Goal: Task Accomplishment & Management: Manage account settings

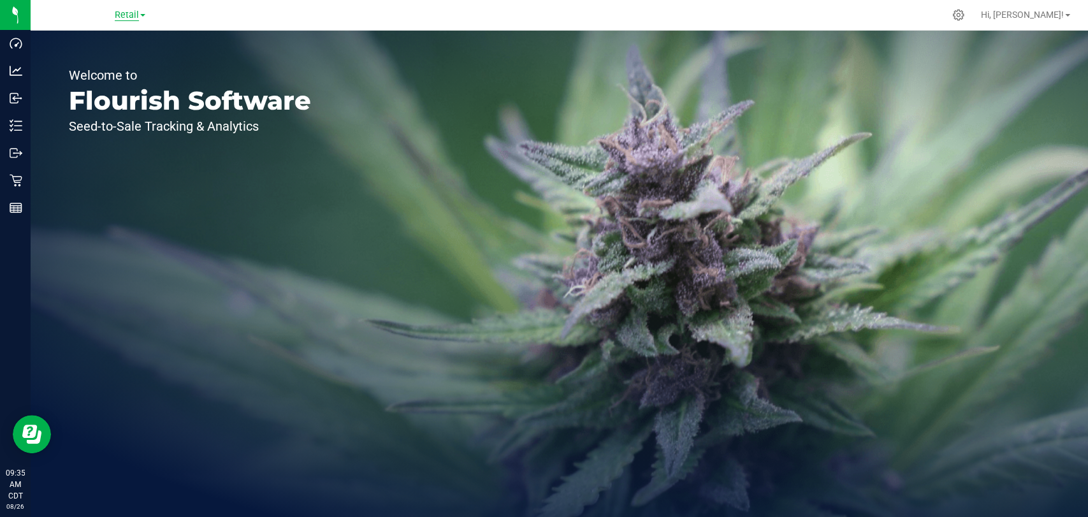
click at [128, 18] on span "Retail" at bounding box center [127, 15] width 24 height 11
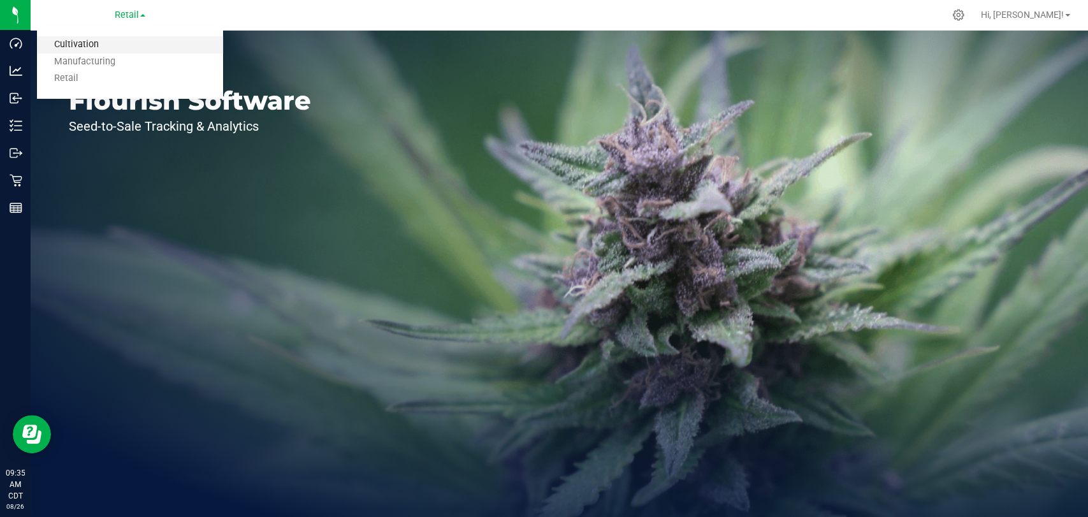
click at [128, 50] on link "Cultivation" at bounding box center [130, 44] width 186 height 17
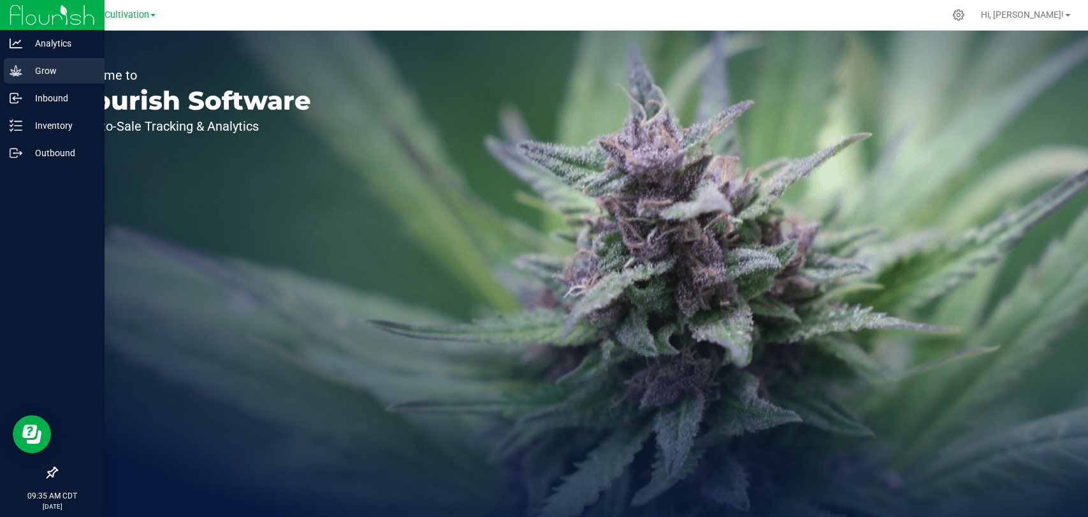
click at [15, 73] on icon at bounding box center [16, 70] width 13 height 13
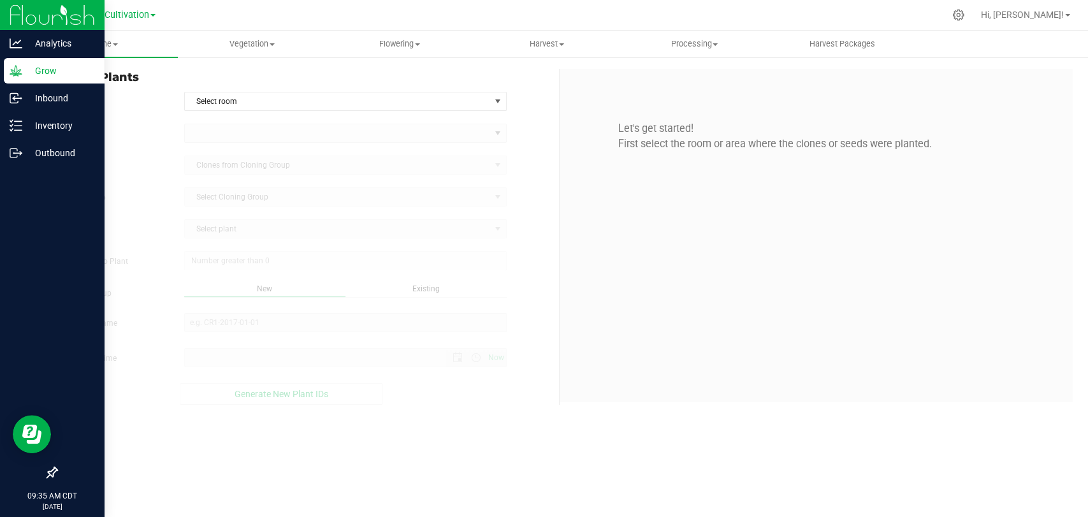
type input "[DATE] 9:35 AM"
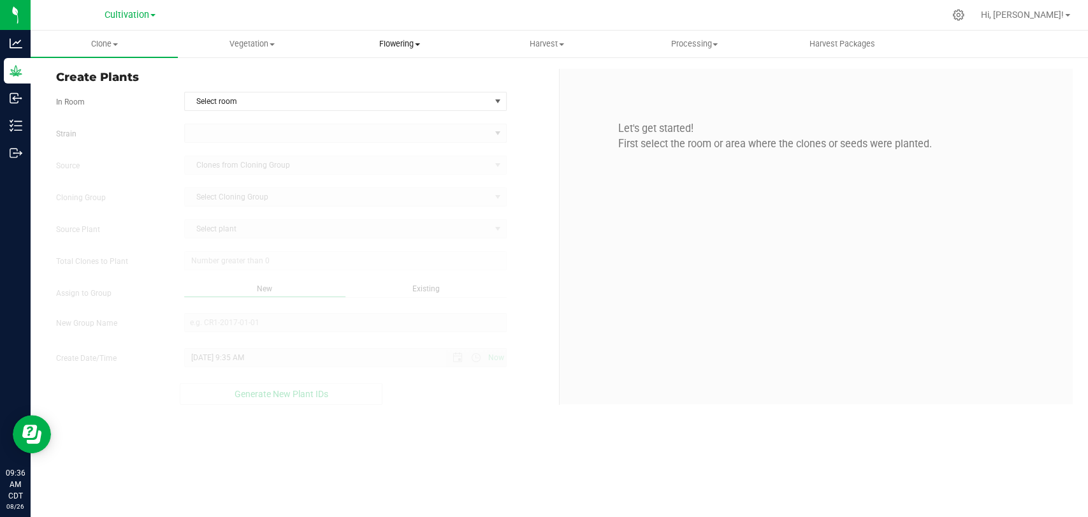
click at [418, 37] on uib-tab-heading "Flowering Create harvest Flowering groups Flowering plants Apply to plants" at bounding box center [399, 44] width 146 height 26
click at [421, 92] on span "Flowering groups" at bounding box center [379, 92] width 106 height 11
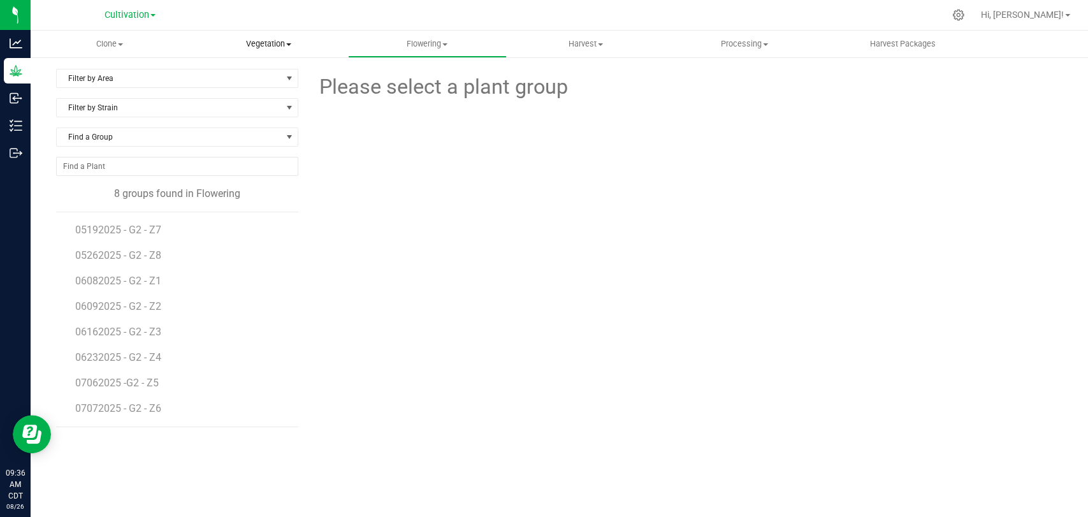
click at [298, 36] on uib-tab-heading "Vegetation Veg groups Veg plants Mother groups Mother plants Apply to plants" at bounding box center [268, 44] width 157 height 26
click at [302, 87] on li "Veg plants" at bounding box center [268, 92] width 159 height 15
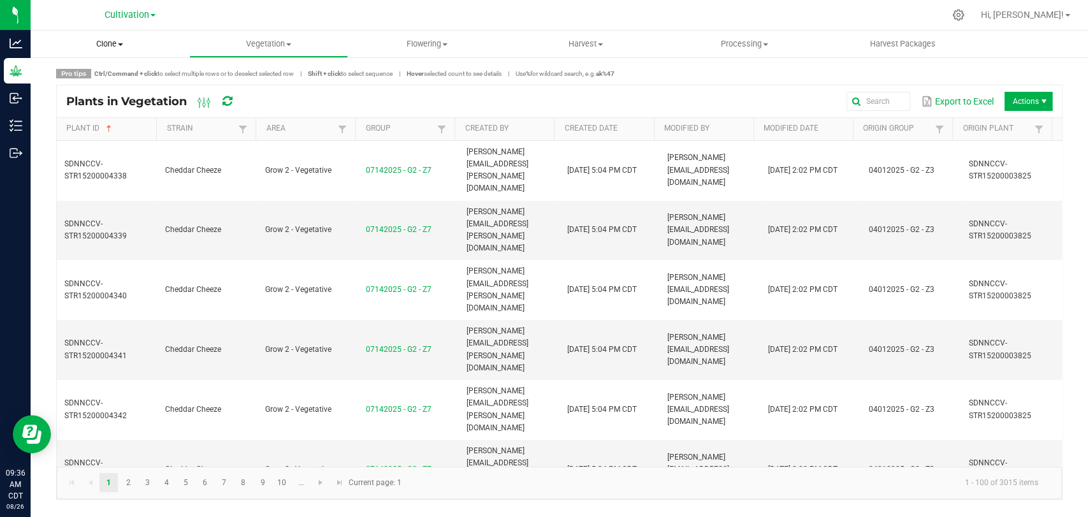
click at [126, 46] on span "Clone" at bounding box center [110, 43] width 159 height 11
click at [138, 88] on li "Cloning groups" at bounding box center [110, 92] width 159 height 15
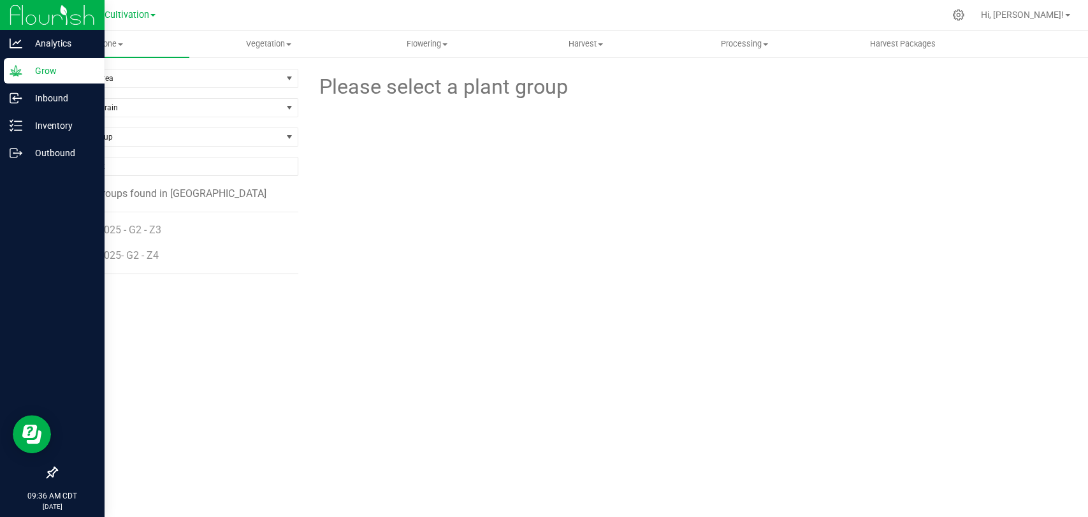
click at [17, 75] on icon at bounding box center [16, 70] width 13 height 13
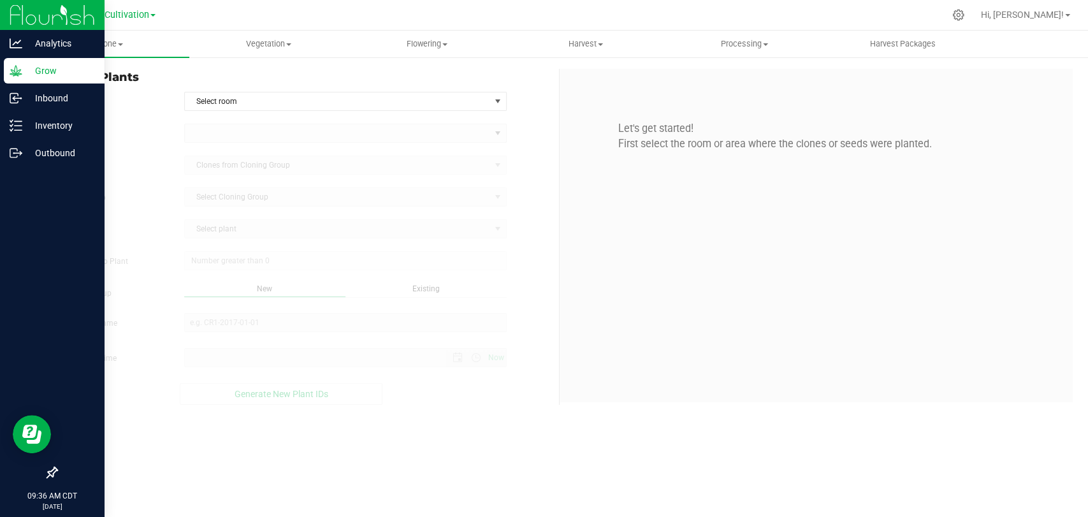
type input "[DATE] 9:36 AM"
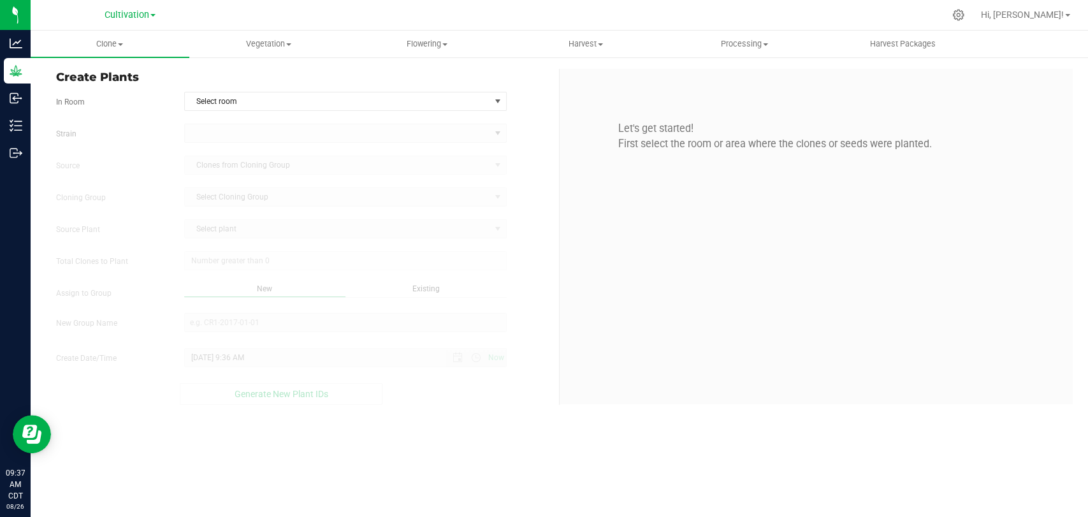
click at [561, 103] on div "Let's get started! First select the room or area where the clones or seeds were…" at bounding box center [816, 236] width 513 height 335
click at [548, 98] on div "In Room Select room Select room Clone Audit Grow 2 - Nursery" at bounding box center [303, 101] width 513 height 19
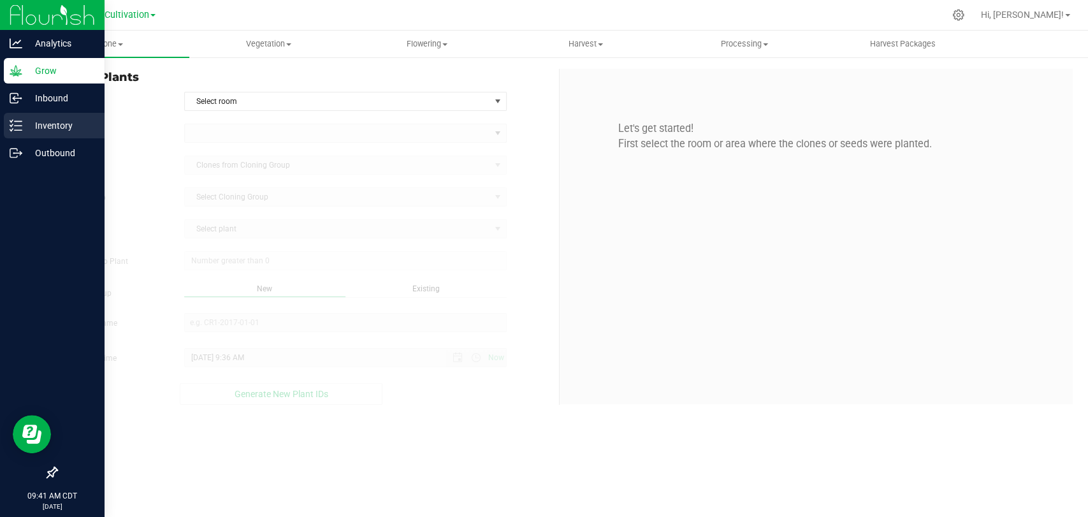
click at [48, 125] on p "Inventory" at bounding box center [60, 125] width 77 height 15
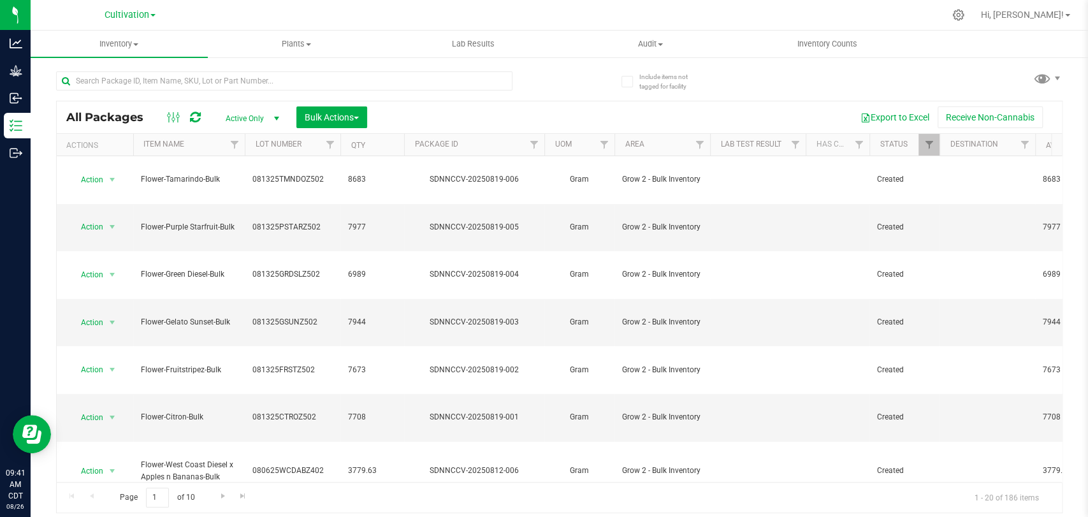
click at [123, 6] on div "Cultivation Cultivation Manufacturing Retail" at bounding box center [130, 15] width 186 height 20
click at [128, 11] on span "Cultivation" at bounding box center [127, 15] width 45 height 11
click at [129, 0] on html "Analytics Grow Inbound Inventory Outbound 09:41 AM CDT [DATE] 08/26 Cultivation…" at bounding box center [544, 258] width 1088 height 517
click at [197, 9] on div "Cultivation Cultivation Manufacturing Retail" at bounding box center [130, 15] width 186 height 20
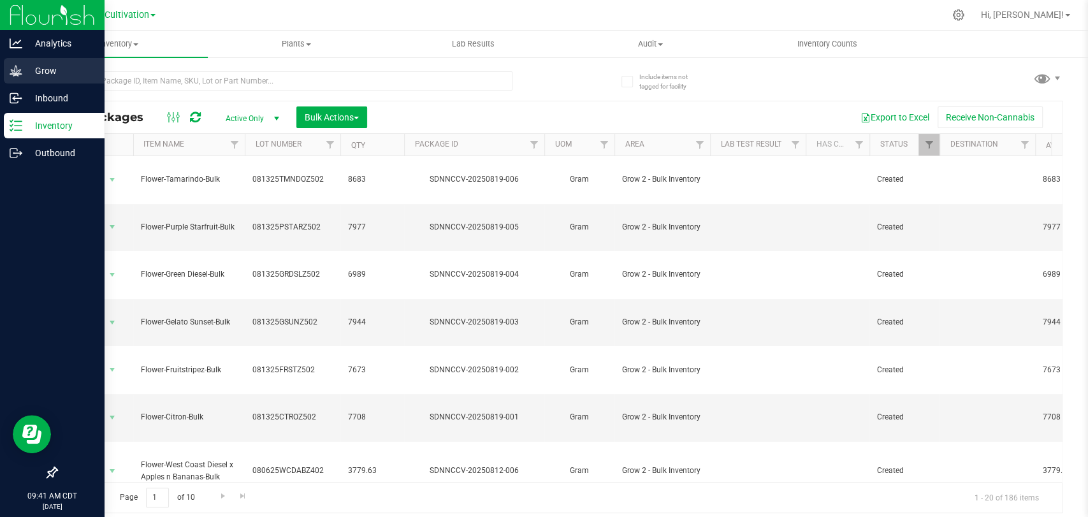
click at [15, 77] on icon at bounding box center [16, 70] width 13 height 13
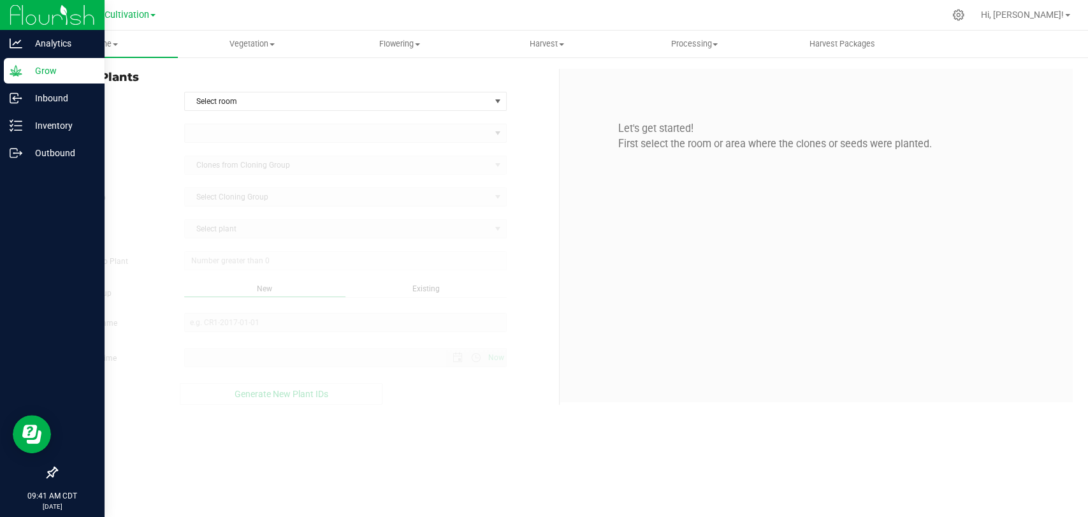
type input "[DATE] 9:41 AM"
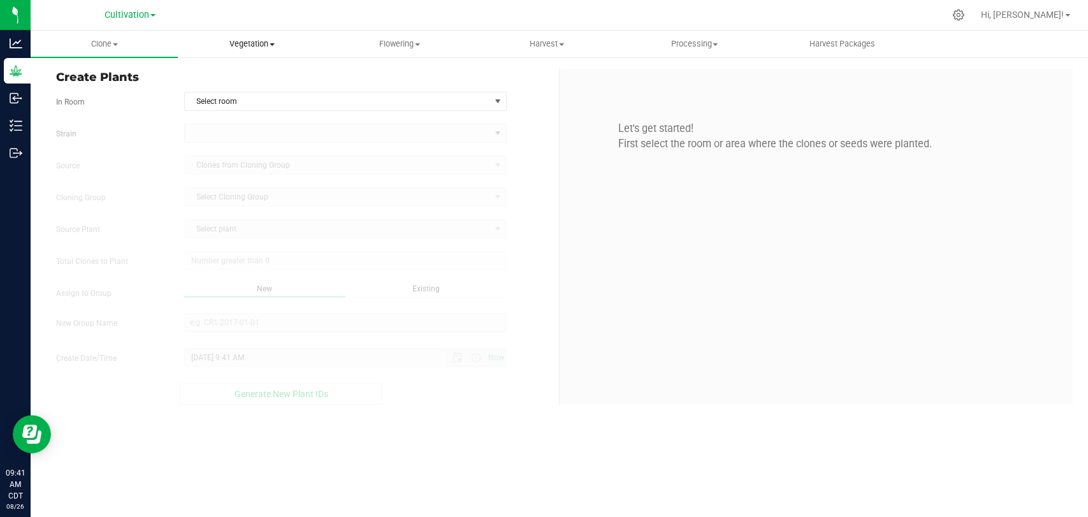
click at [261, 47] on span "Vegetation" at bounding box center [252, 43] width 146 height 11
click at [255, 80] on span "Veg groups" at bounding box center [218, 76] width 81 height 11
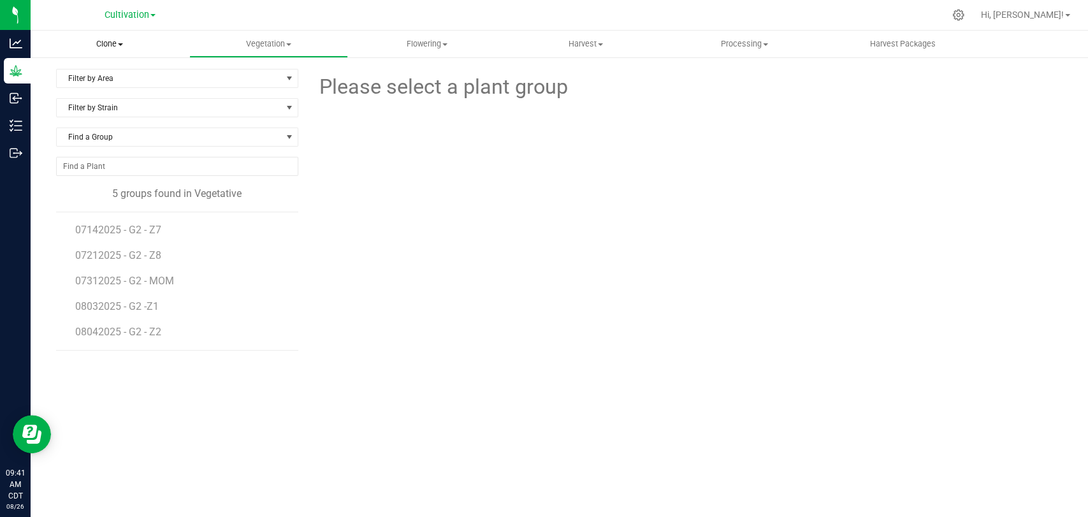
click at [121, 45] on span "Clone" at bounding box center [110, 43] width 159 height 11
click at [113, 92] on span "Cloning groups" at bounding box center [79, 92] width 96 height 11
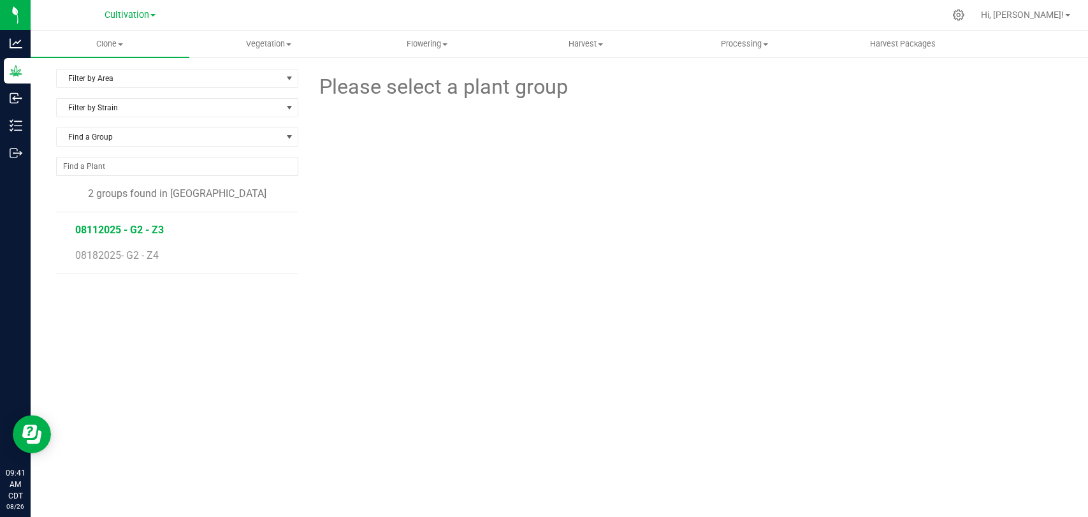
click at [150, 230] on span "08112025 - G2 - Z3" at bounding box center [119, 230] width 89 height 12
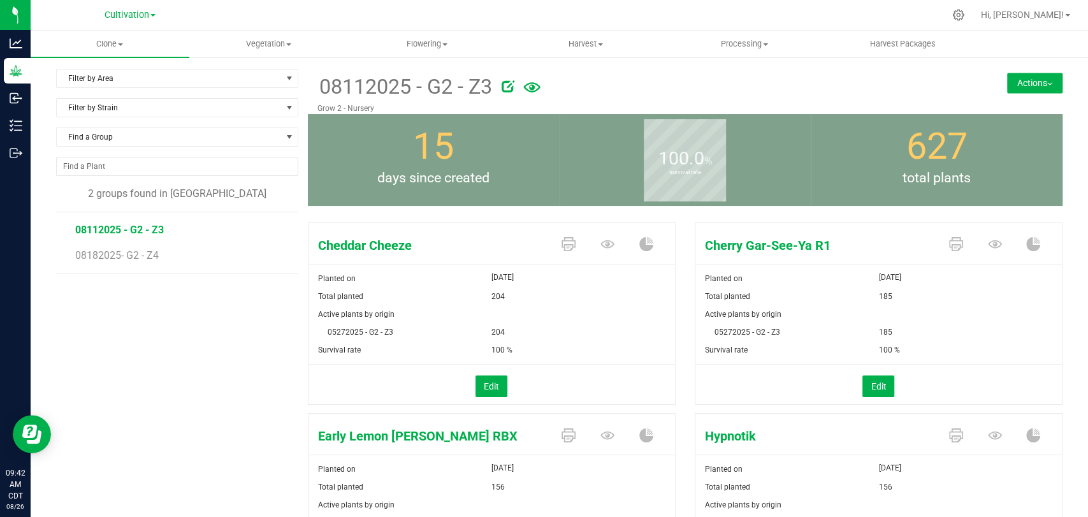
click at [1009, 87] on button "Actions" at bounding box center [1034, 83] width 55 height 20
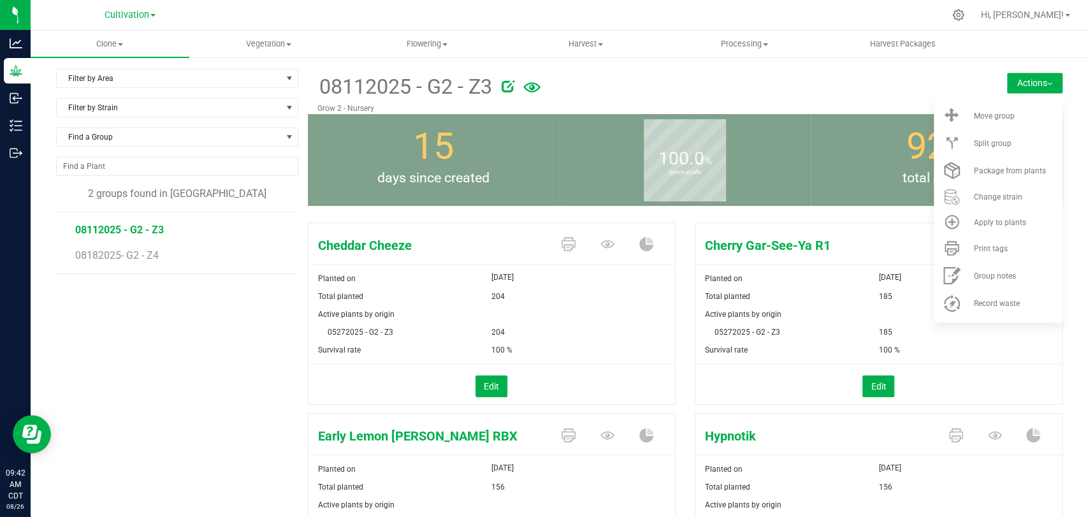
click at [631, 73] on div at bounding box center [719, 84] width 435 height 26
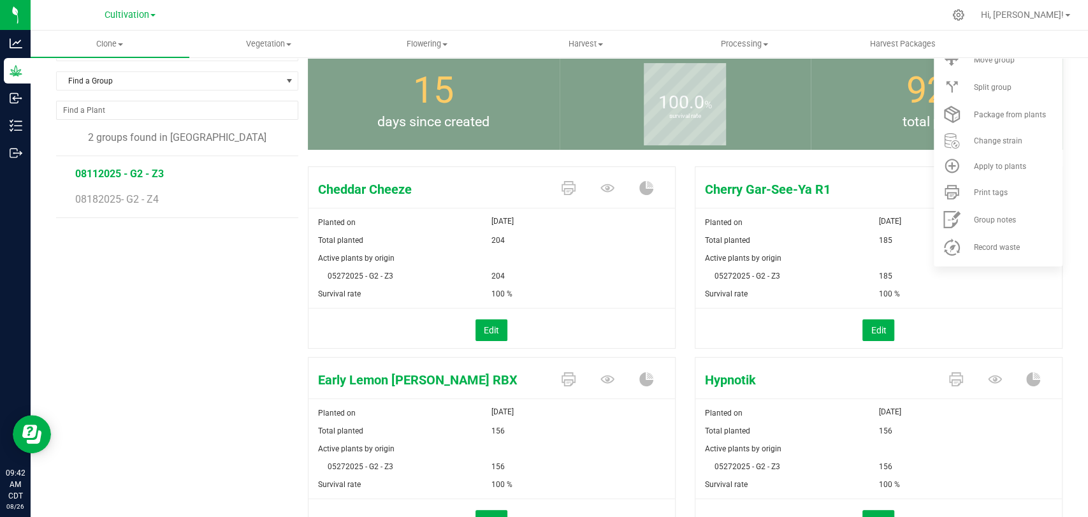
scroll to position [142, 0]
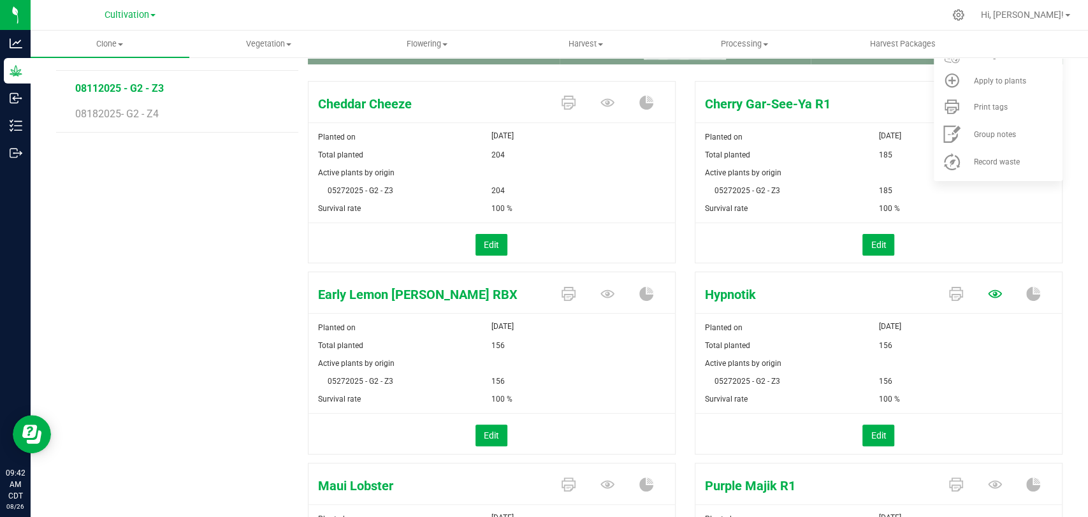
click at [989, 110] on icon at bounding box center [995, 103] width 14 height 14
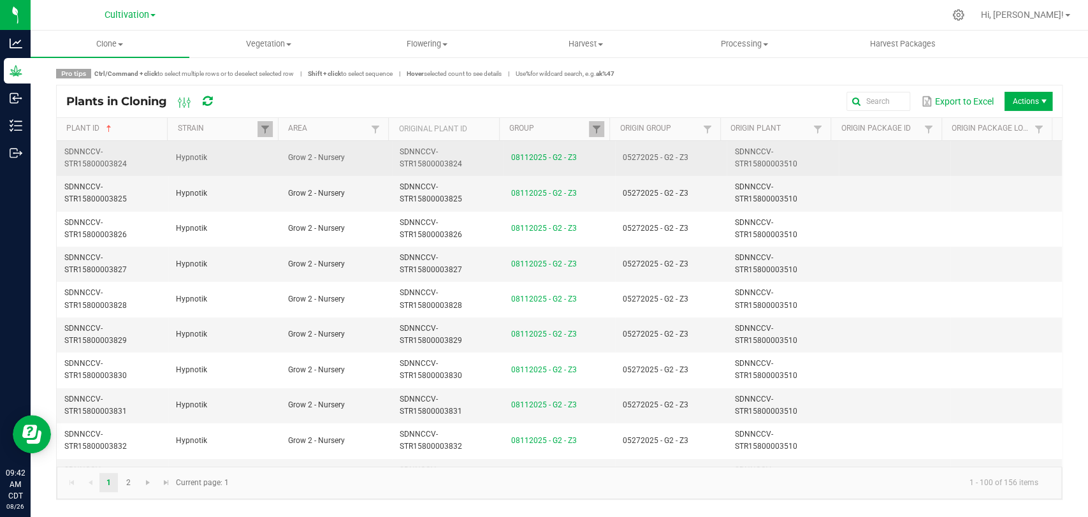
click at [782, 157] on td "SDNNCCV-STR15800003510" at bounding box center [783, 158] width 112 height 35
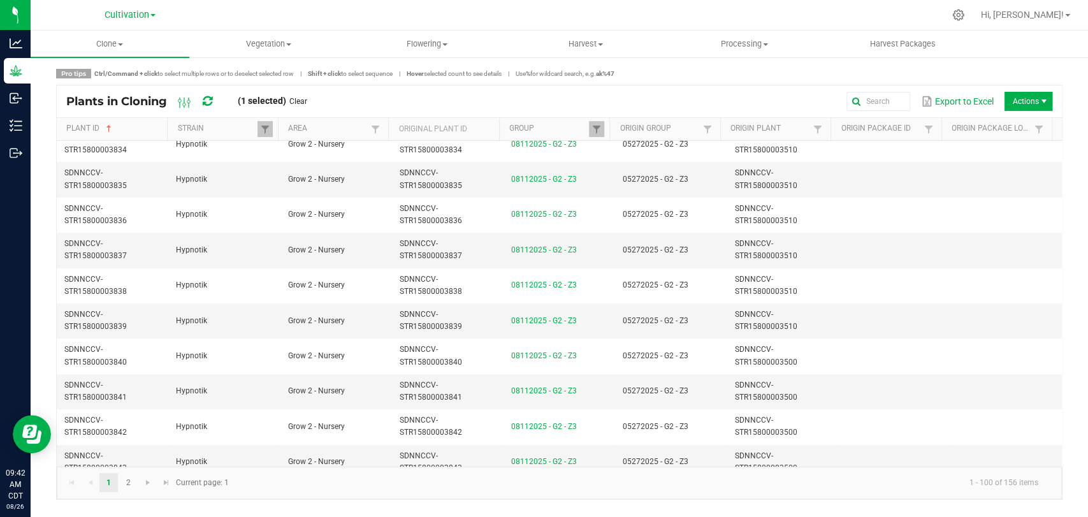
scroll to position [425, 0]
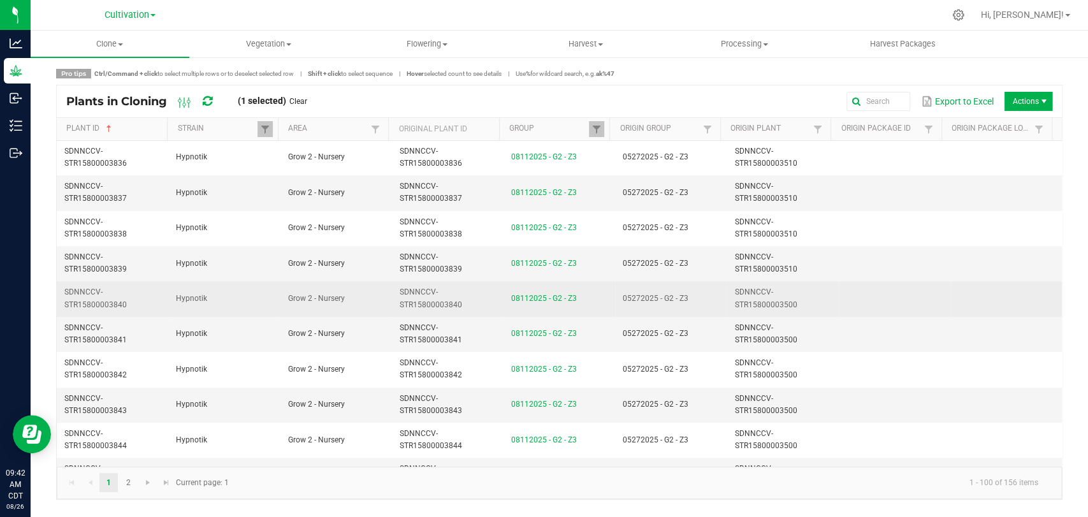
click at [828, 295] on td "SDNNCCV-STR15800003500" at bounding box center [783, 298] width 112 height 35
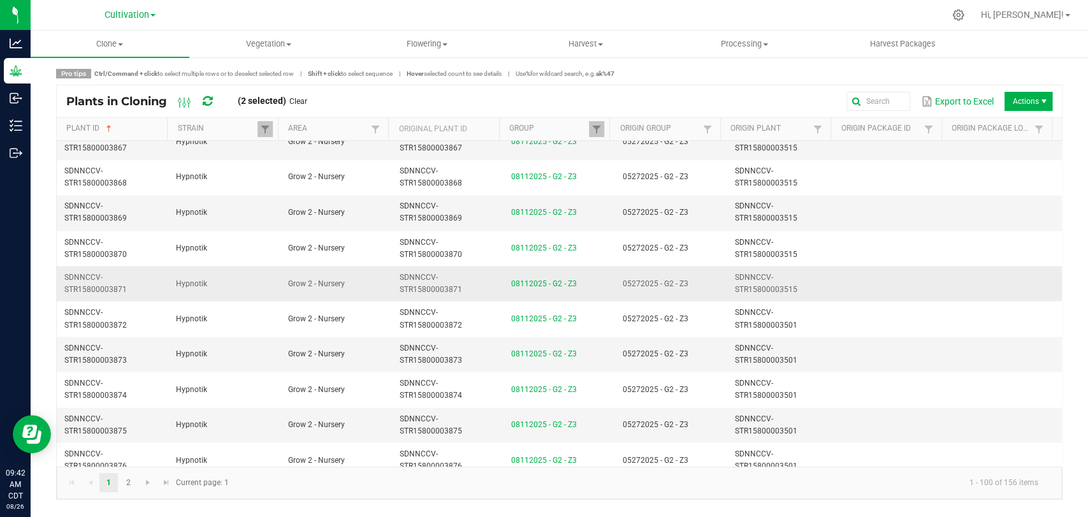
scroll to position [1558, 0]
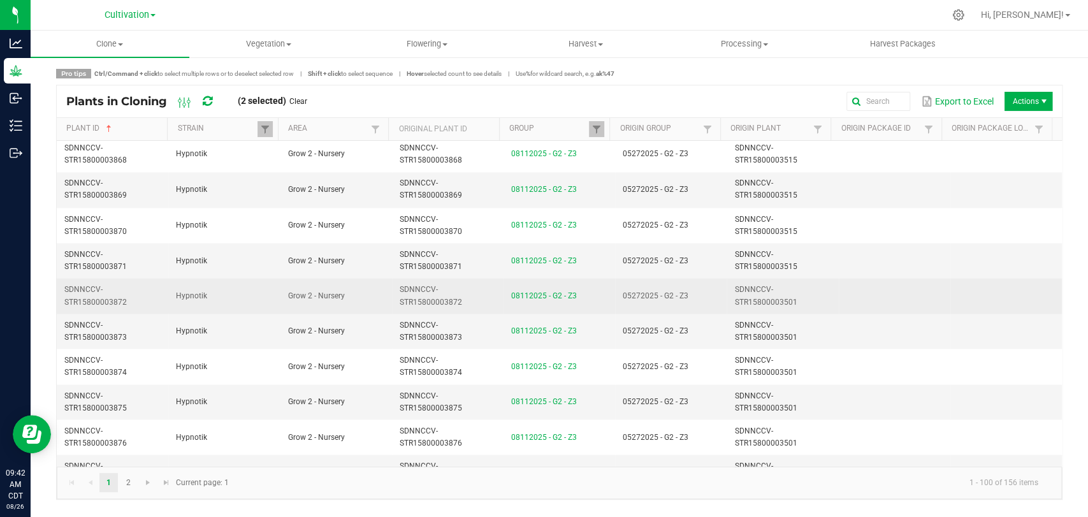
click at [770, 289] on td "SDNNCCV-STR15800003501" at bounding box center [783, 295] width 112 height 35
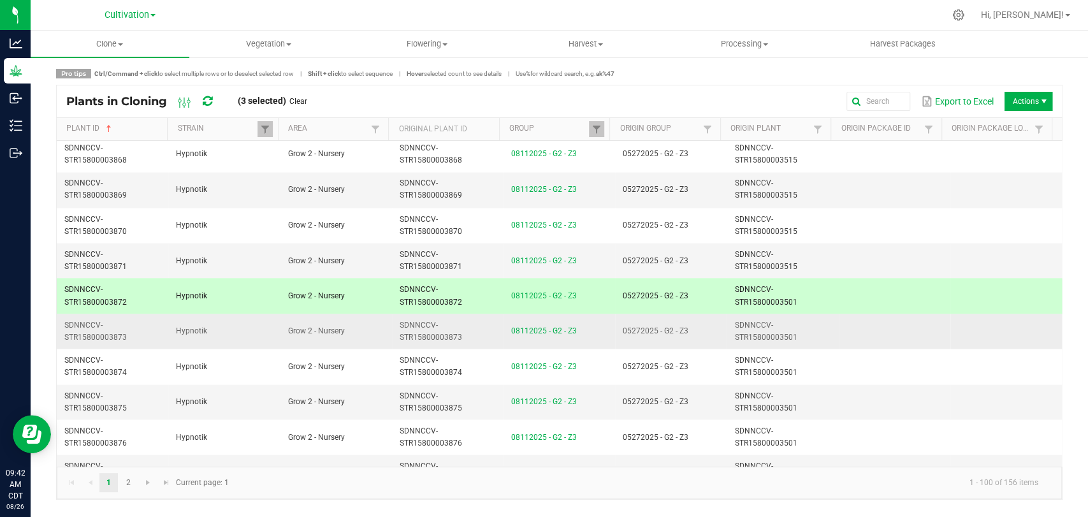
click at [773, 316] on td "SDNNCCV-STR15800003501" at bounding box center [783, 331] width 112 height 35
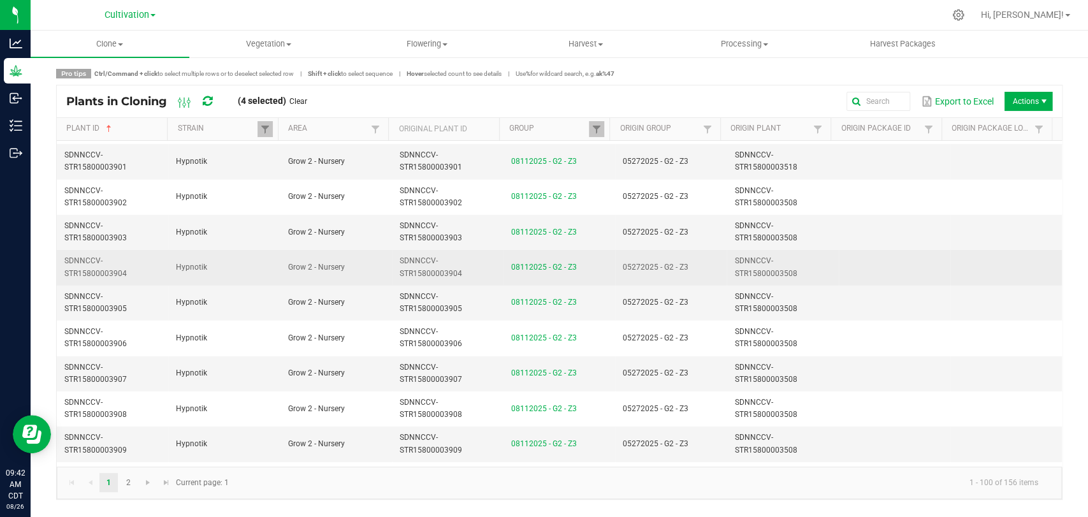
scroll to position [2692, 0]
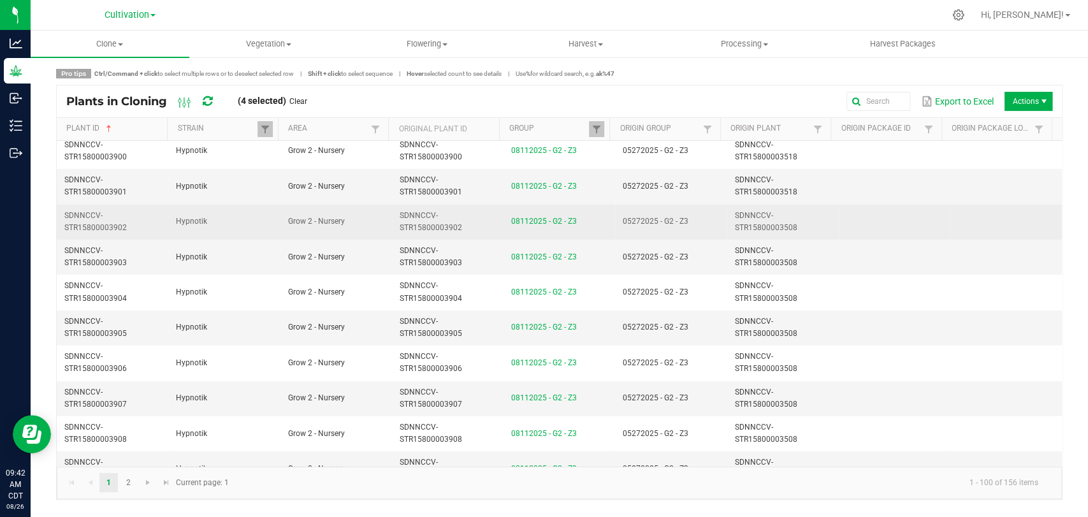
click at [778, 210] on td "SDNNCCV-STR15800003508" at bounding box center [783, 222] width 112 height 35
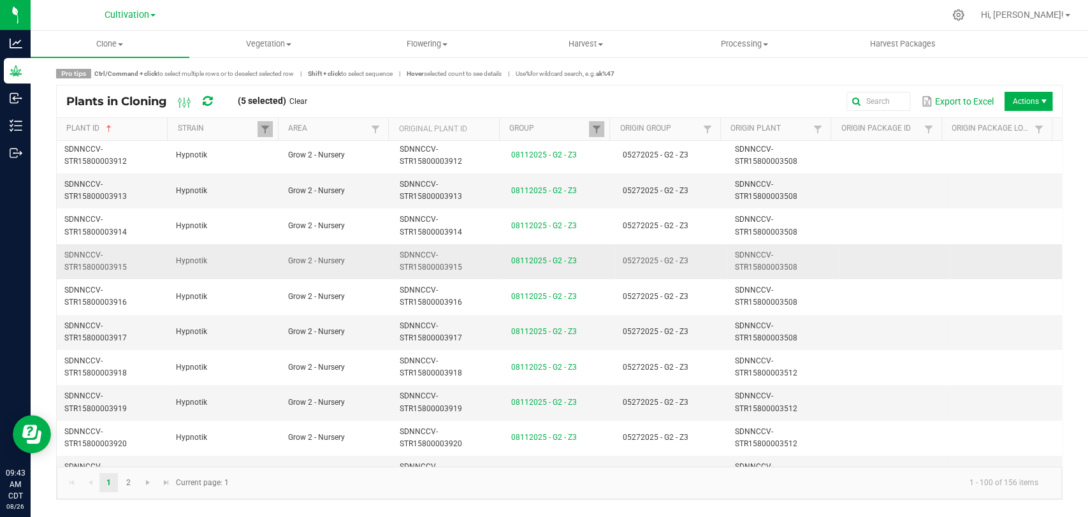
scroll to position [3198, 0]
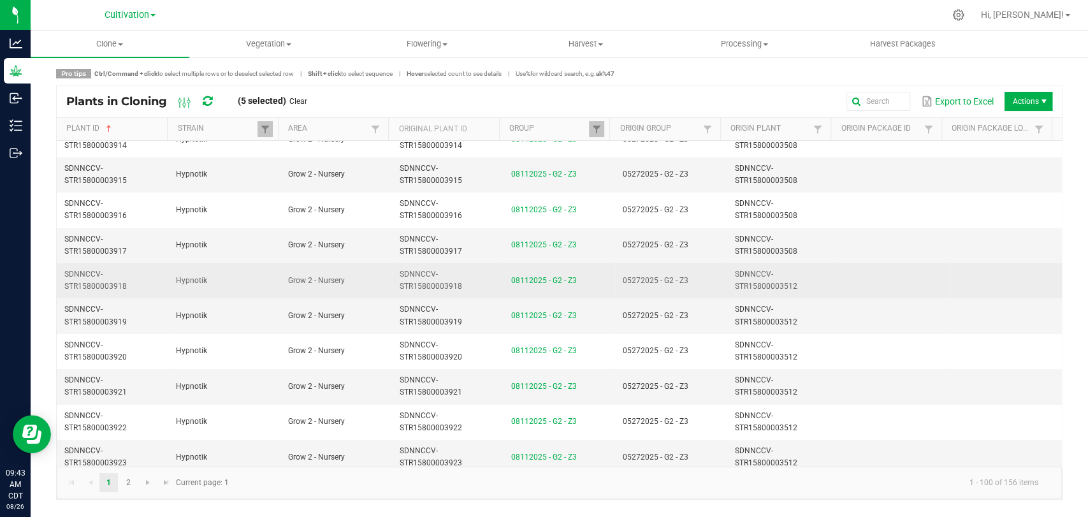
click at [812, 272] on td "SDNNCCV-STR15800003512" at bounding box center [783, 280] width 112 height 35
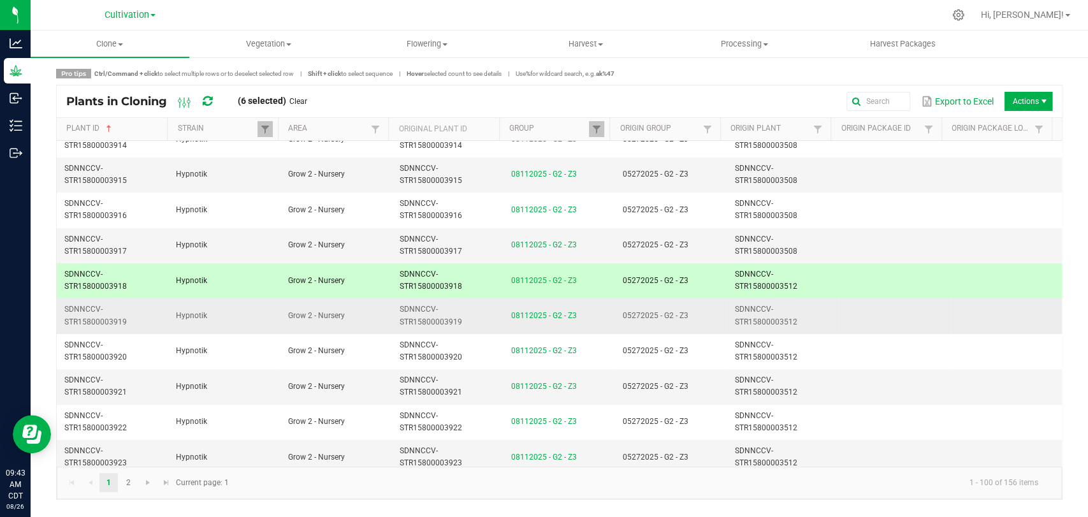
click at [813, 298] on td "SDNNCCV-STR15800003512" at bounding box center [783, 315] width 112 height 35
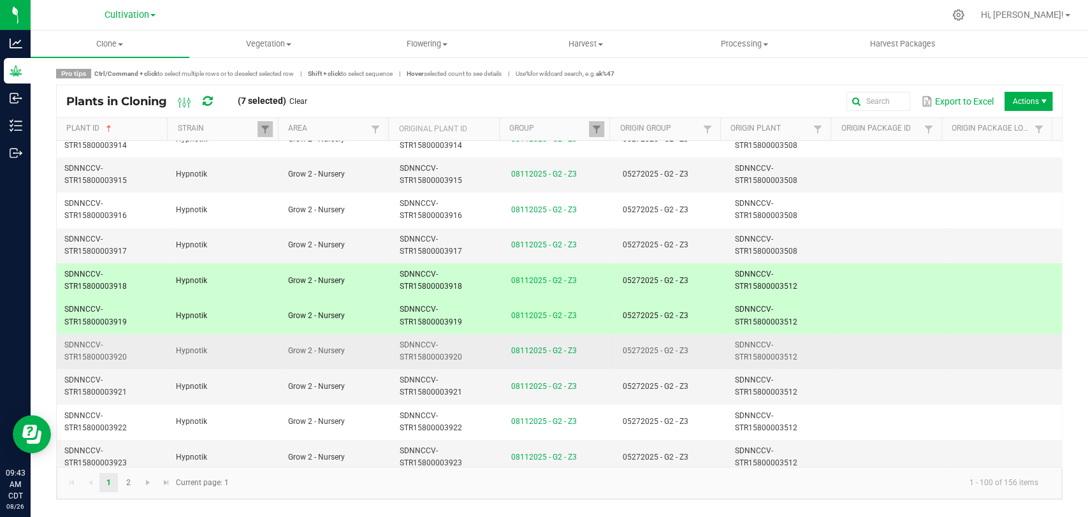
click at [813, 334] on td "SDNNCCV-STR15800003512" at bounding box center [783, 351] width 112 height 35
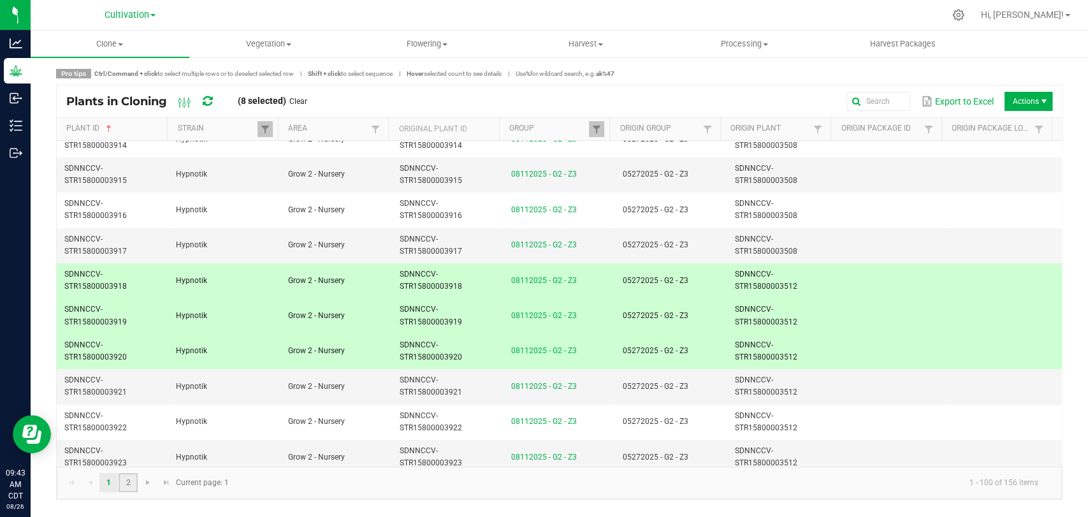
click at [133, 486] on link "2" at bounding box center [128, 482] width 18 height 19
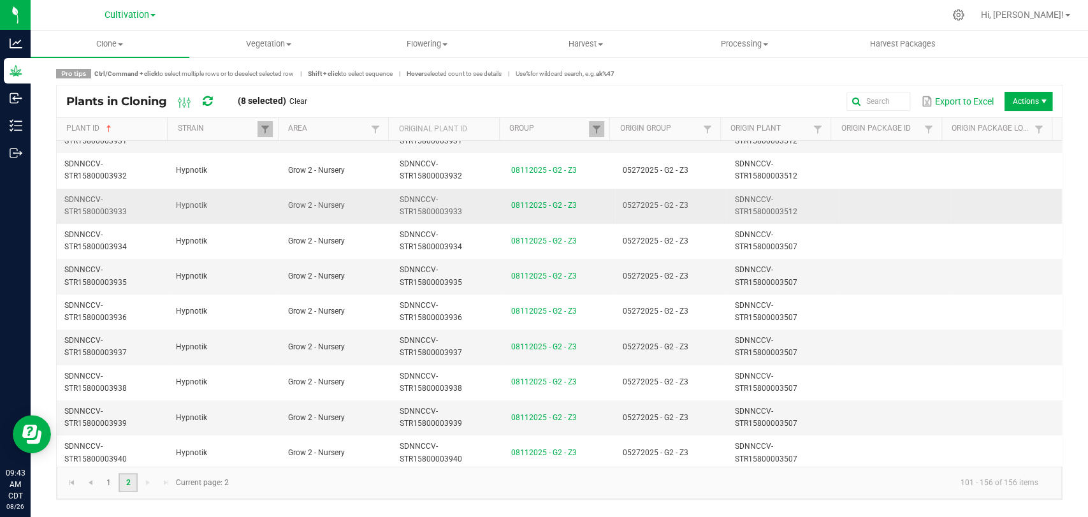
scroll to position [283, 0]
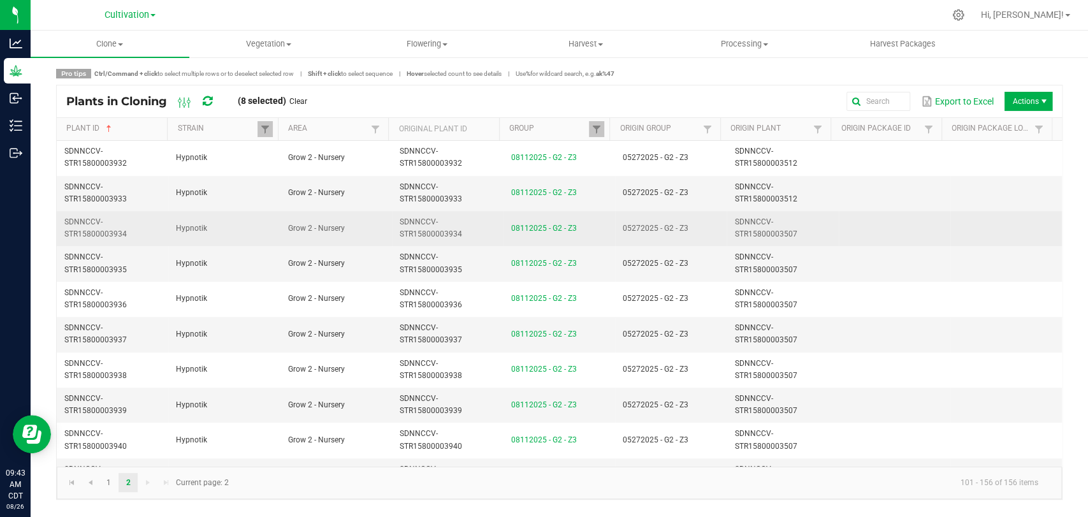
click at [839, 230] on td at bounding box center [895, 228] width 112 height 35
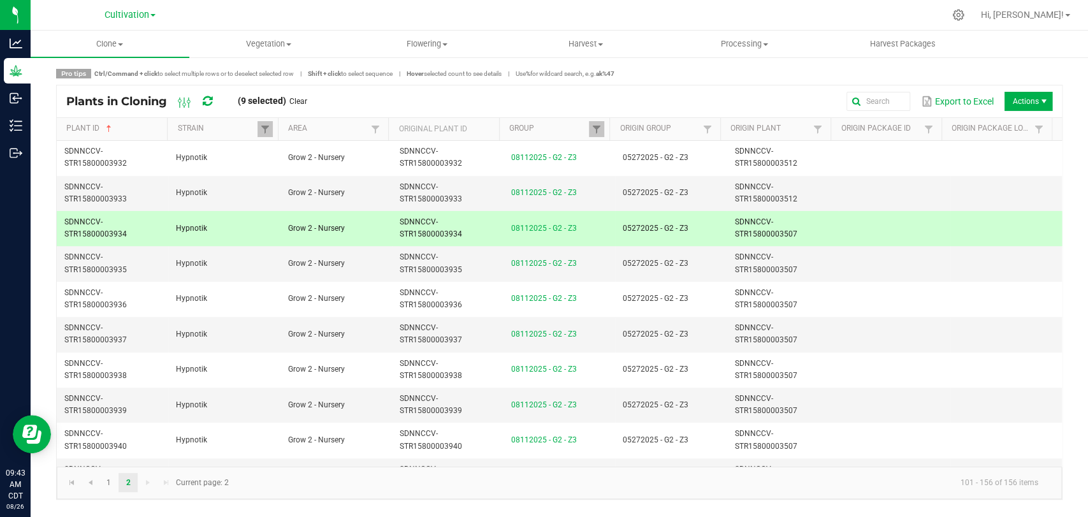
scroll to position [354, 0]
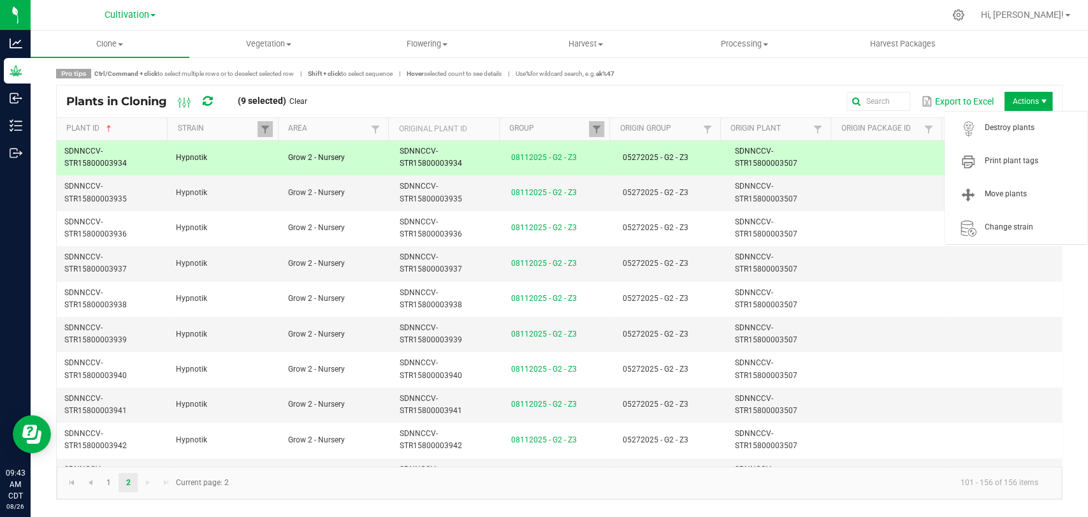
click at [1034, 98] on span "Actions" at bounding box center [1029, 101] width 48 height 19
click at [1027, 129] on span "Destroy plants" at bounding box center [1032, 127] width 96 height 11
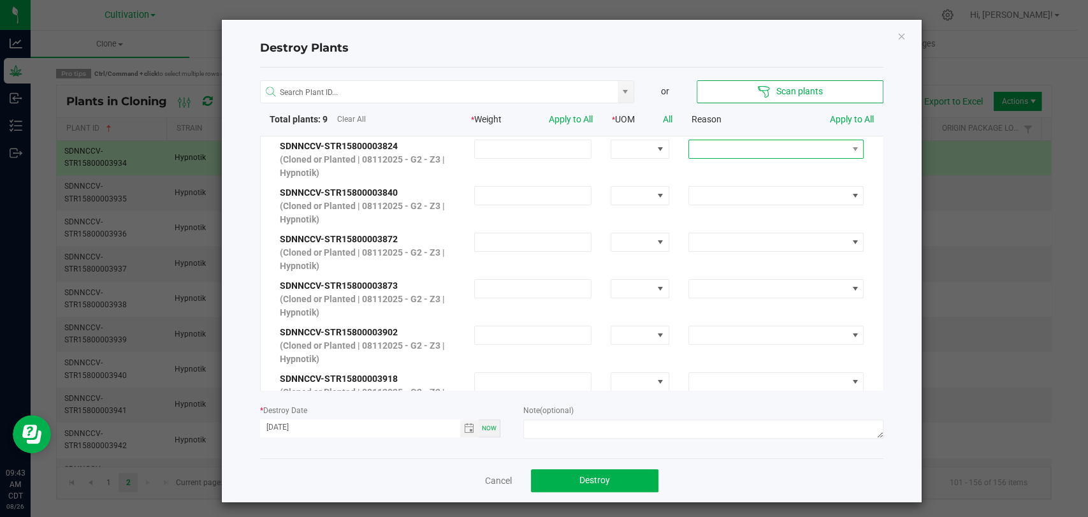
click at [812, 154] on span at bounding box center [768, 149] width 158 height 18
click at [811, 170] on li "Clone to Kill" at bounding box center [762, 172] width 171 height 22
click at [856, 114] on link "Apply to All" at bounding box center [852, 119] width 44 height 10
click at [464, 428] on span "Toggle calendar" at bounding box center [469, 428] width 10 height 10
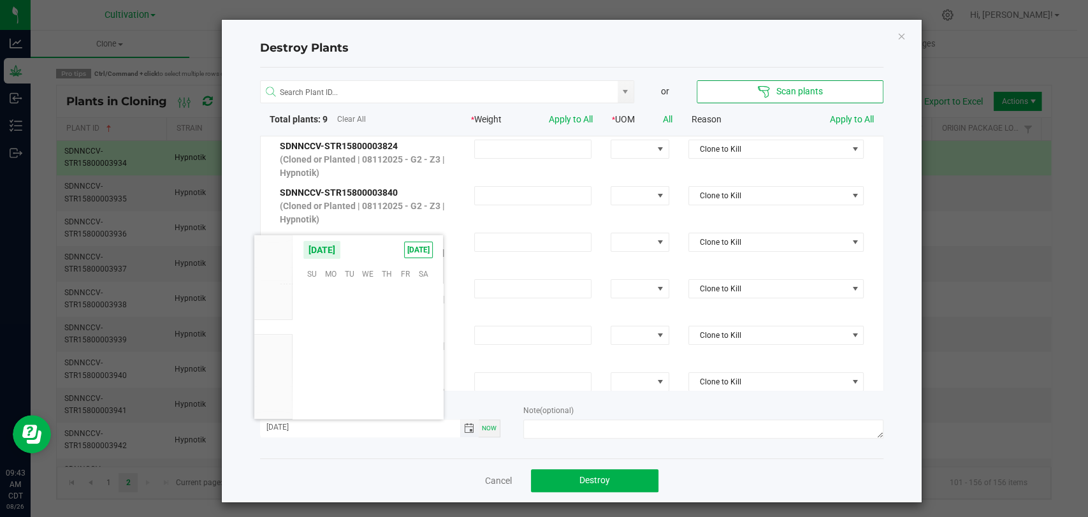
scroll to position [206667, 0]
click at [336, 374] on span "25" at bounding box center [330, 373] width 18 height 20
type input "[DATE]"
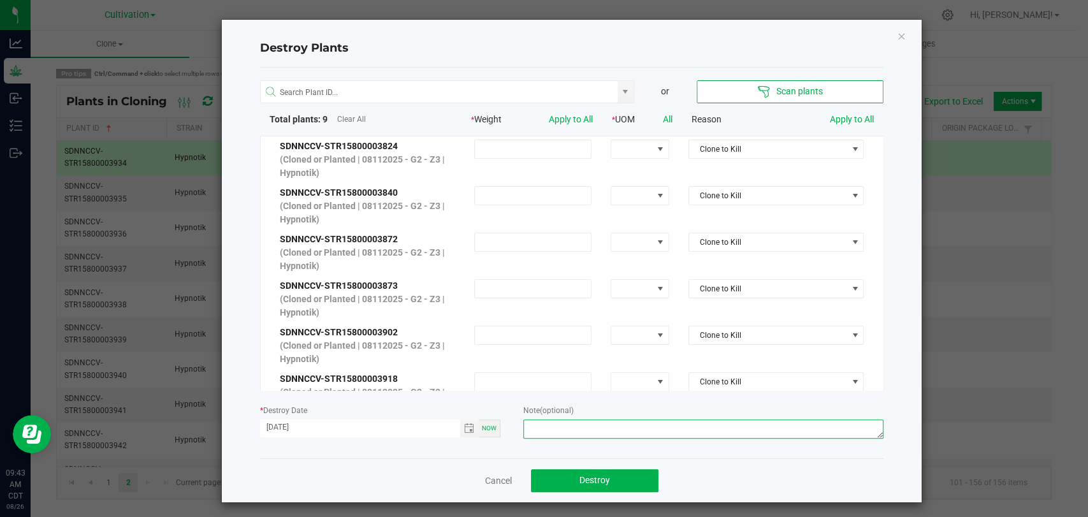
click at [553, 432] on textarea at bounding box center [703, 429] width 360 height 19
click at [464, 428] on span "Toggle calendar" at bounding box center [469, 428] width 10 height 10
type textarea "Clone to kill"
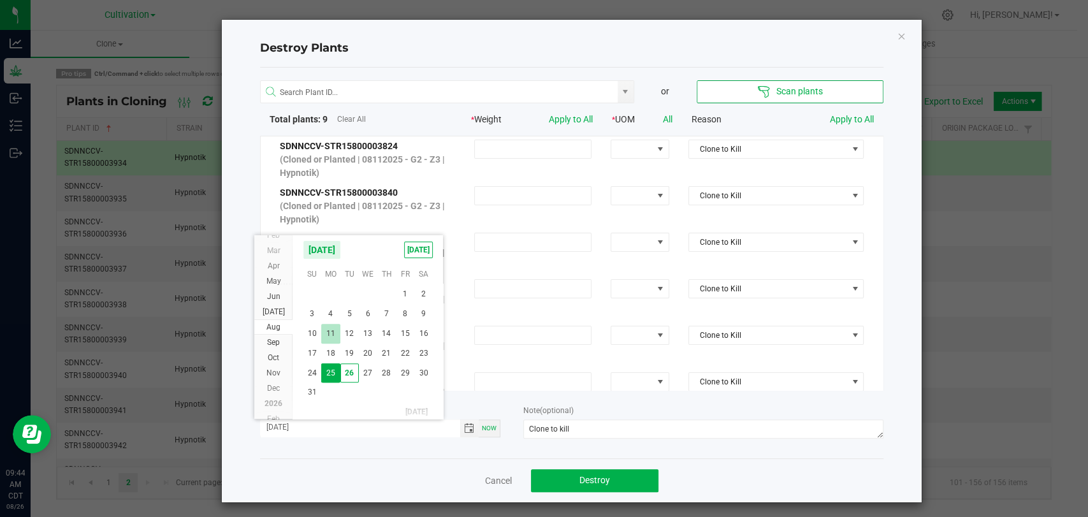
click at [326, 335] on span "11" at bounding box center [330, 334] width 18 height 20
type input "[DATE]"
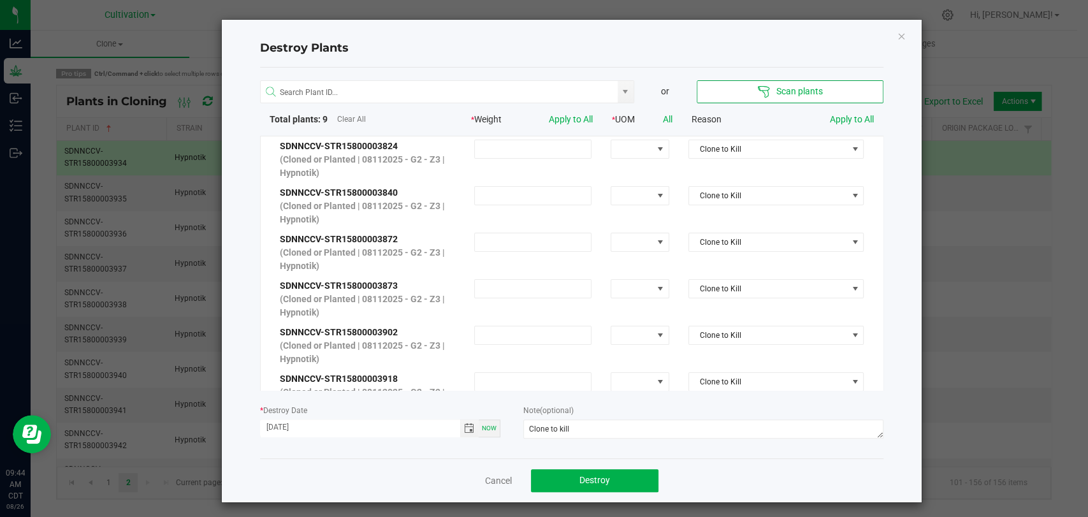
click at [674, 404] on div "Note (optional) Clone to kill" at bounding box center [703, 423] width 360 height 39
click at [662, 435] on textarea "Clone to kill" at bounding box center [703, 429] width 360 height 19
type textarea "Clone to kill - [PERSON_NAME]"
click at [633, 409] on div "Note (optional) Clone to kill - [PERSON_NAME]" at bounding box center [703, 423] width 360 height 39
click at [621, 483] on button "Destroy" at bounding box center [595, 480] width 128 height 23
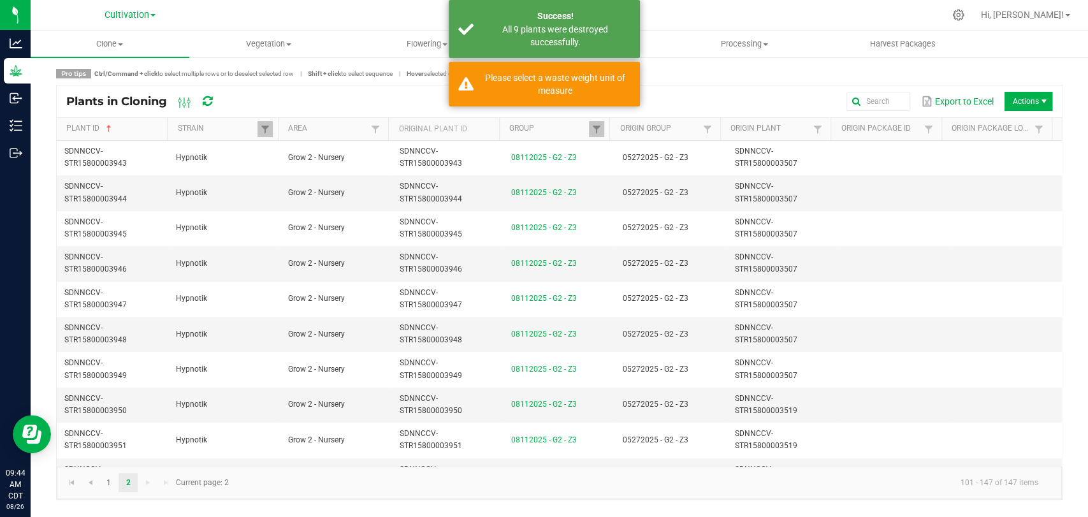
click at [744, 89] on div "Plants in Cloning Export to Excel Actions" at bounding box center [560, 101] width 1006 height 32
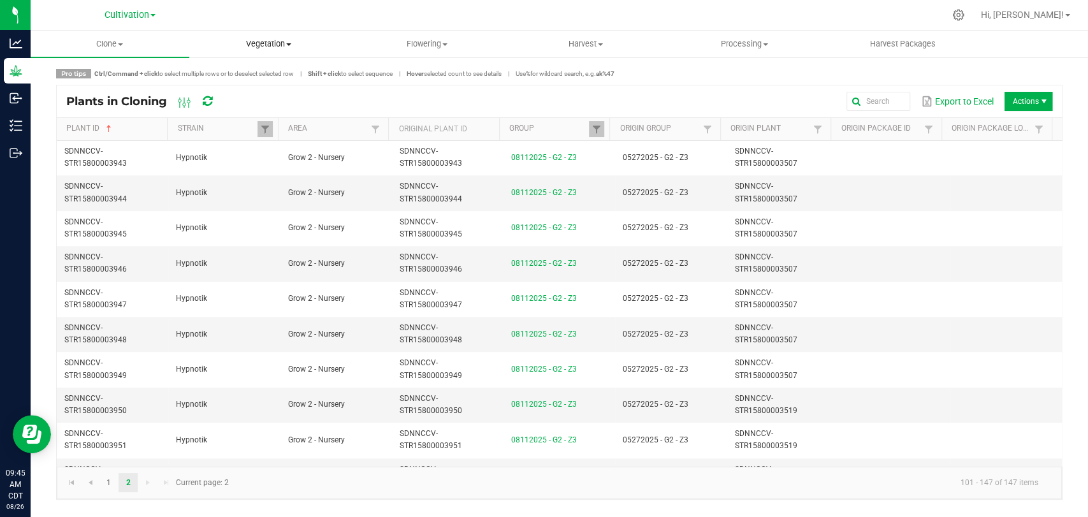
click at [227, 50] on uib-tab-heading "Vegetation Veg groups Veg plants Mother groups Mother plants Apply to plants" at bounding box center [268, 44] width 157 height 26
click at [120, 46] on span "Clone" at bounding box center [109, 43] width 157 height 11
click at [213, 31] on uib-tab-heading "Vegetation Veg groups Veg plants Mother groups Mother plants Apply to plants" at bounding box center [268, 44] width 157 height 26
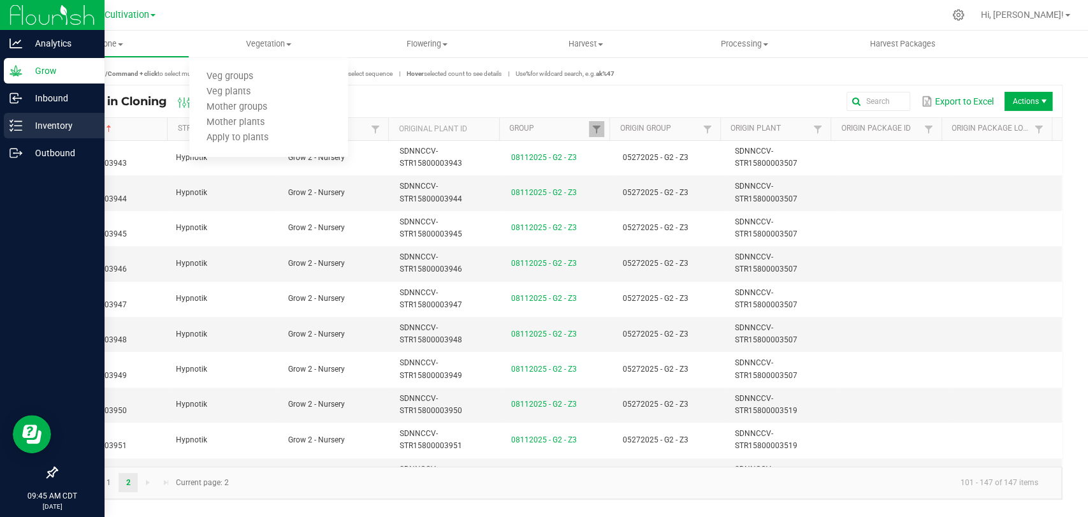
click at [31, 122] on p "Inventory" at bounding box center [60, 125] width 77 height 15
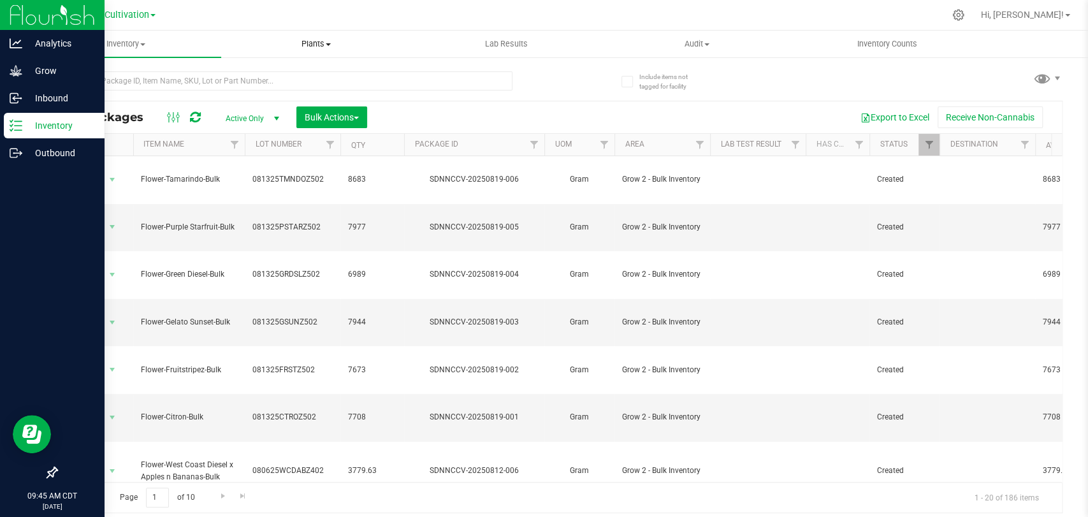
click at [323, 47] on span "Plants" at bounding box center [316, 43] width 189 height 11
click at [304, 77] on li "All plants" at bounding box center [316, 76] width 191 height 15
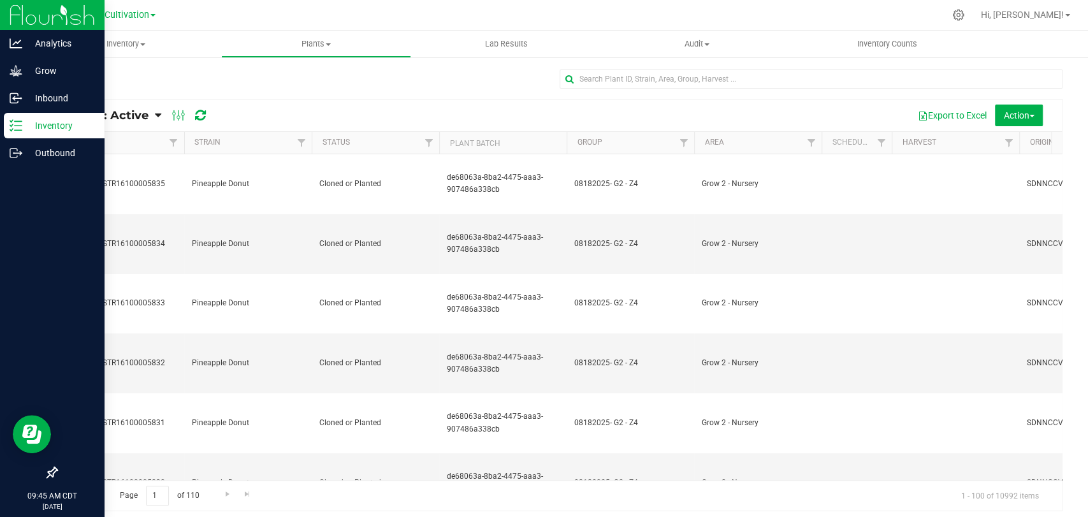
click at [158, 115] on icon at bounding box center [158, 115] width 6 height 11
click at [119, 190] on span "Plants: Dead" at bounding box center [101, 192] width 52 height 11
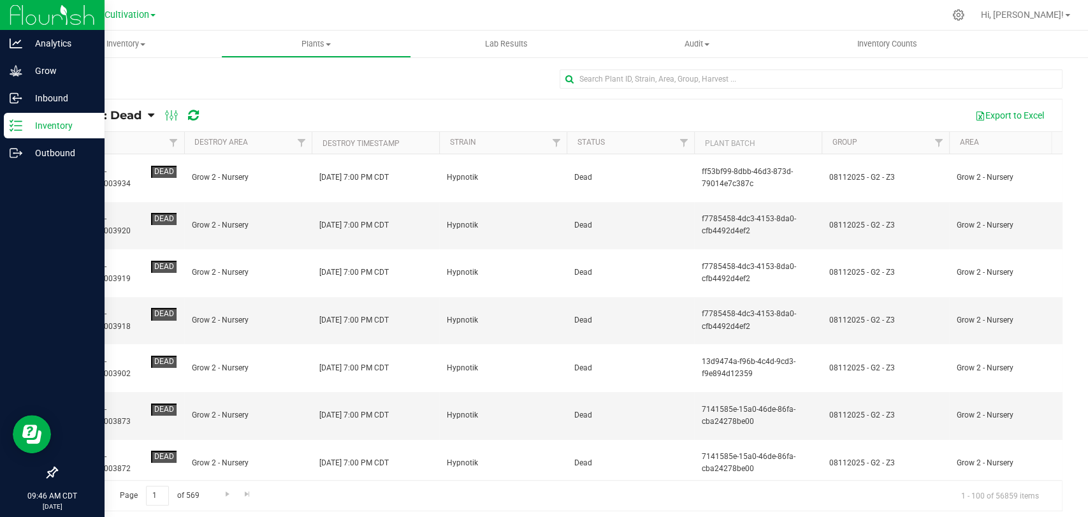
click at [415, 138] on th "Destroy Timestamp" at bounding box center [376, 143] width 128 height 22
click at [418, 149] on th "Destroy Timestamp" at bounding box center [376, 143] width 128 height 22
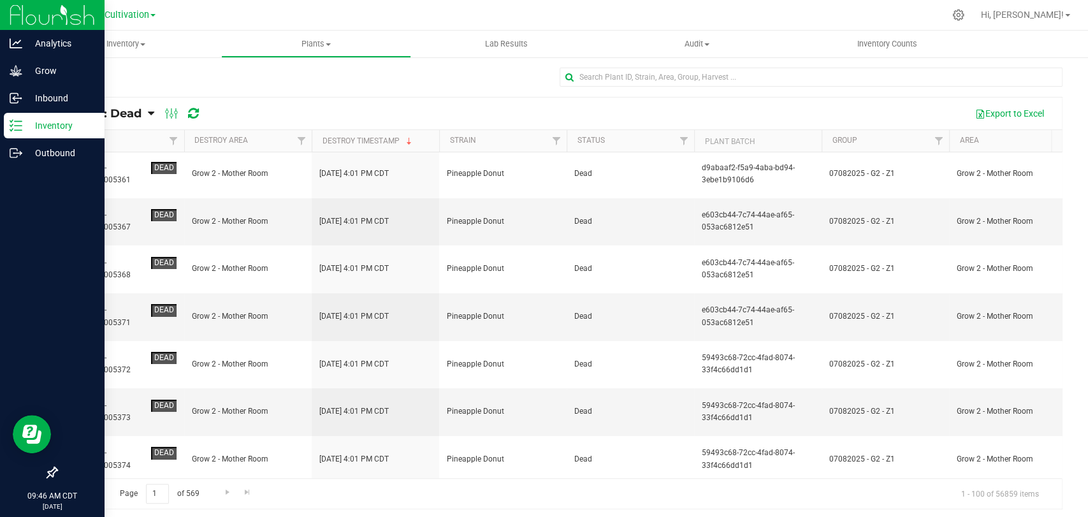
scroll to position [6, 0]
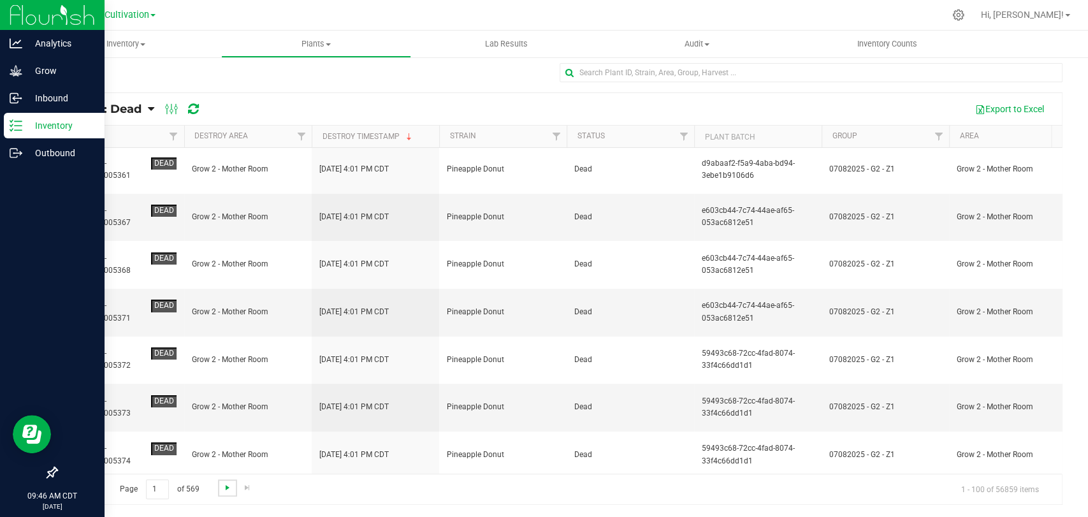
click at [224, 490] on span "Go to the next page" at bounding box center [228, 488] width 10 height 10
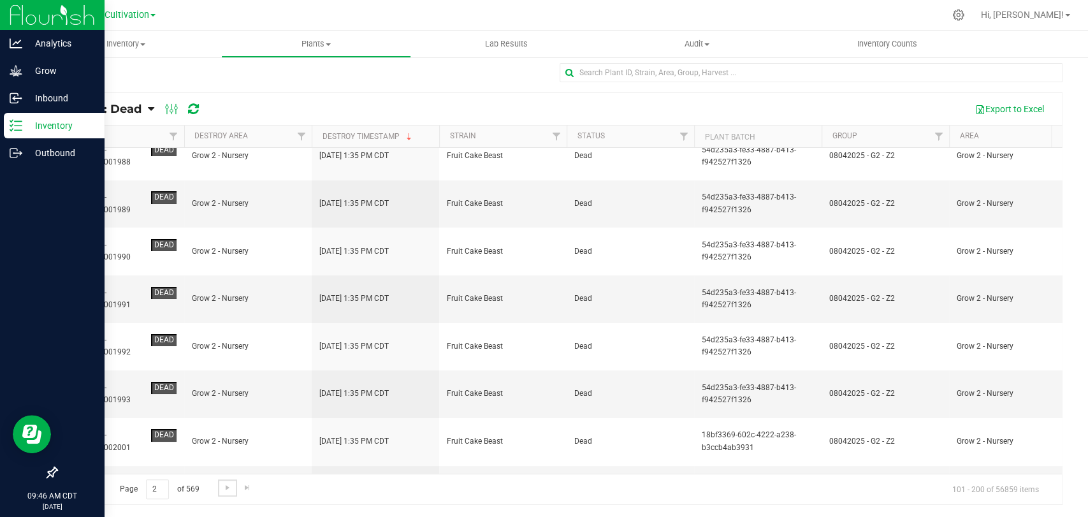
scroll to position [3208, 0]
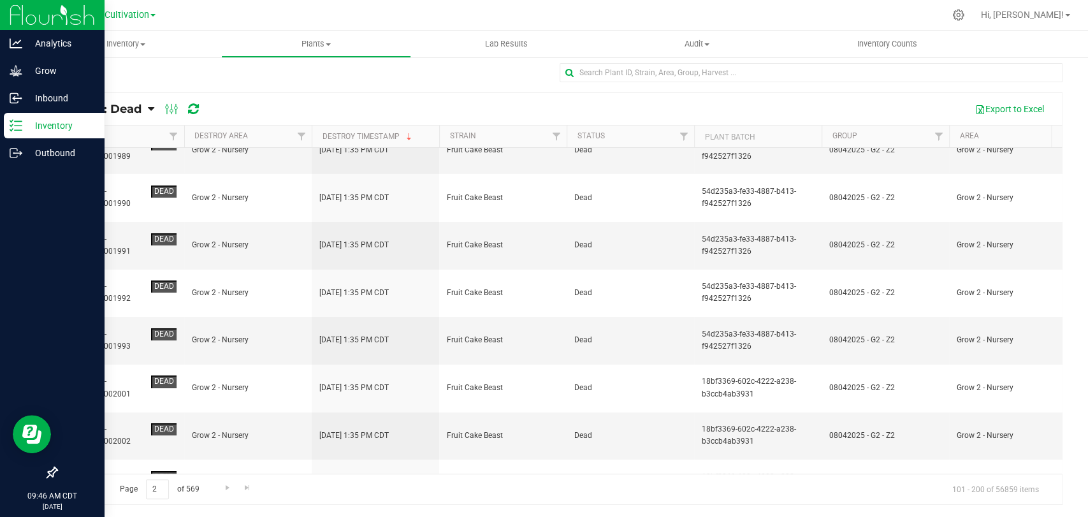
click at [91, 486] on span "Go to the previous page" at bounding box center [92, 488] width 10 height 10
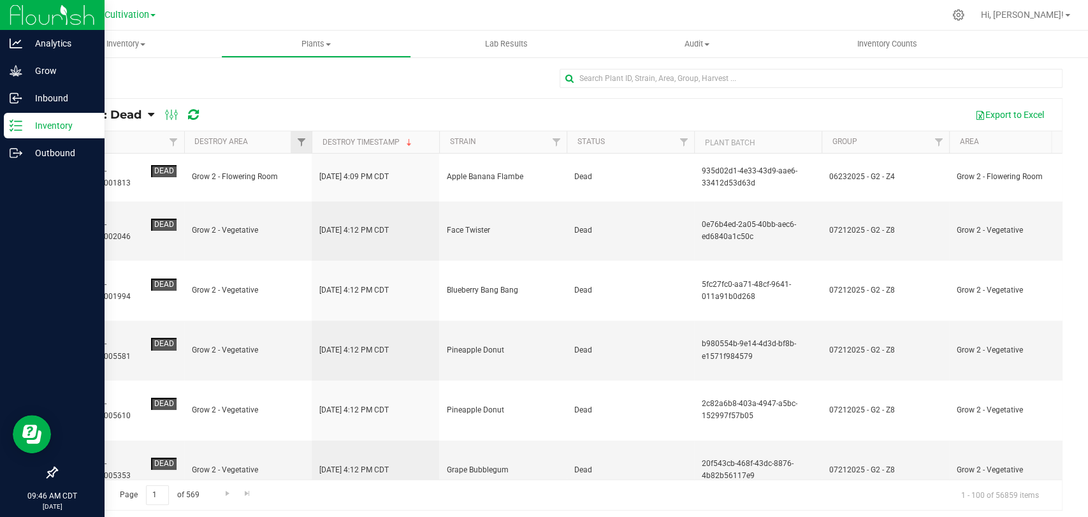
scroll to position [0, 0]
click at [305, 143] on span "Filter" at bounding box center [301, 143] width 10 height 10
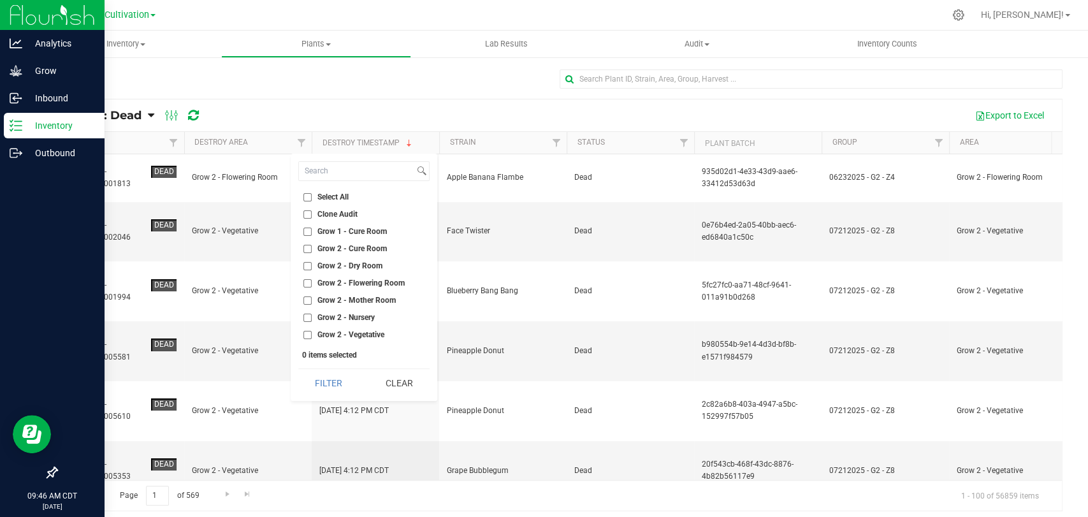
click at [368, 318] on span "Grow 2 - Nursery" at bounding box center [346, 318] width 57 height 8
click at [312, 318] on input "Grow 2 - Nursery" at bounding box center [308, 318] width 8 height 8
checkbox input "true"
click at [339, 380] on button "Filter" at bounding box center [328, 383] width 61 height 28
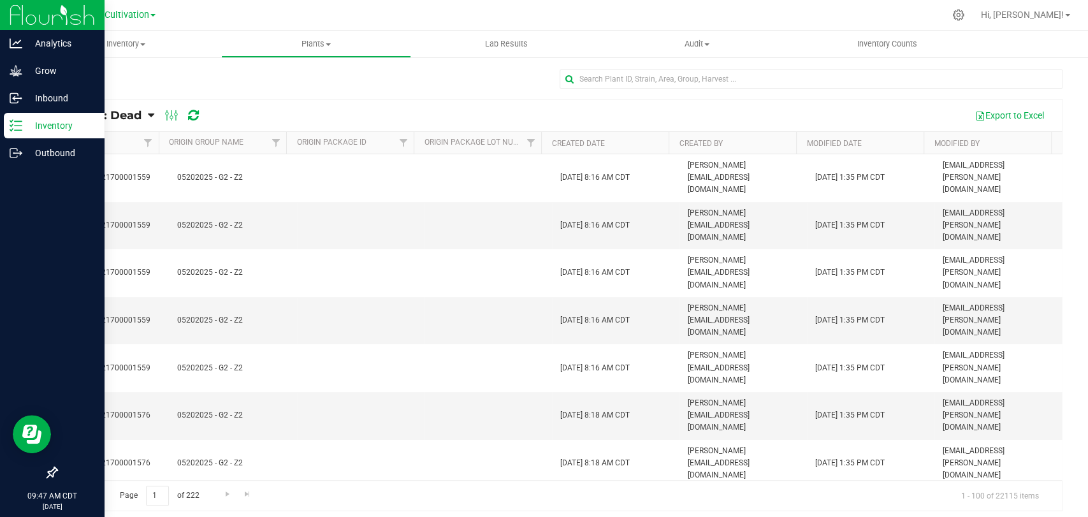
click at [879, 144] on th "Modified Date" at bounding box center [860, 143] width 128 height 22
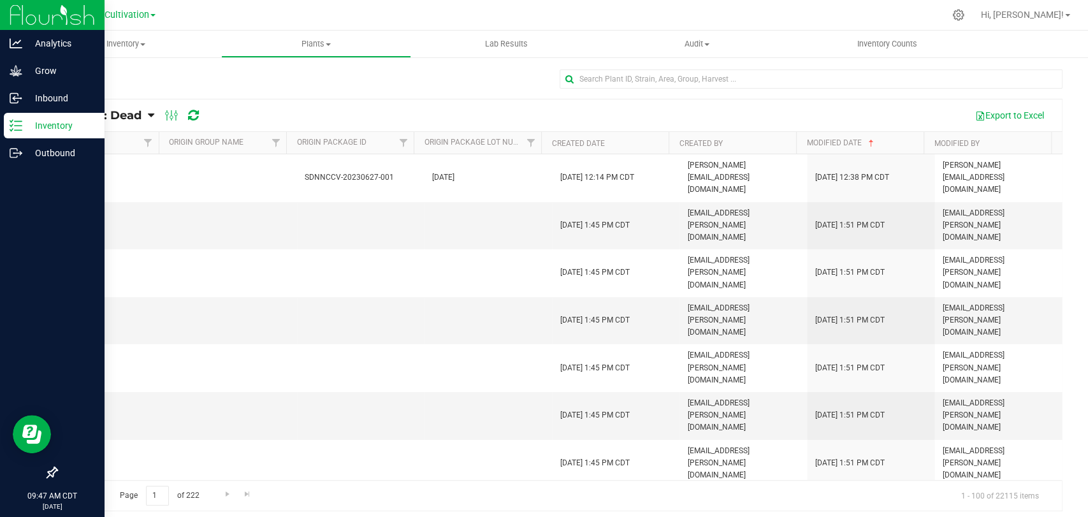
click at [878, 143] on th "Modified Date" at bounding box center [860, 143] width 128 height 22
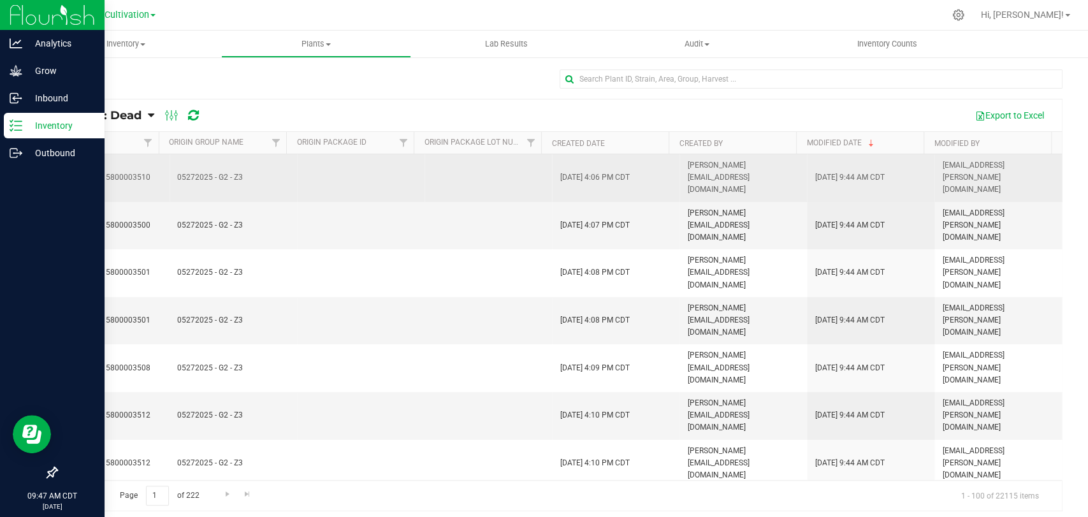
click at [831, 172] on span "[DATE] 9:44 AM CDT" at bounding box center [849, 178] width 69 height 12
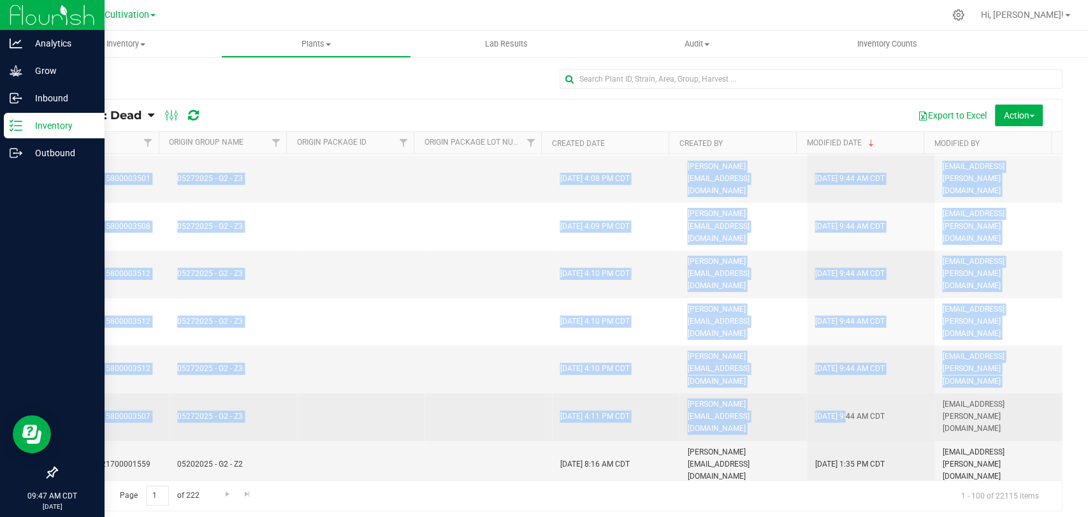
click at [830, 411] on span "[DATE] 9:44 AM CDT" at bounding box center [849, 417] width 69 height 12
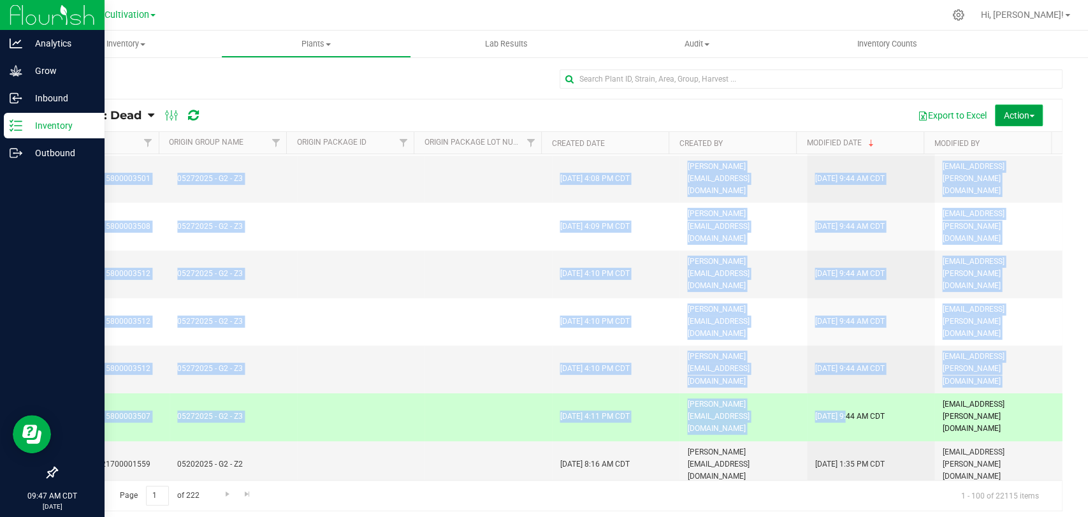
click at [1012, 105] on button "Action" at bounding box center [1019, 116] width 48 height 22
click at [687, 399] on span "[PERSON_NAME][EMAIL_ADDRESS][DOMAIN_NAME]" at bounding box center [743, 417] width 112 height 37
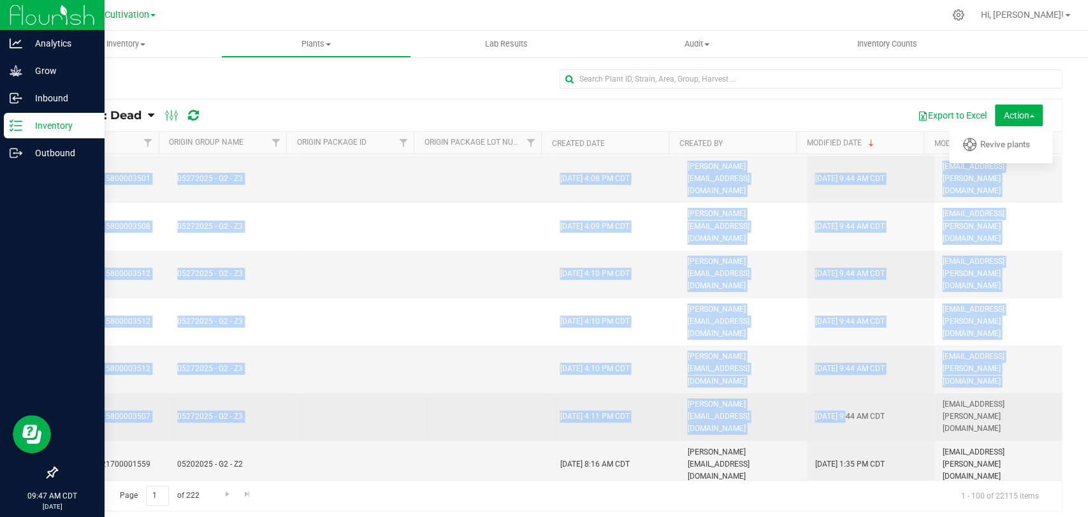
click at [504, 393] on td at bounding box center [489, 417] width 128 height 48
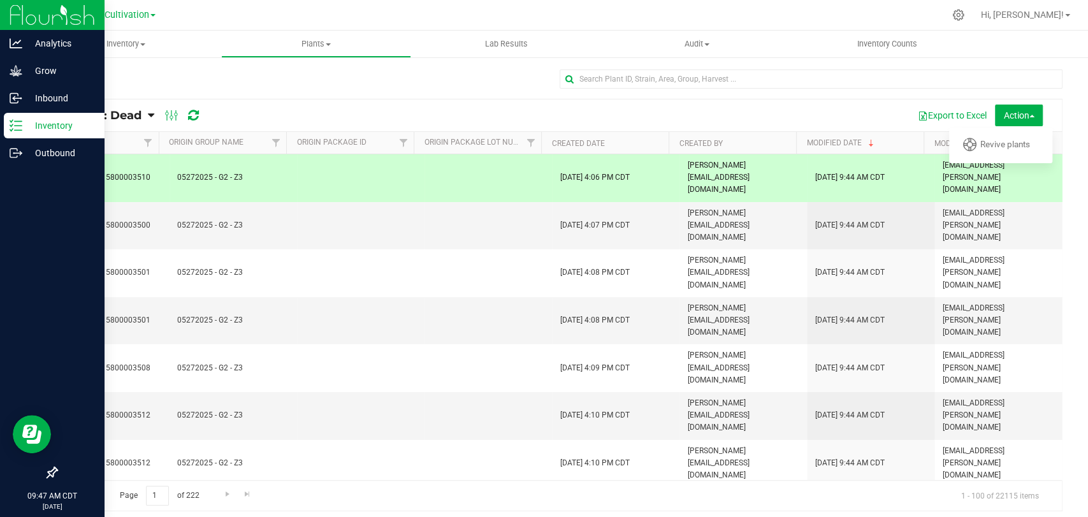
click at [505, 179] on td at bounding box center [489, 178] width 128 height 48
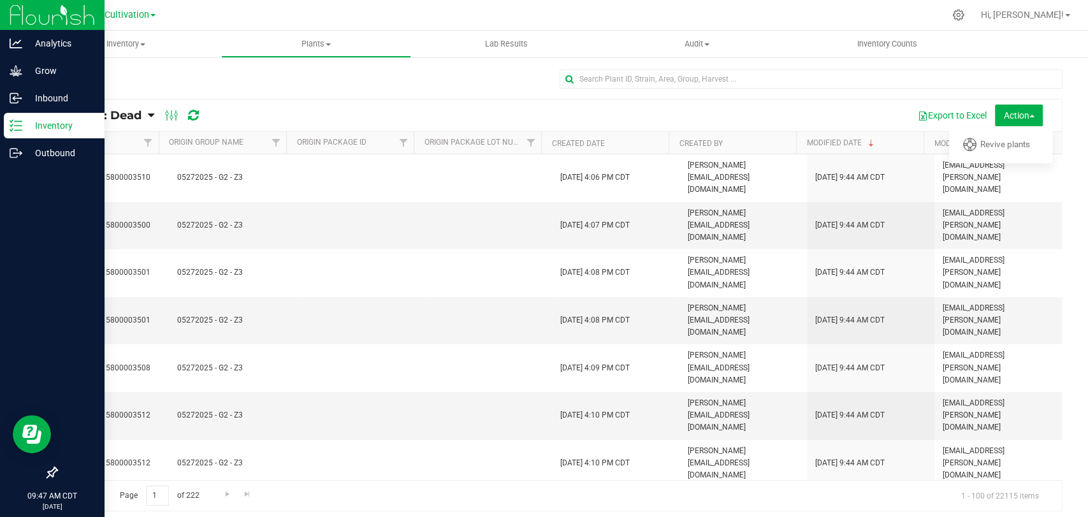
click at [492, 487] on td at bounding box center [489, 511] width 128 height 48
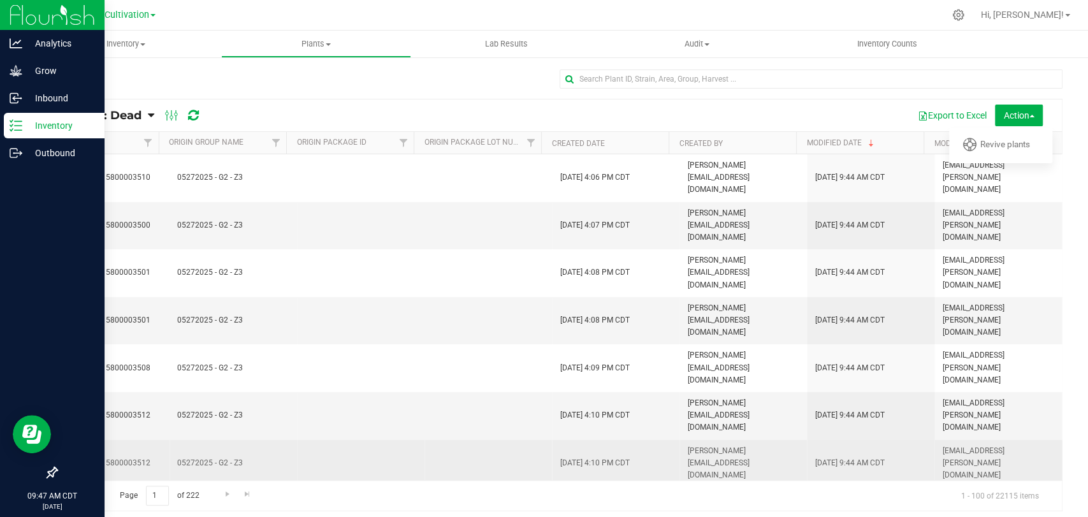
click at [493, 440] on td at bounding box center [489, 464] width 128 height 48
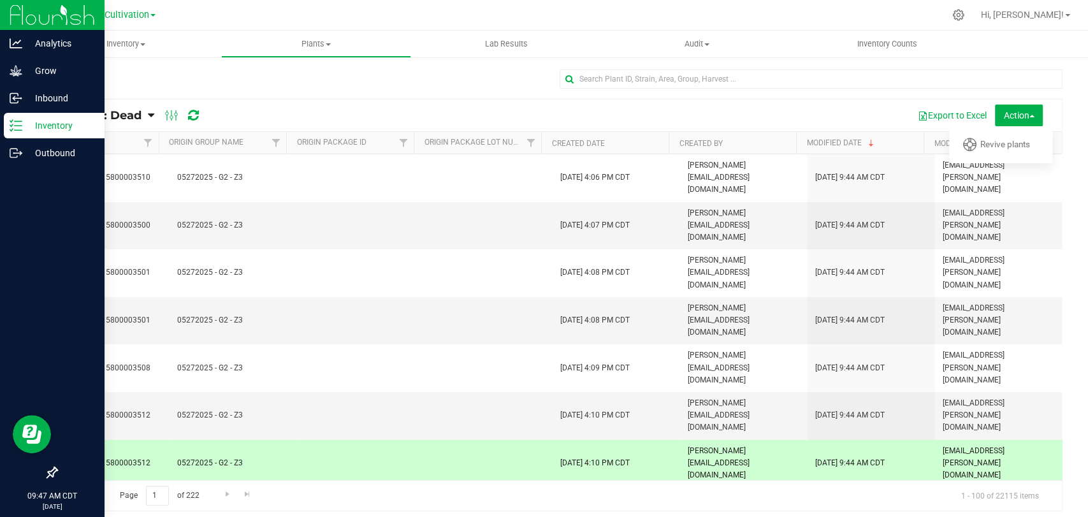
click at [495, 440] on td at bounding box center [489, 464] width 128 height 48
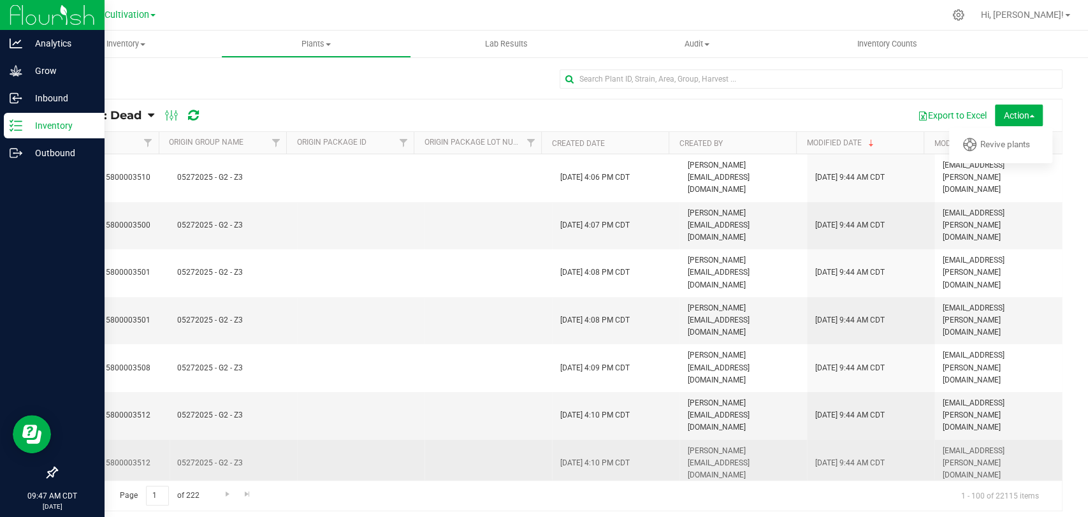
click at [500, 440] on td at bounding box center [489, 464] width 128 height 48
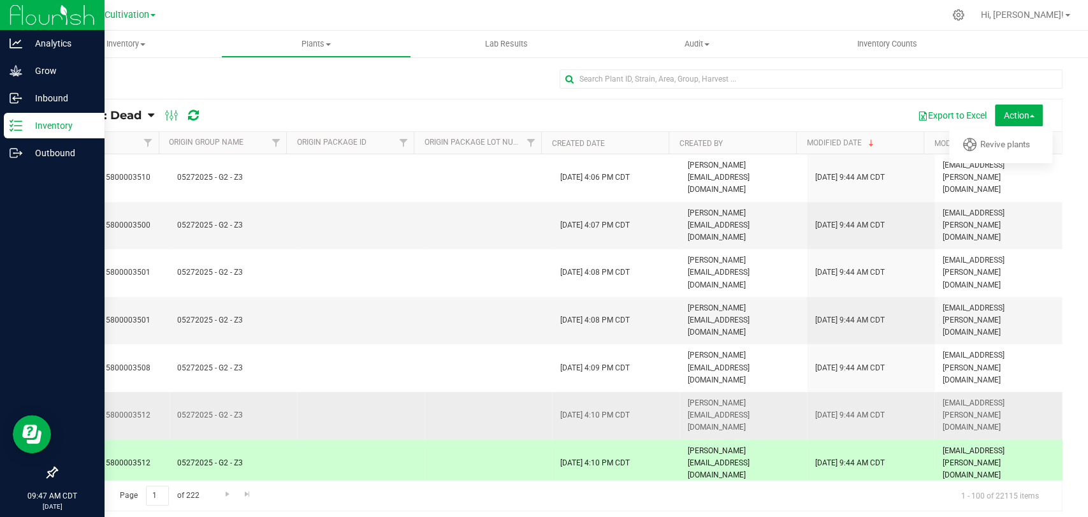
click at [500, 392] on td at bounding box center [489, 416] width 128 height 48
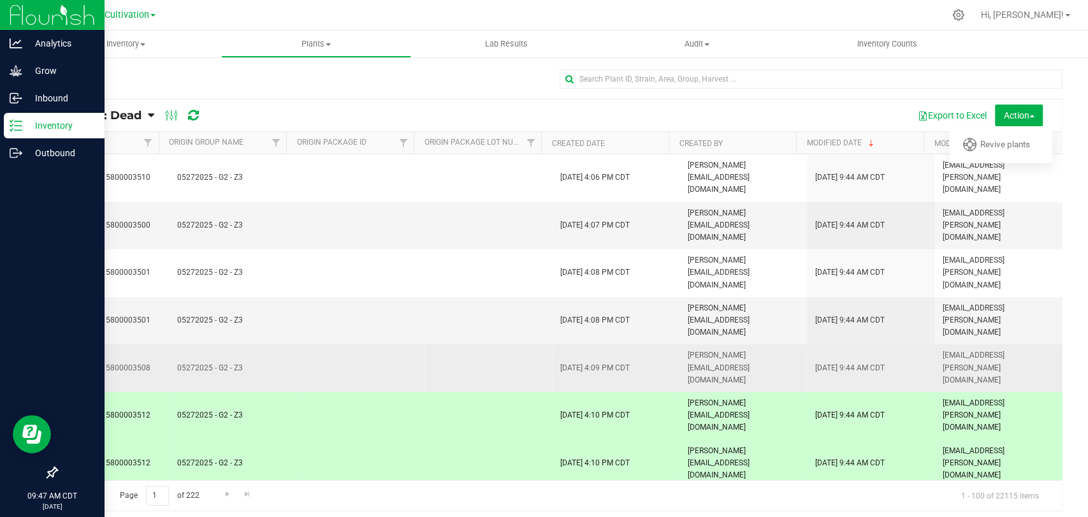
click at [500, 344] on td at bounding box center [489, 368] width 128 height 48
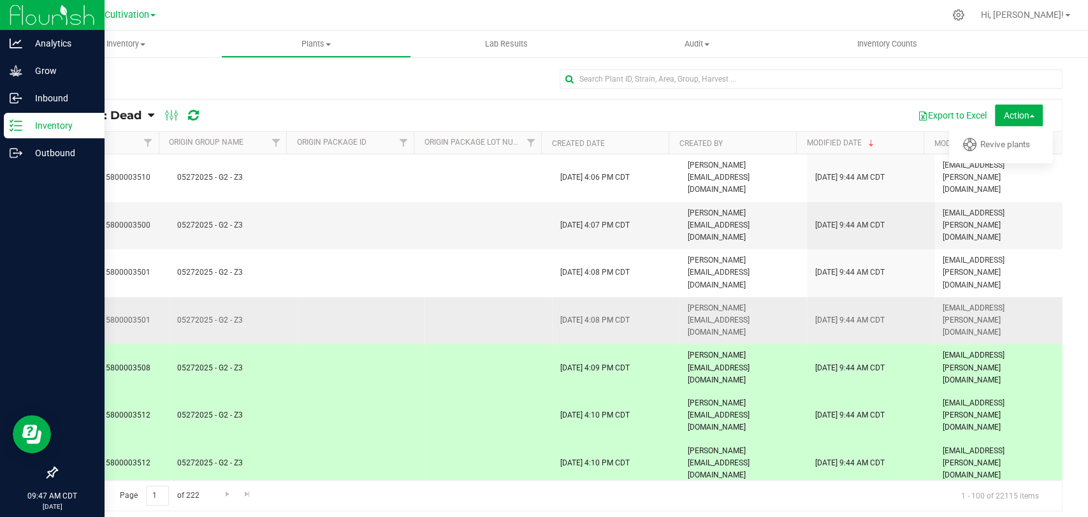
click at [502, 297] on td at bounding box center [489, 321] width 128 height 48
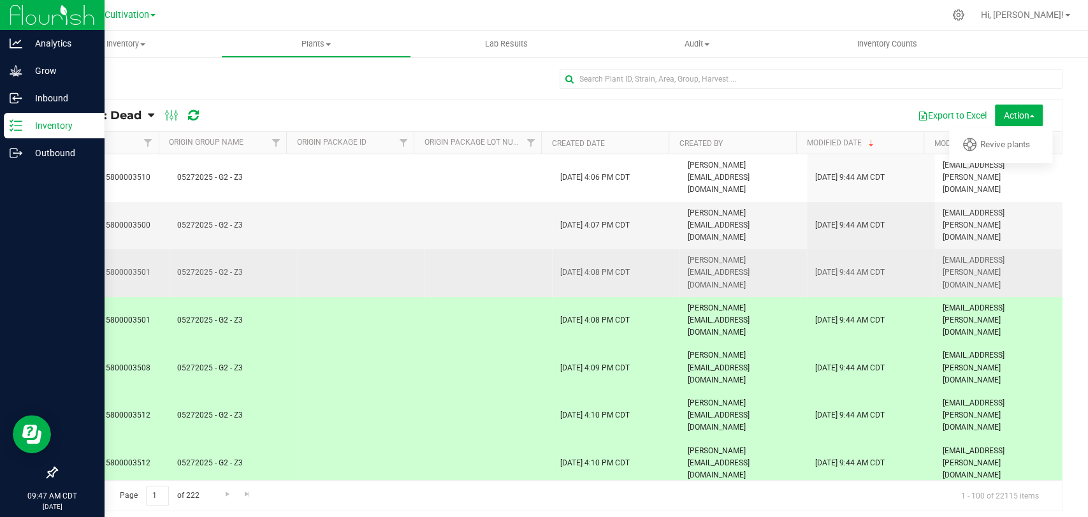
click at [505, 249] on td at bounding box center [489, 273] width 128 height 48
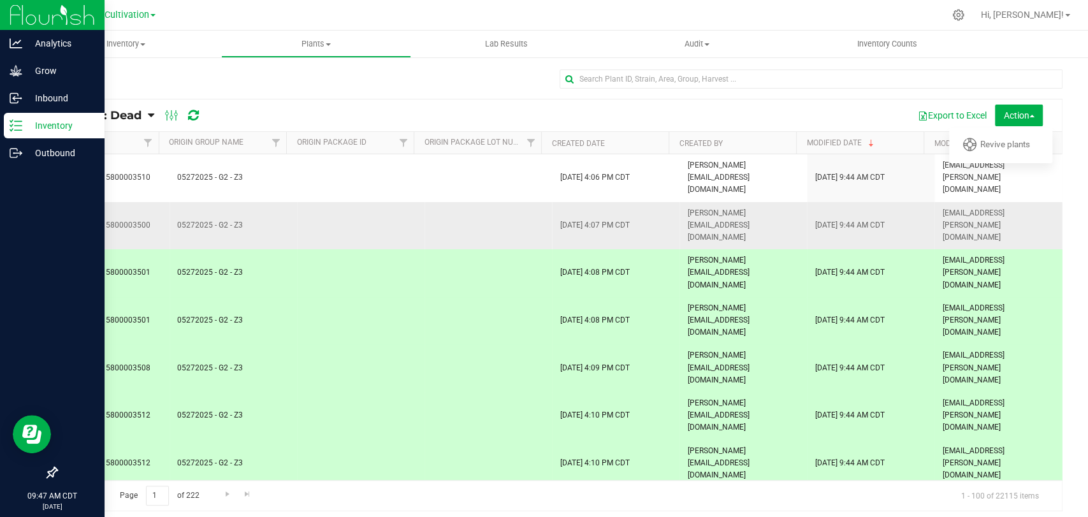
click at [510, 210] on td at bounding box center [489, 226] width 128 height 48
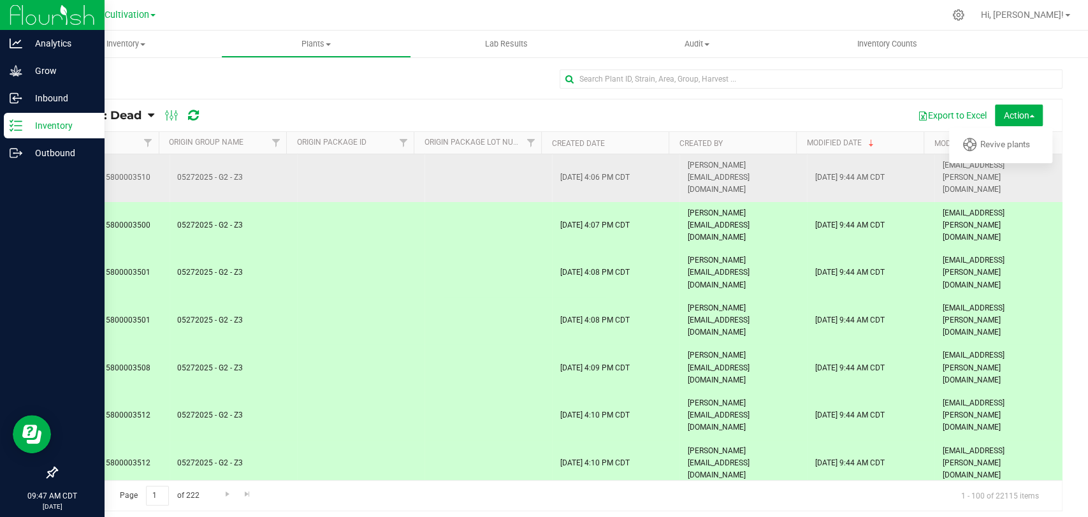
click at [515, 170] on td at bounding box center [489, 178] width 128 height 48
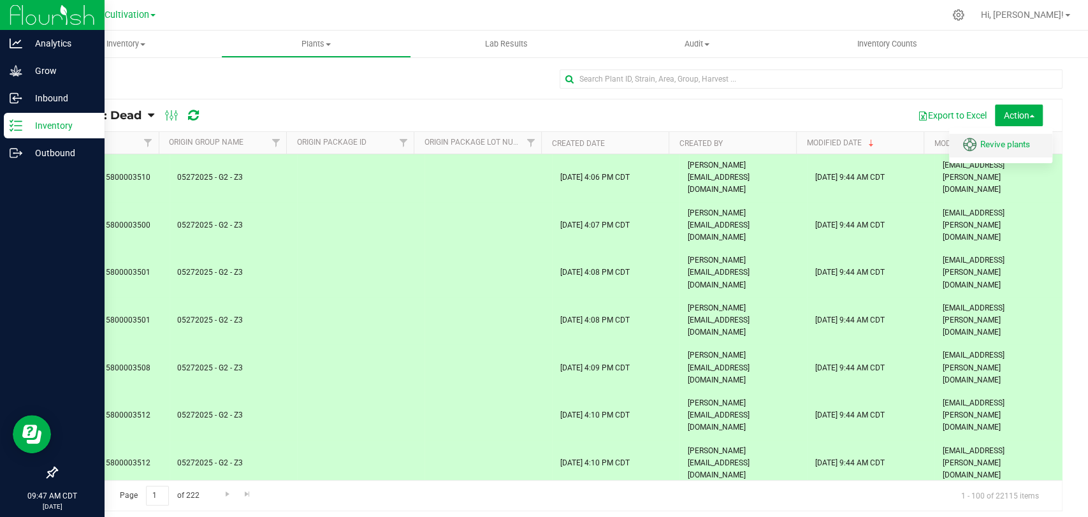
click at [983, 142] on span "Revive plants" at bounding box center [1005, 144] width 50 height 10
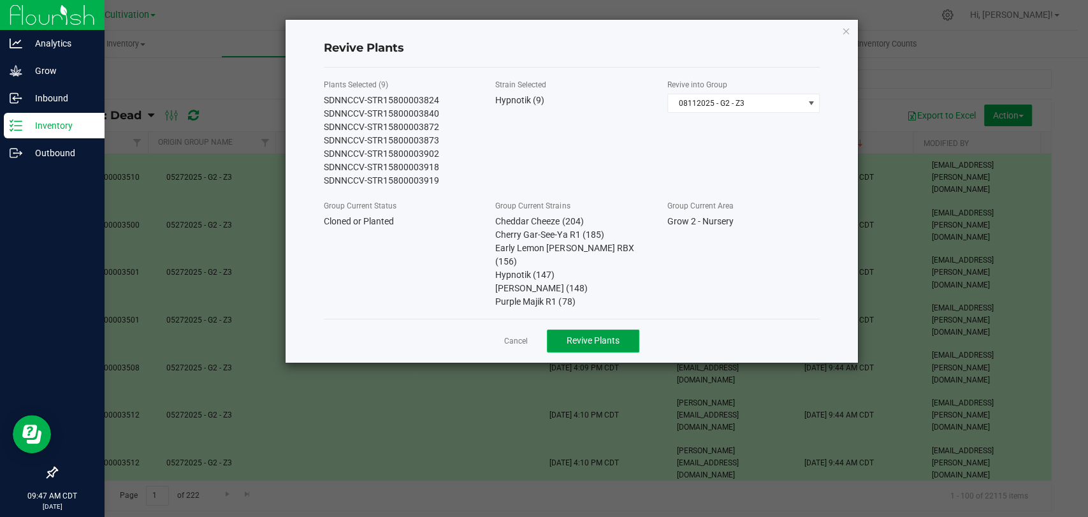
click at [619, 335] on span "Revive Plants" at bounding box center [593, 340] width 53 height 10
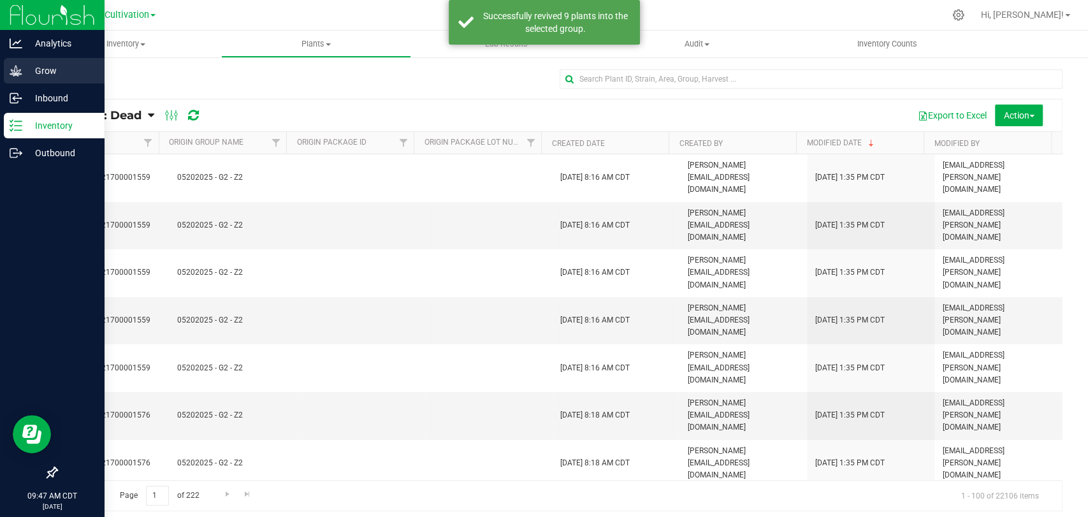
click at [38, 64] on p "Grow" at bounding box center [60, 70] width 77 height 15
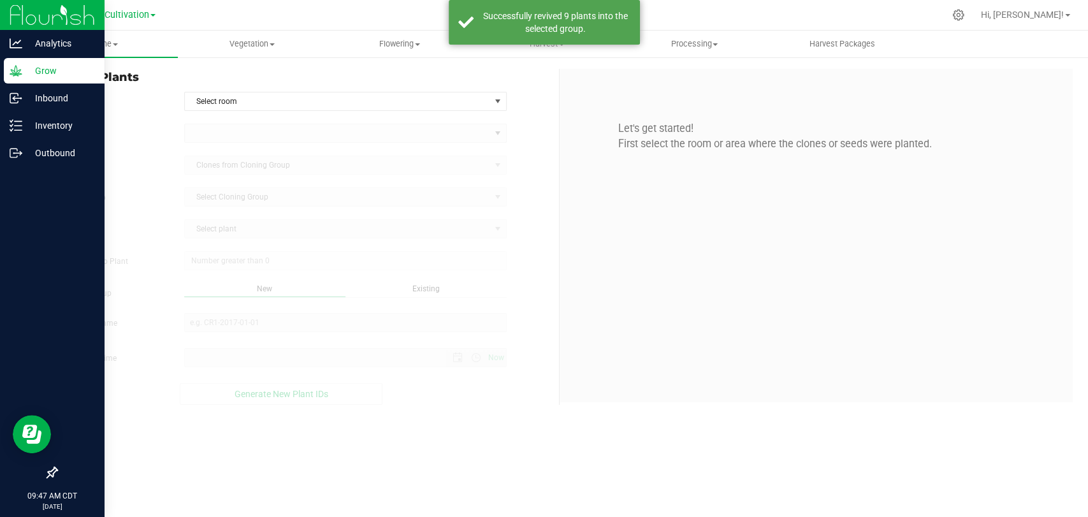
type input "[DATE] 9:47 AM"
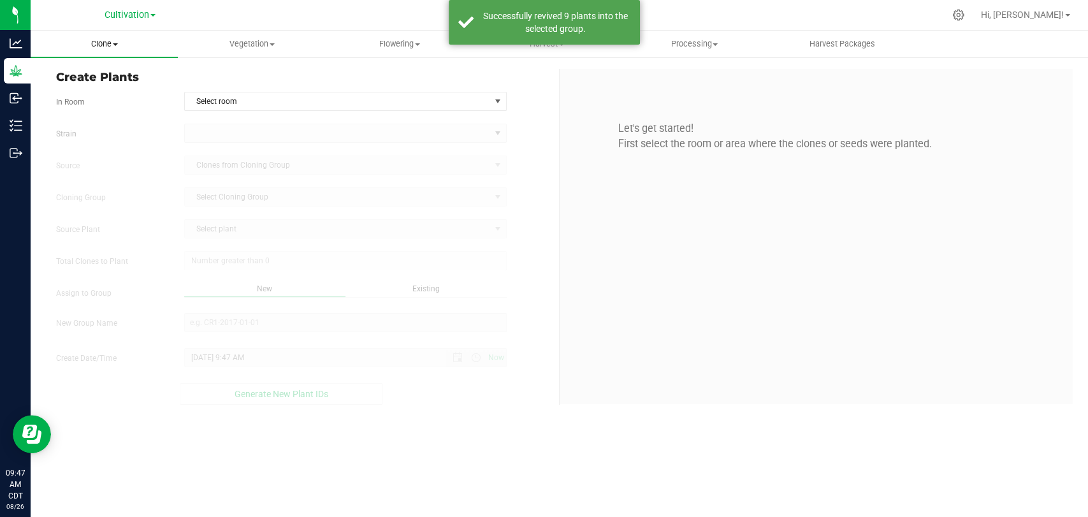
drag, startPoint x: 97, startPoint y: 28, endPoint x: 97, endPoint y: 35, distance: 7.0
click at [97, 32] on div "Cultivation Cultivation Manufacturing Retail Hi, [PERSON_NAME]! Clone Create pl…" at bounding box center [560, 258] width 1058 height 517
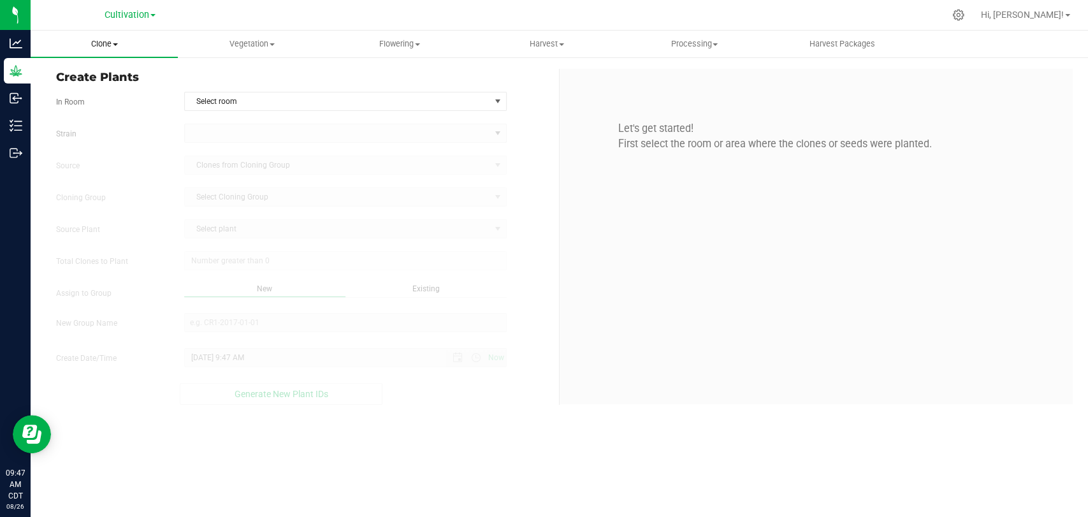
click at [98, 41] on span "Clone" at bounding box center [104, 43] width 147 height 11
click at [118, 89] on span "Cloning groups" at bounding box center [79, 92] width 96 height 11
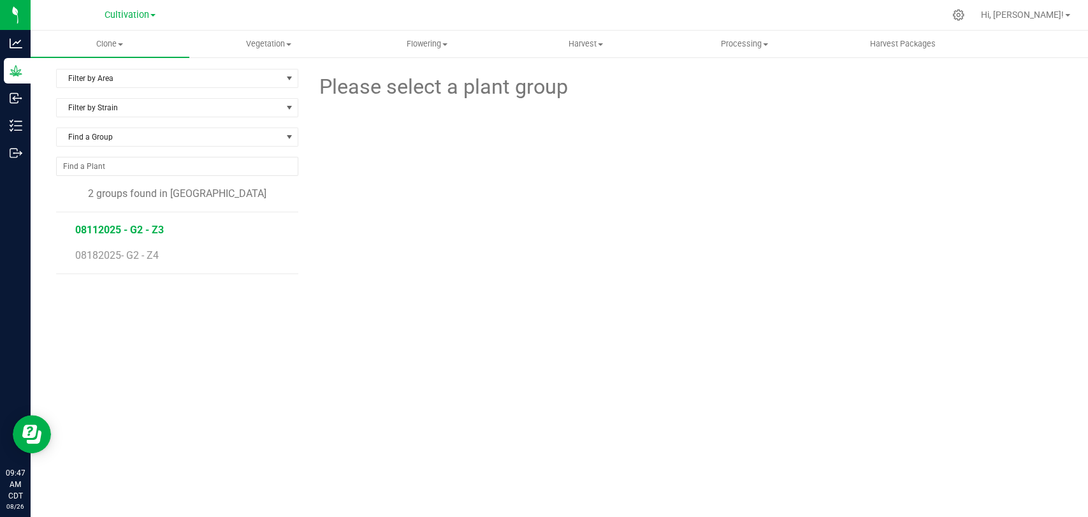
click at [142, 224] on span "08112025 - G2 - Z3" at bounding box center [119, 230] width 89 height 12
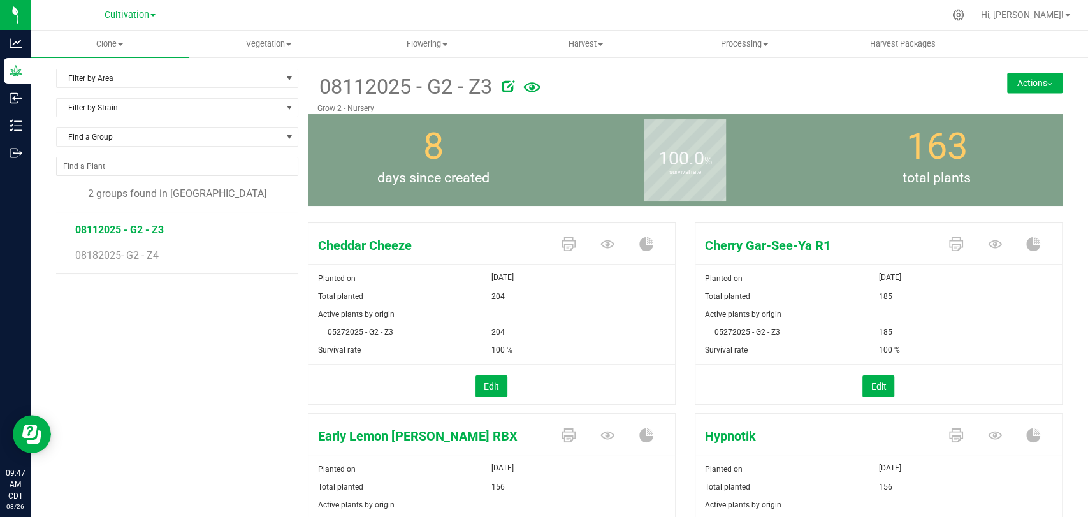
click at [684, 71] on div at bounding box center [719, 84] width 435 height 26
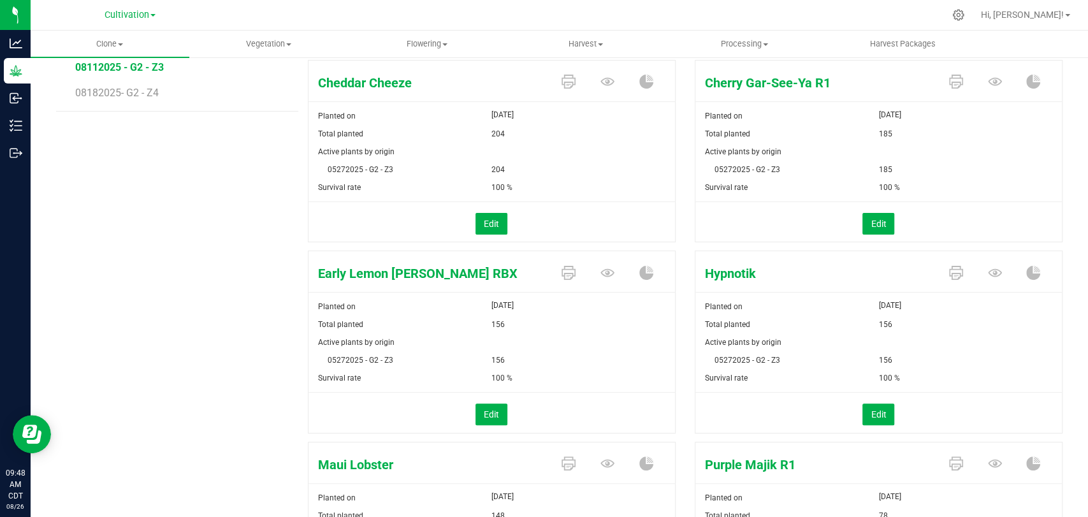
scroll to position [283, 0]
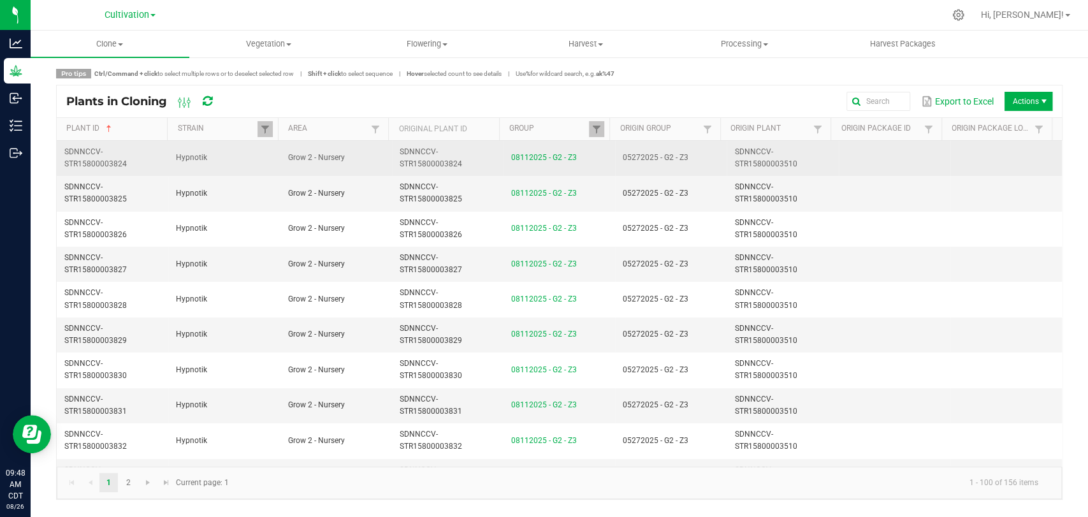
click at [484, 155] on td "SDNNCCV-STR15800003824" at bounding box center [448, 158] width 112 height 35
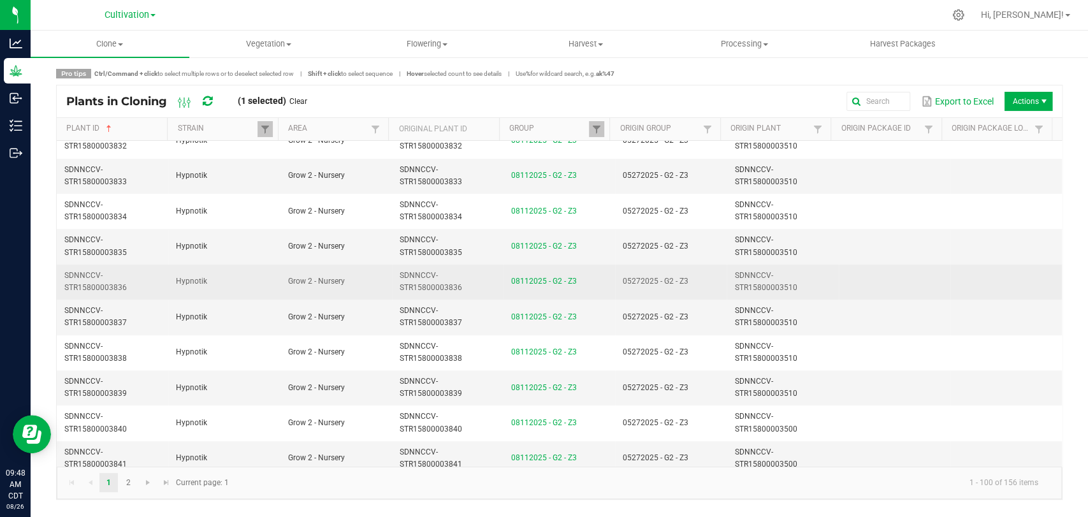
scroll to position [425, 0]
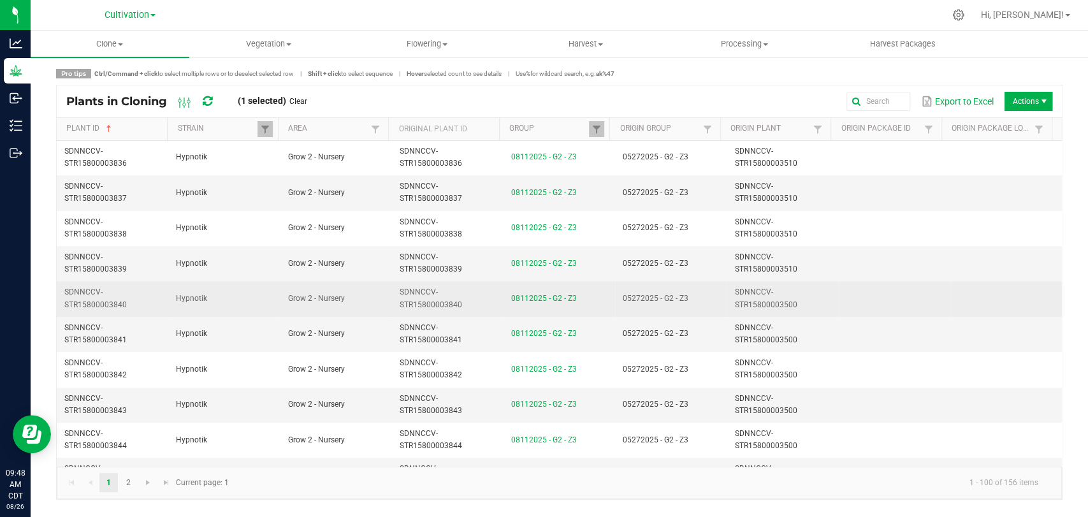
click at [472, 302] on td "SDNNCCV-STR15800003840" at bounding box center [448, 298] width 112 height 35
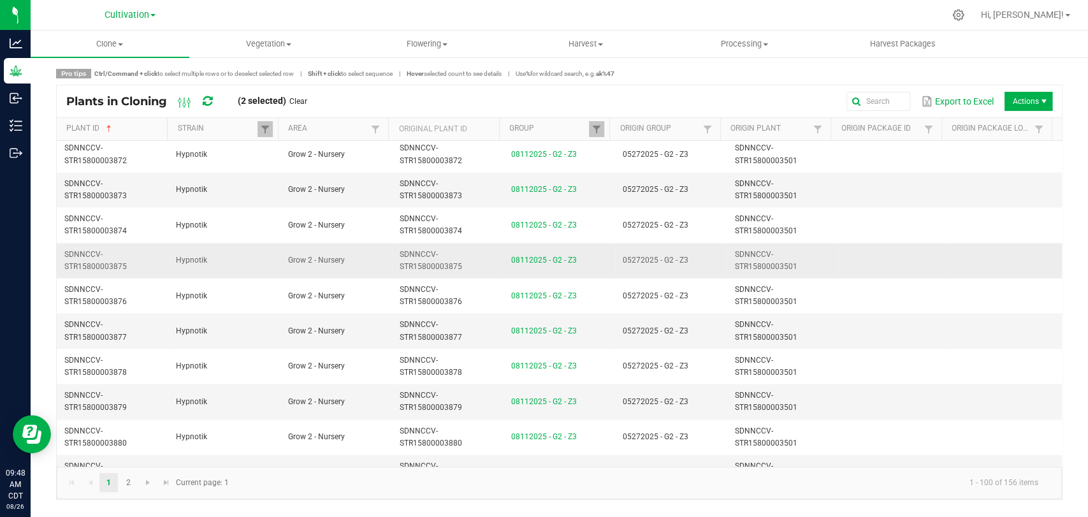
scroll to position [1629, 0]
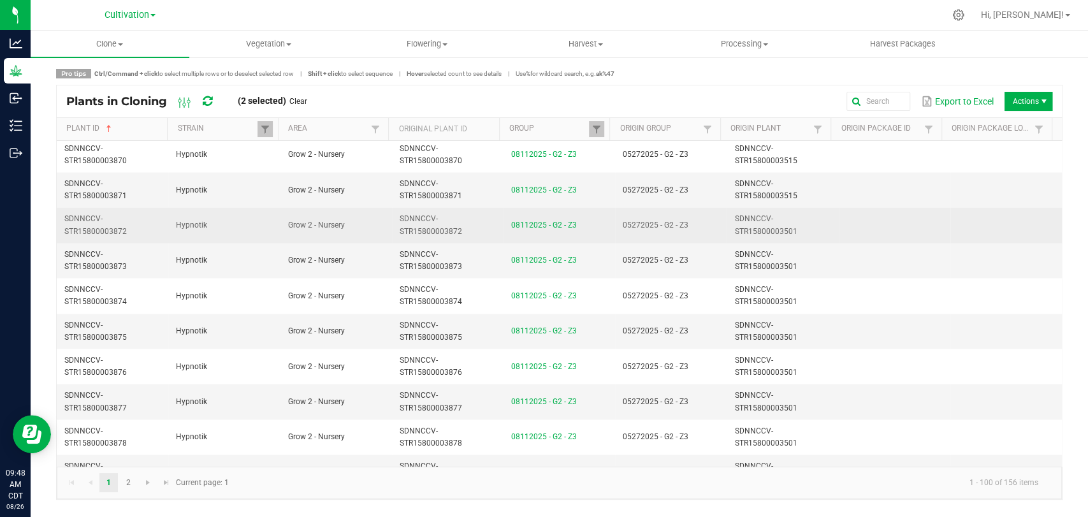
click at [495, 223] on td "SDNNCCV-STR15800003872" at bounding box center [448, 224] width 112 height 35
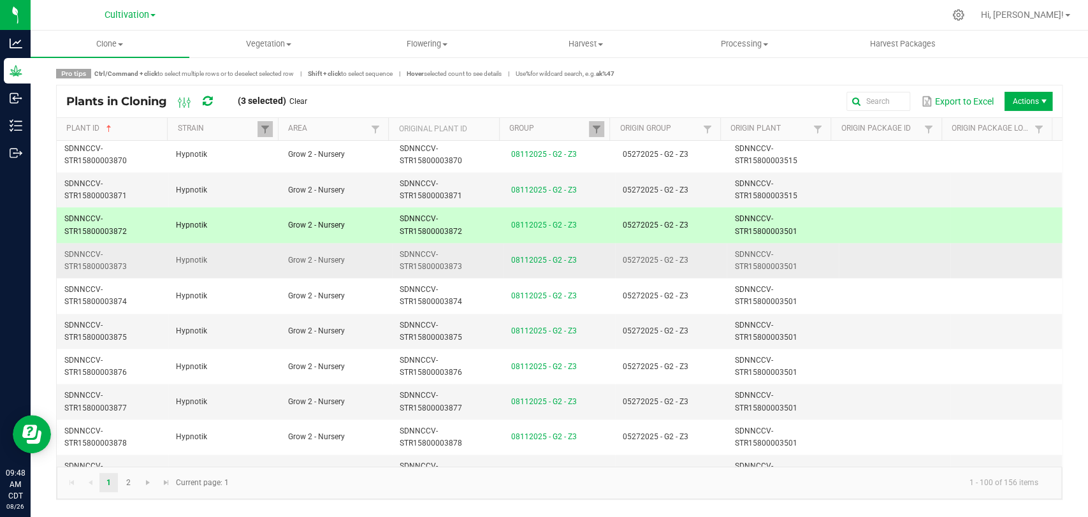
click at [494, 251] on td "SDNNCCV-STR15800003873" at bounding box center [448, 260] width 112 height 35
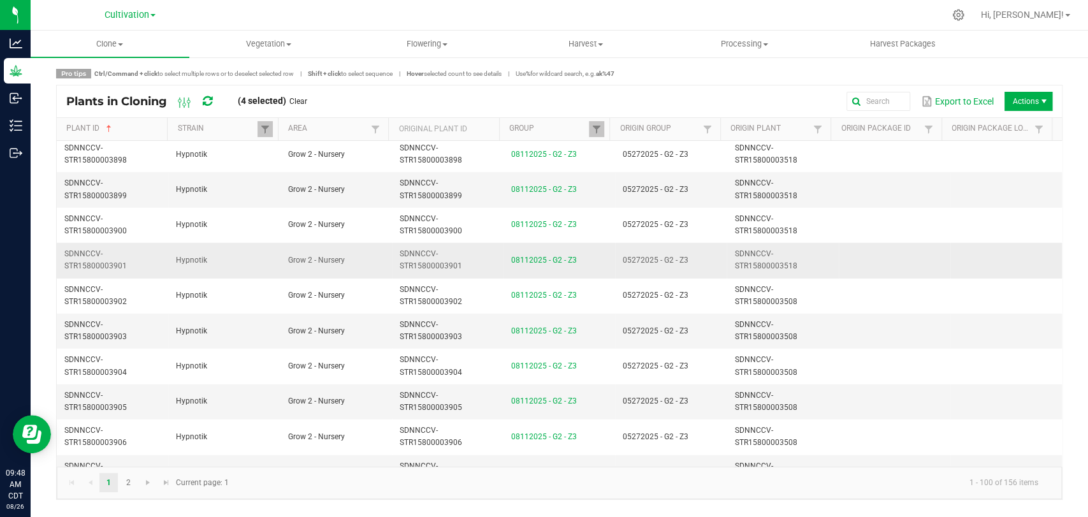
scroll to position [2692, 0]
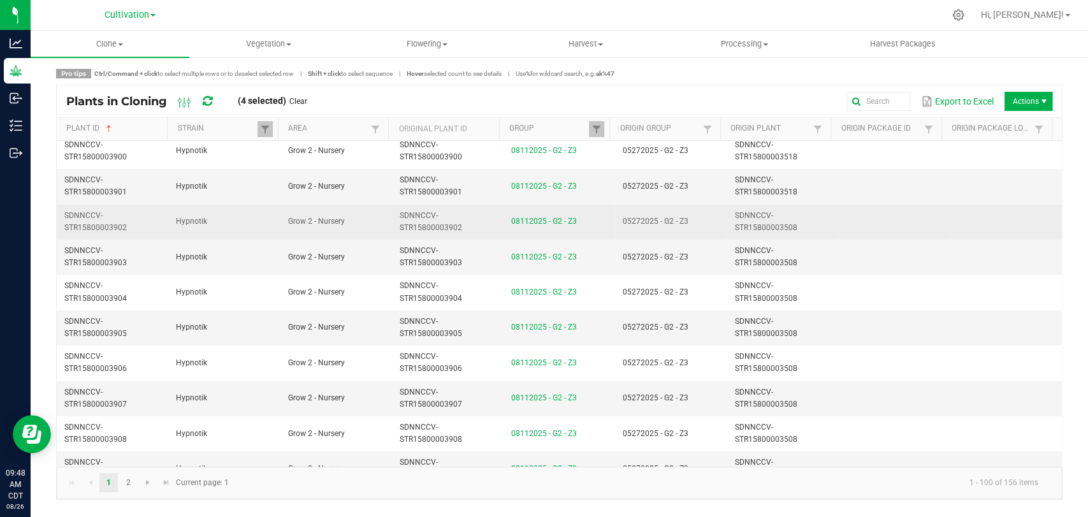
click at [476, 222] on td "SDNNCCV-STR15800003902" at bounding box center [448, 222] width 112 height 35
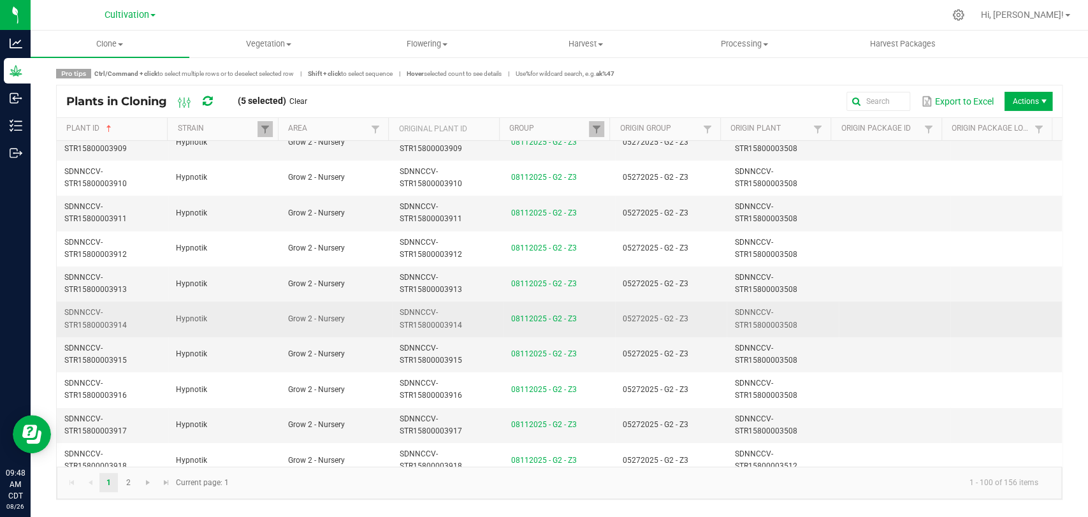
scroll to position [3198, 0]
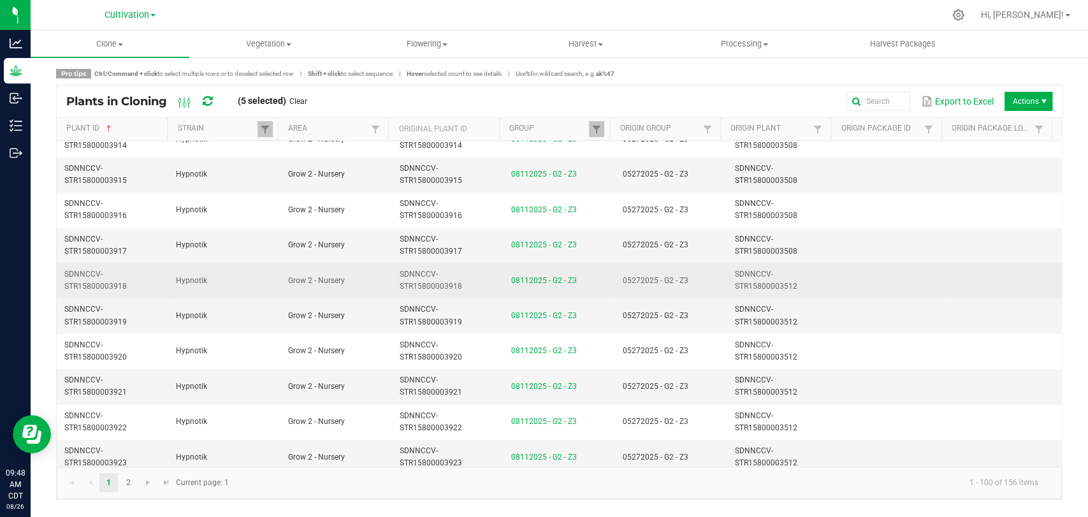
click at [454, 268] on td "SDNNCCV-STR15800003918" at bounding box center [448, 280] width 112 height 35
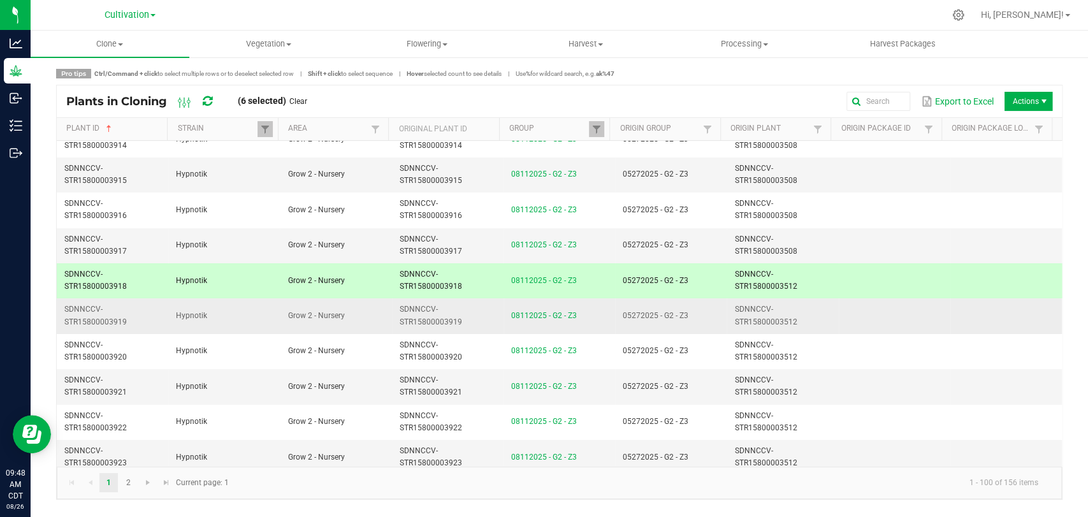
click at [455, 304] on td "SDNNCCV-STR15800003919" at bounding box center [448, 315] width 112 height 35
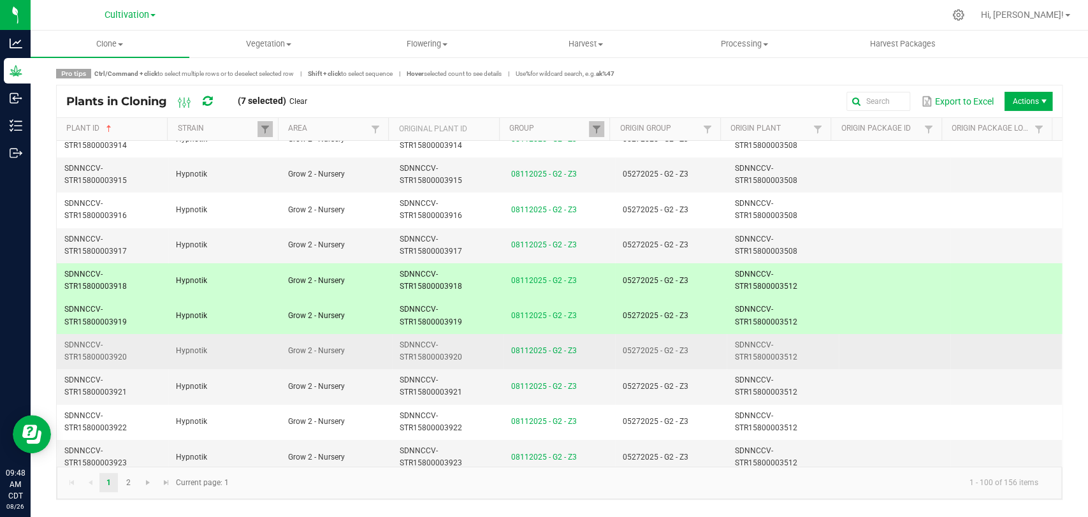
click at [453, 334] on td "SDNNCCV-STR15800003920" at bounding box center [448, 351] width 112 height 35
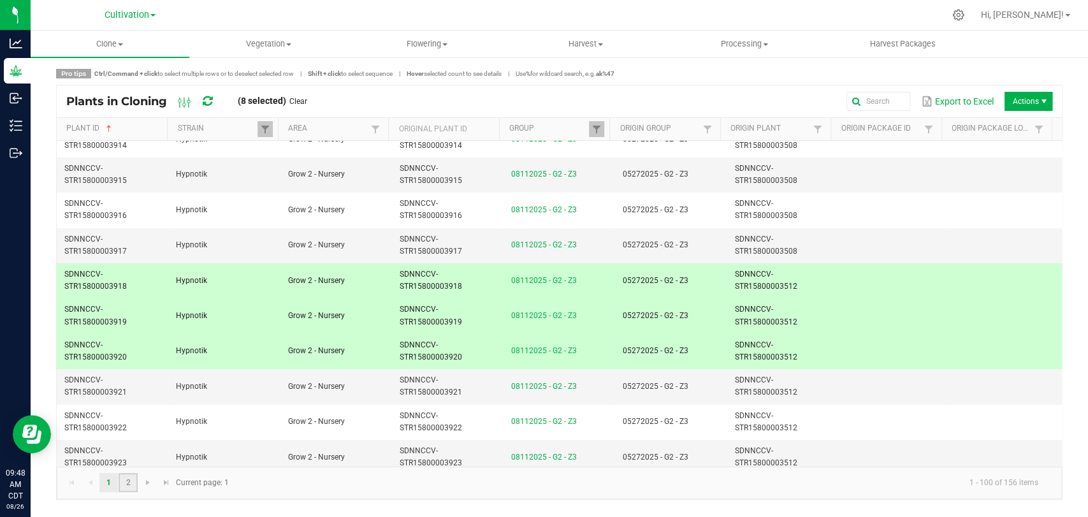
click at [137, 479] on link "2" at bounding box center [128, 482] width 18 height 19
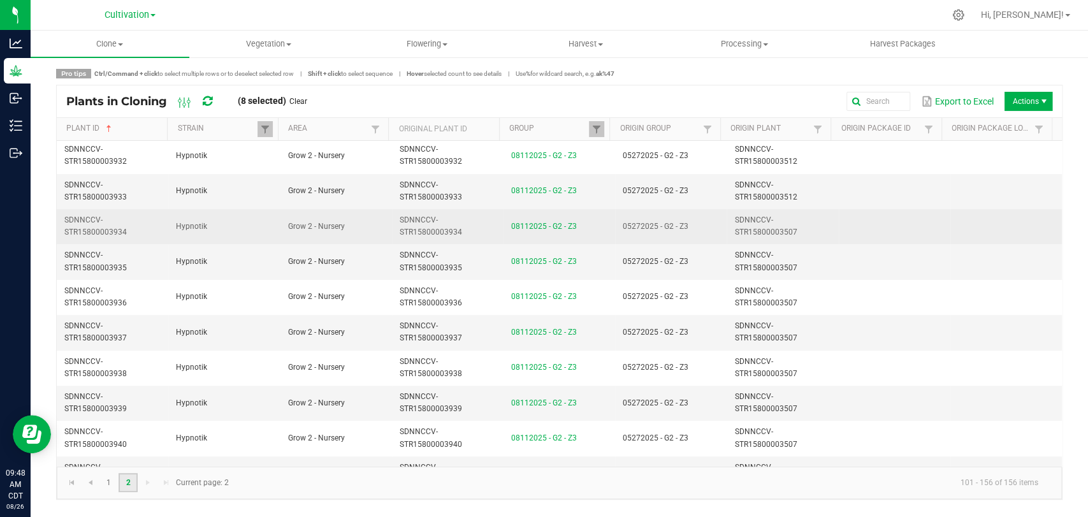
scroll to position [283, 0]
click at [453, 230] on span "SDNNCCV-STR15800003934" at bounding box center [431, 227] width 62 height 21
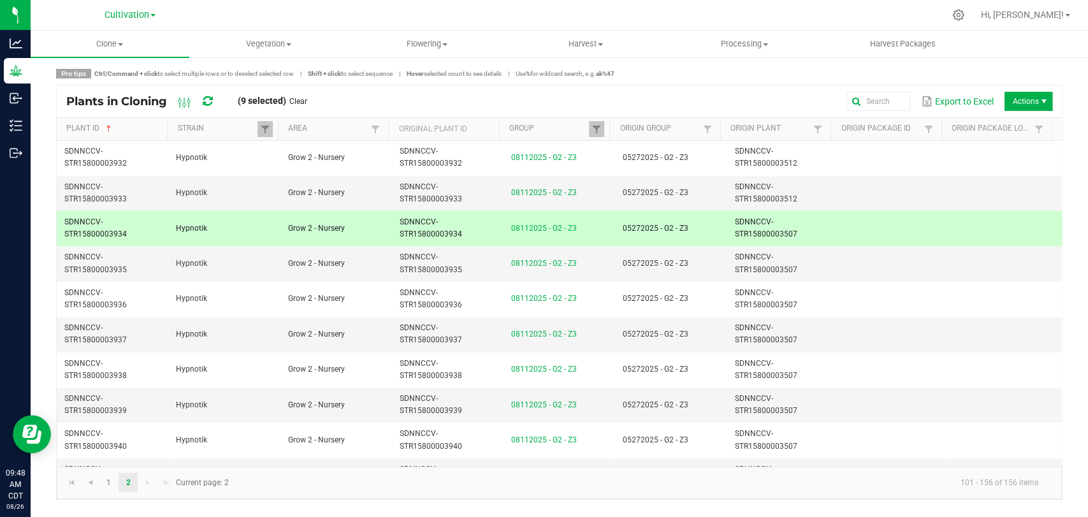
click at [1027, 105] on span "Actions" at bounding box center [1029, 101] width 48 height 19
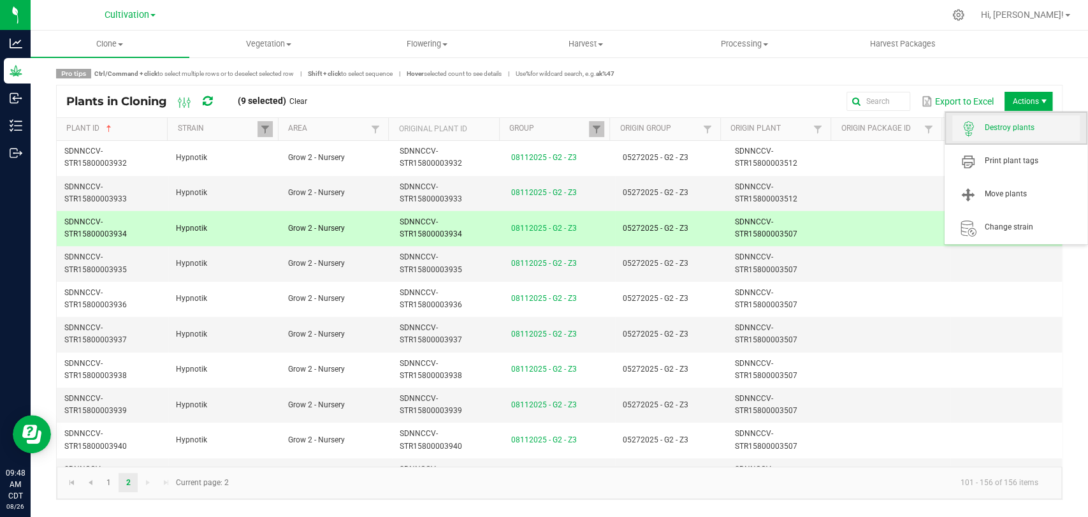
click at [1019, 129] on span "Destroy plants" at bounding box center [1032, 127] width 96 height 11
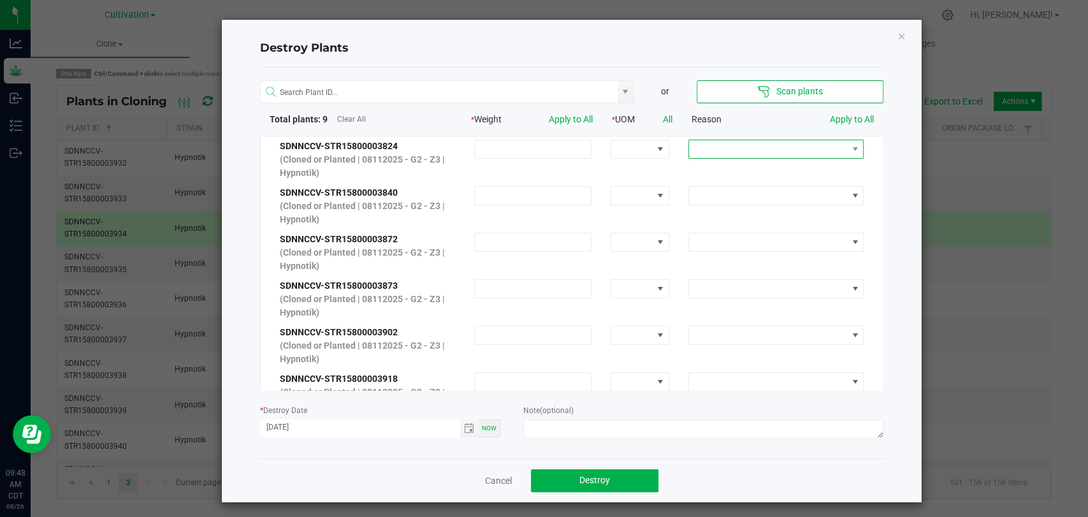
click at [779, 150] on span at bounding box center [768, 149] width 158 height 18
click at [773, 228] on li "Extra" at bounding box center [762, 237] width 171 height 22
click at [837, 123] on link "Apply to All" at bounding box center [852, 119] width 44 height 10
click at [464, 428] on span "Toggle calendar" at bounding box center [469, 428] width 10 height 10
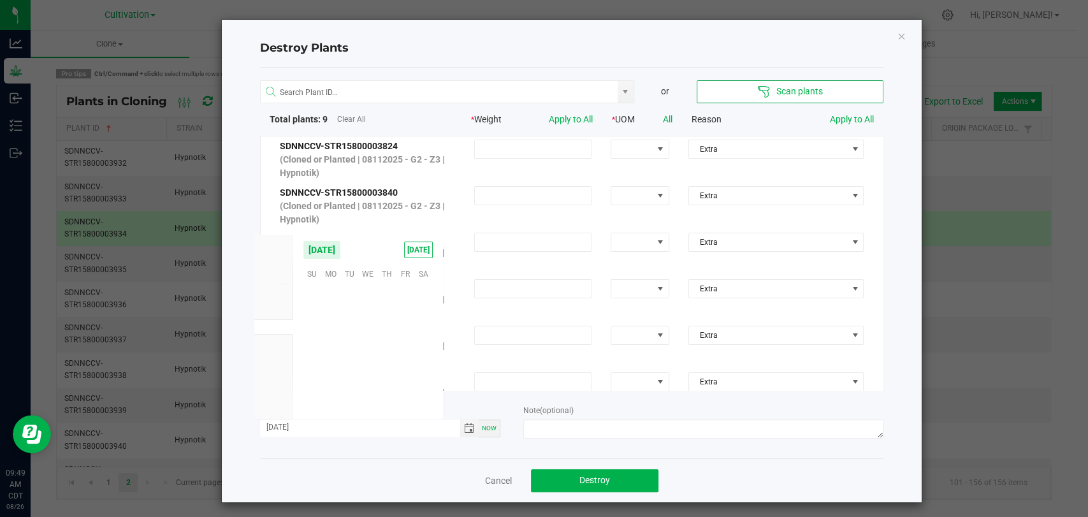
scroll to position [206667, 0]
click at [335, 330] on span "11" at bounding box center [330, 334] width 18 height 20
type input "[DATE]"
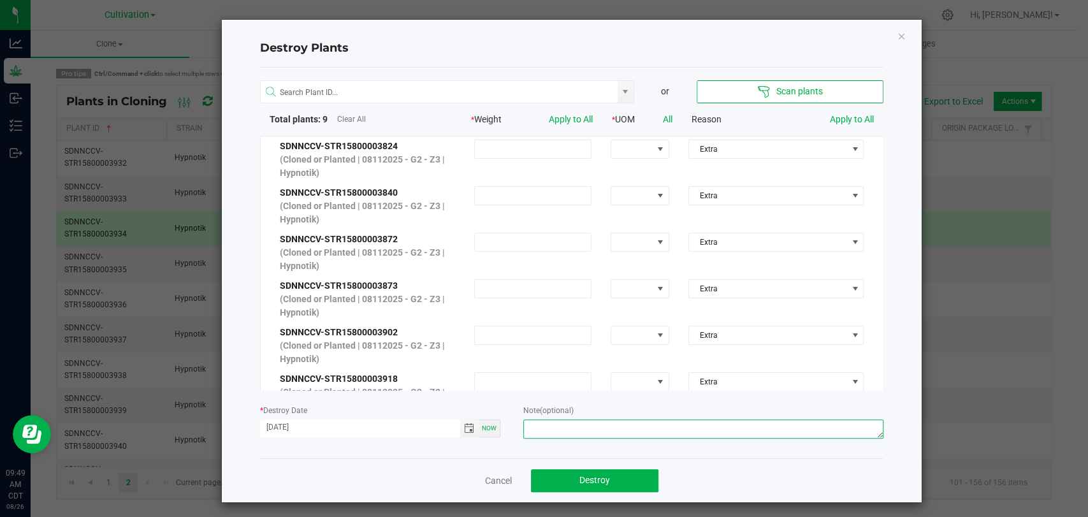
click at [632, 434] on textarea at bounding box center [703, 429] width 360 height 19
type textarea "Incorrect count on original clones, notified by LF on [DATE]; counts verified b…"
click at [803, 464] on div "Cancel Destroy" at bounding box center [572, 480] width 624 height 44
click at [740, 155] on span "Extra" at bounding box center [768, 149] width 158 height 18
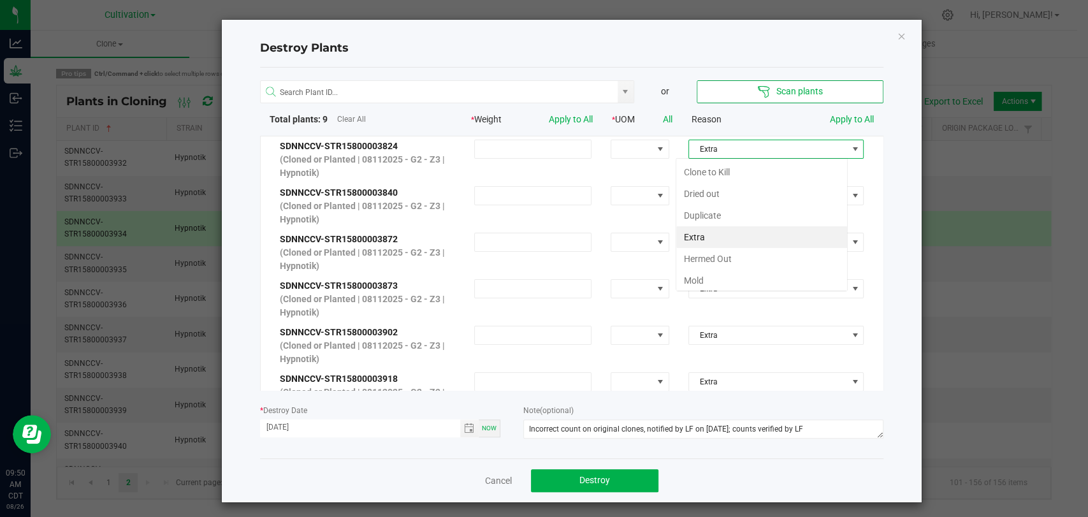
scroll to position [18, 172]
click at [742, 150] on span "Extra" at bounding box center [768, 149] width 158 height 18
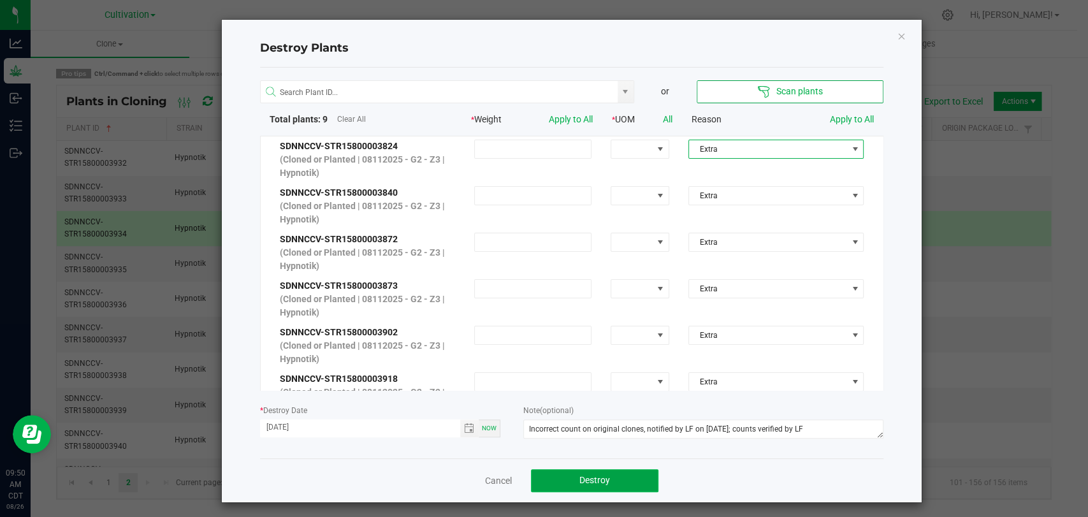
click at [614, 476] on button "Destroy" at bounding box center [595, 480] width 128 height 23
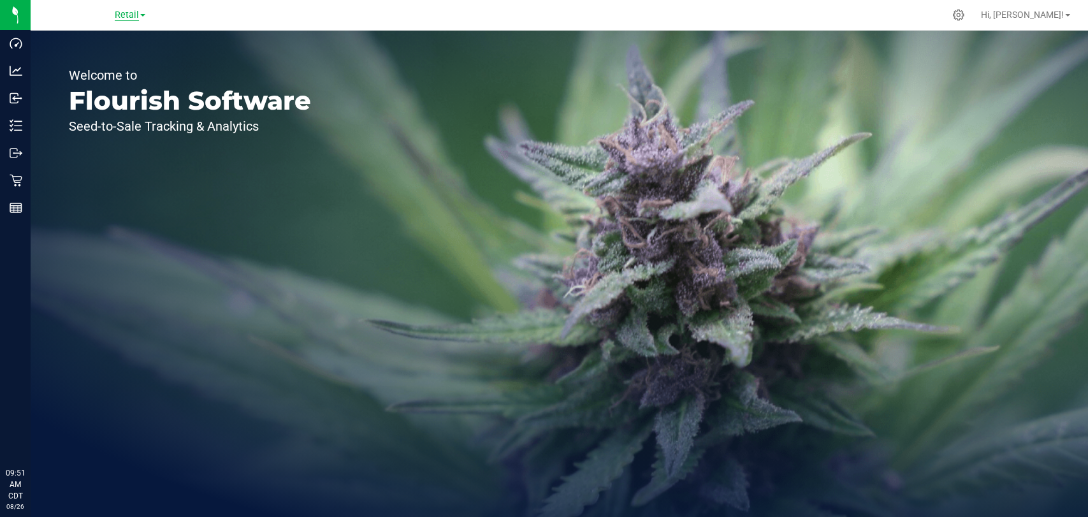
click at [119, 11] on span "Retail" at bounding box center [127, 15] width 24 height 11
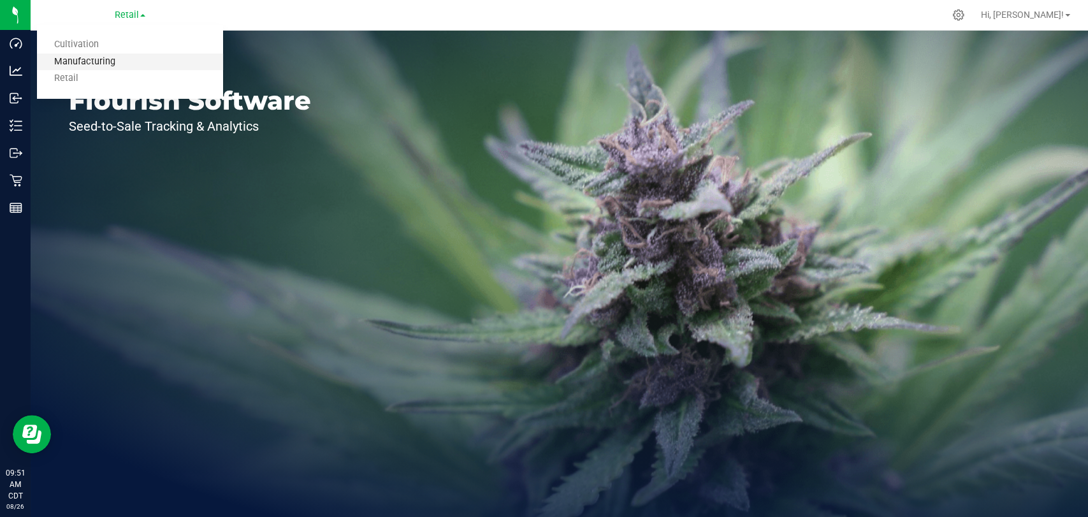
click at [115, 62] on link "Manufacturing" at bounding box center [130, 62] width 186 height 17
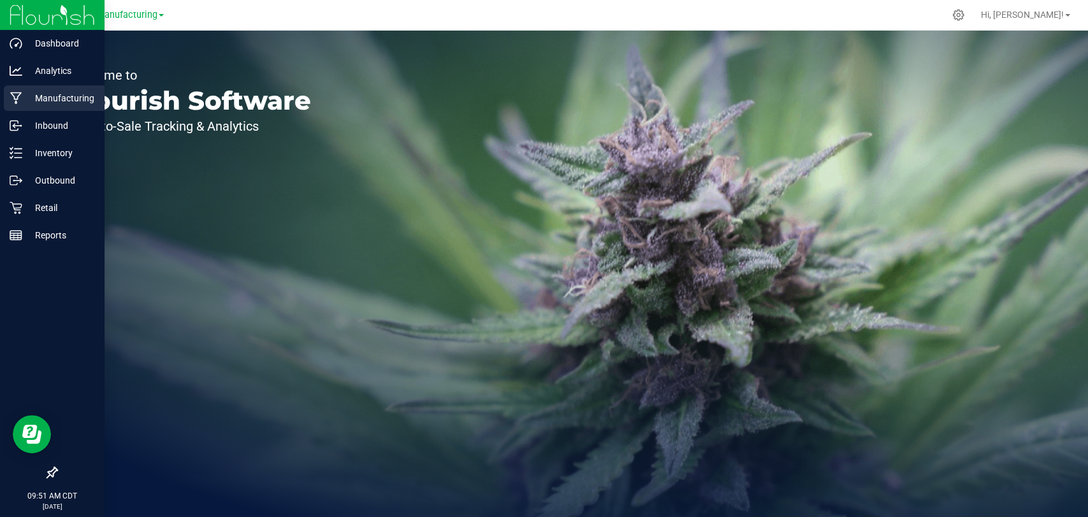
click at [20, 103] on icon at bounding box center [16, 98] width 12 height 13
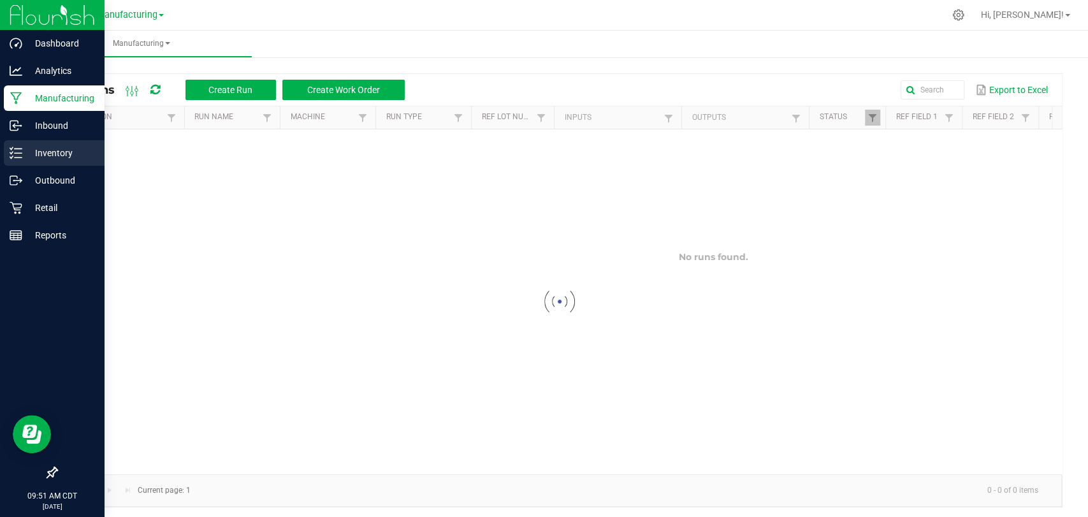
click at [37, 156] on p "Inventory" at bounding box center [60, 152] width 77 height 15
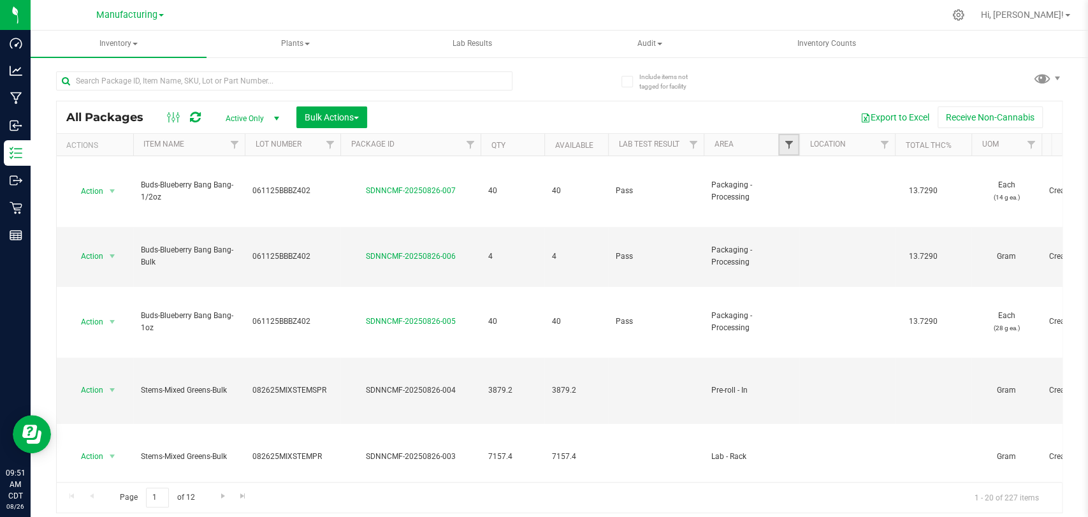
click at [788, 148] on span "Filter" at bounding box center [789, 145] width 10 height 10
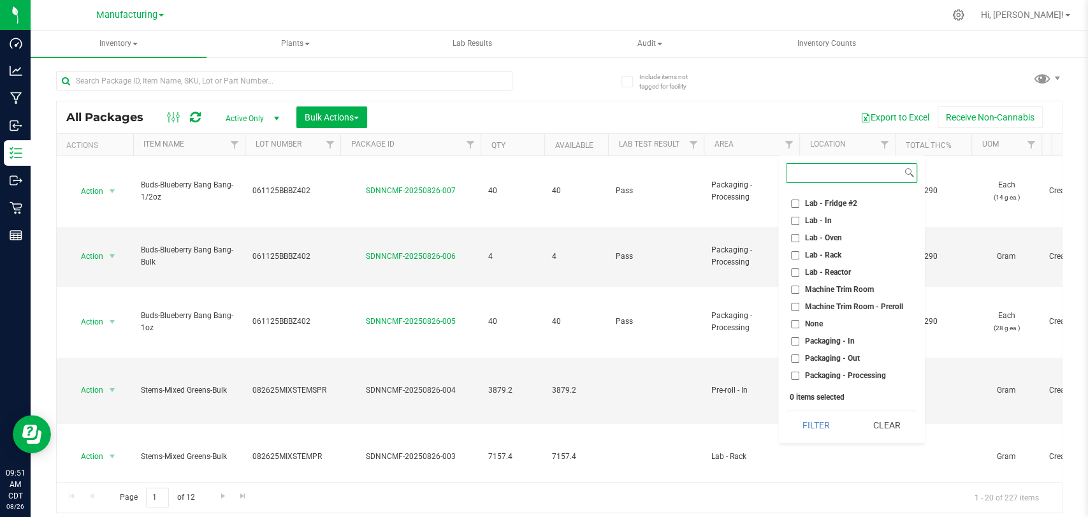
scroll to position [338, 0]
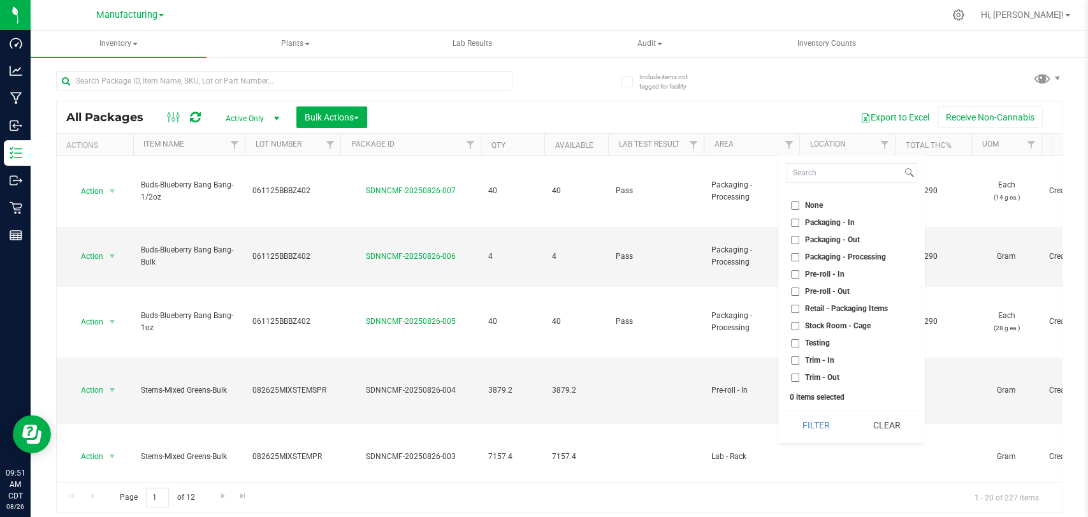
click at [825, 375] on span "Trim - Out" at bounding box center [822, 378] width 34 height 8
click at [800, 375] on input "Trim - Out" at bounding box center [795, 378] width 8 height 8
checkbox input "true"
click at [825, 359] on span "Trim - In" at bounding box center [819, 360] width 29 height 8
click at [800, 359] on input "Trim - In" at bounding box center [795, 360] width 8 height 8
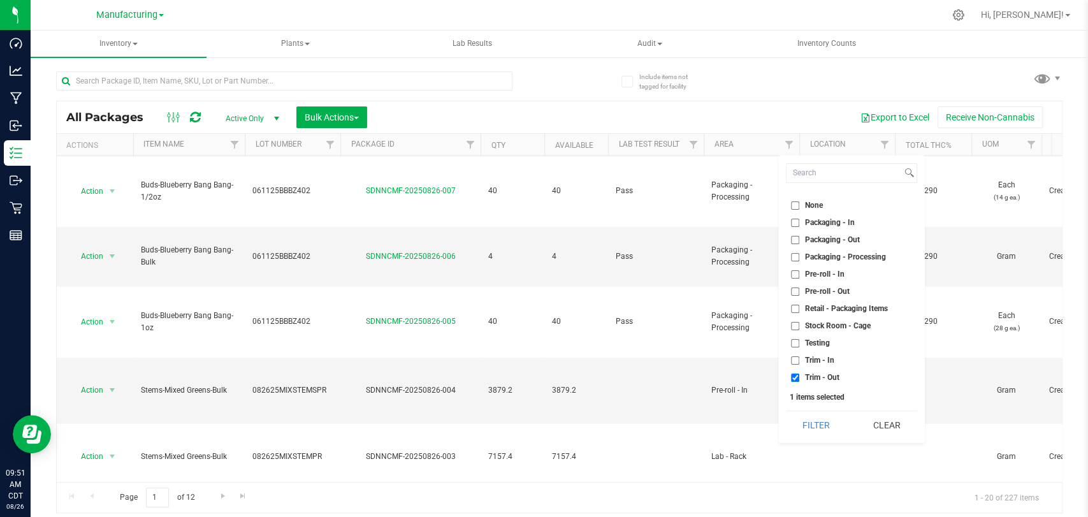
checkbox input "true"
click at [832, 291] on span "Pre-roll - Out" at bounding box center [827, 292] width 45 height 8
click at [800, 291] on input "Pre-roll - Out" at bounding box center [795, 292] width 8 height 8
checkbox input "true"
click at [835, 272] on span "Pre-roll - In" at bounding box center [825, 274] width 40 height 8
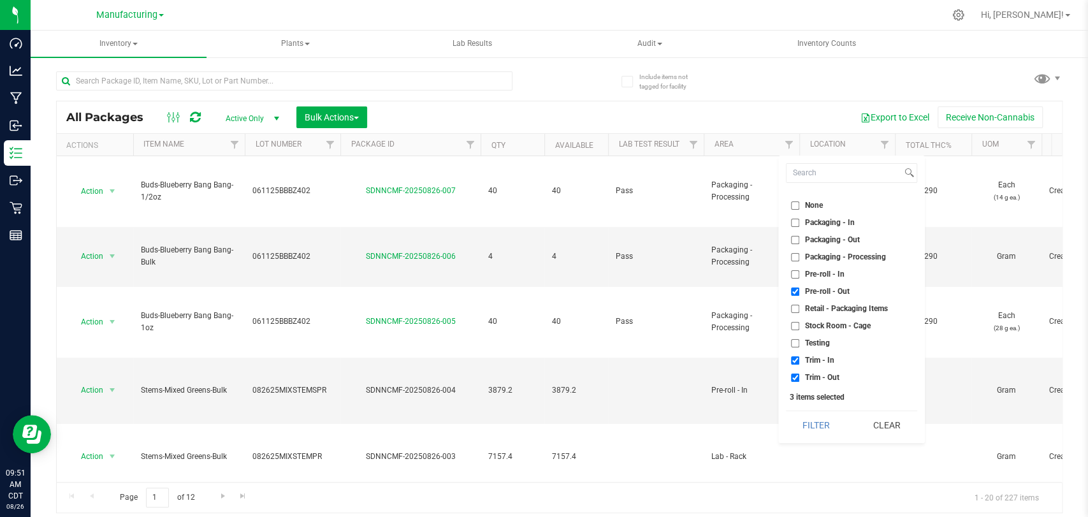
click at [800, 272] on input "Pre-roll - In" at bounding box center [795, 274] width 8 height 8
checkbox input "true"
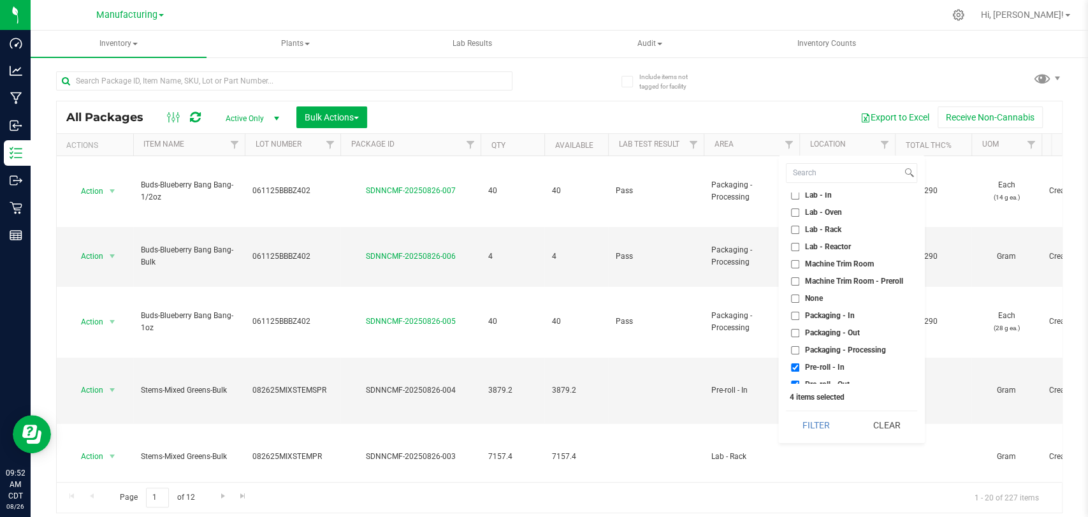
scroll to position [267, 0]
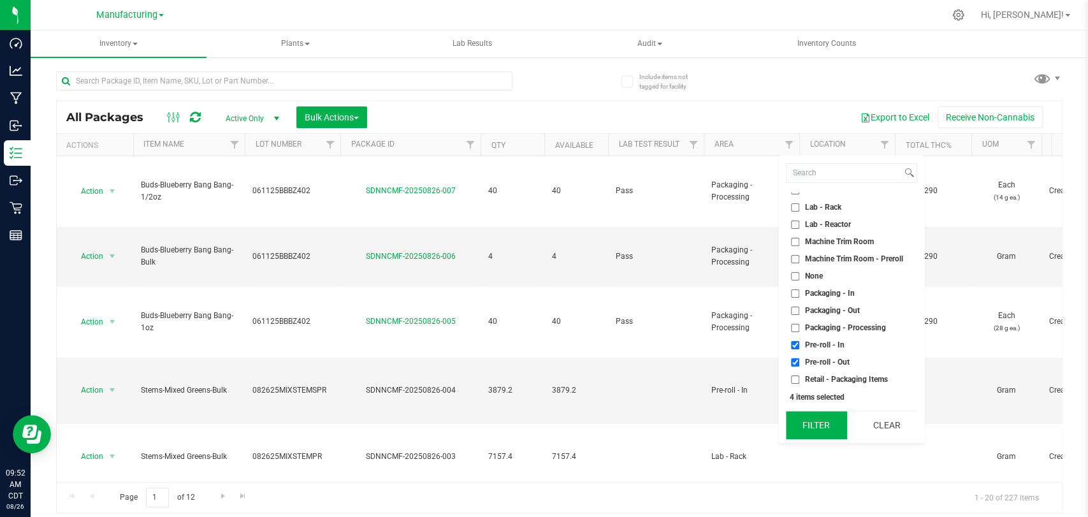
click at [826, 418] on button "Filter" at bounding box center [816, 425] width 61 height 28
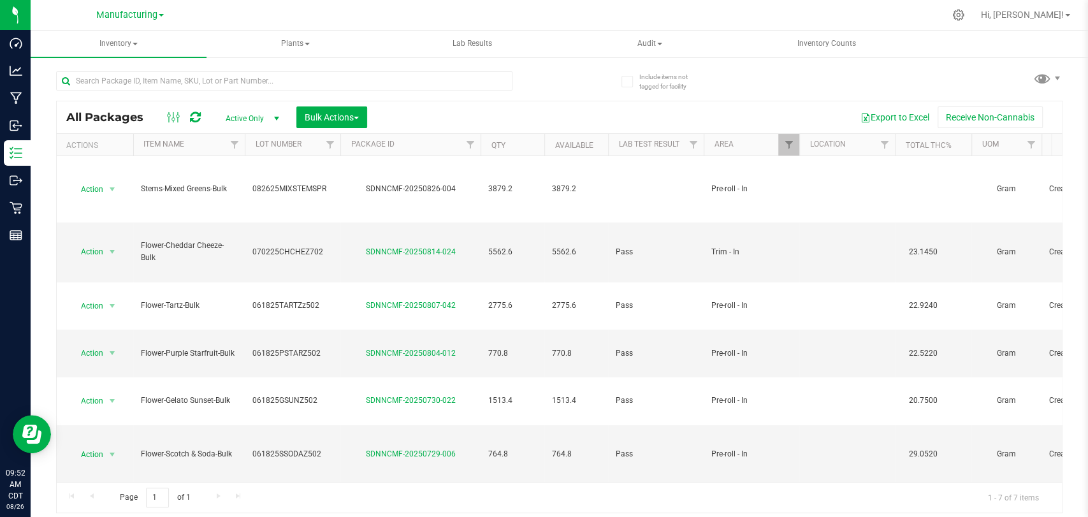
click at [428, 146] on th "Package ID" at bounding box center [410, 145] width 140 height 22
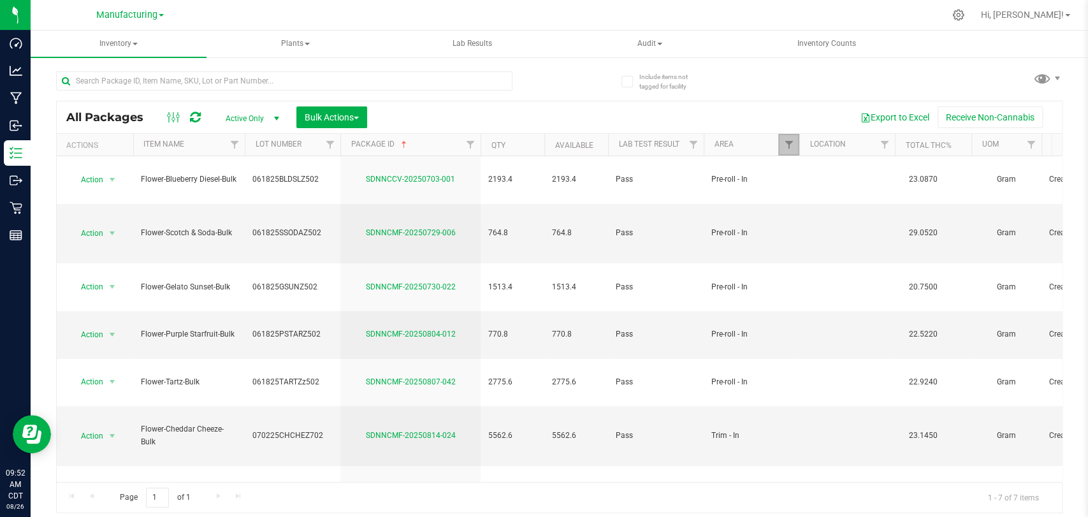
click at [782, 145] on link "Filter" at bounding box center [789, 145] width 21 height 22
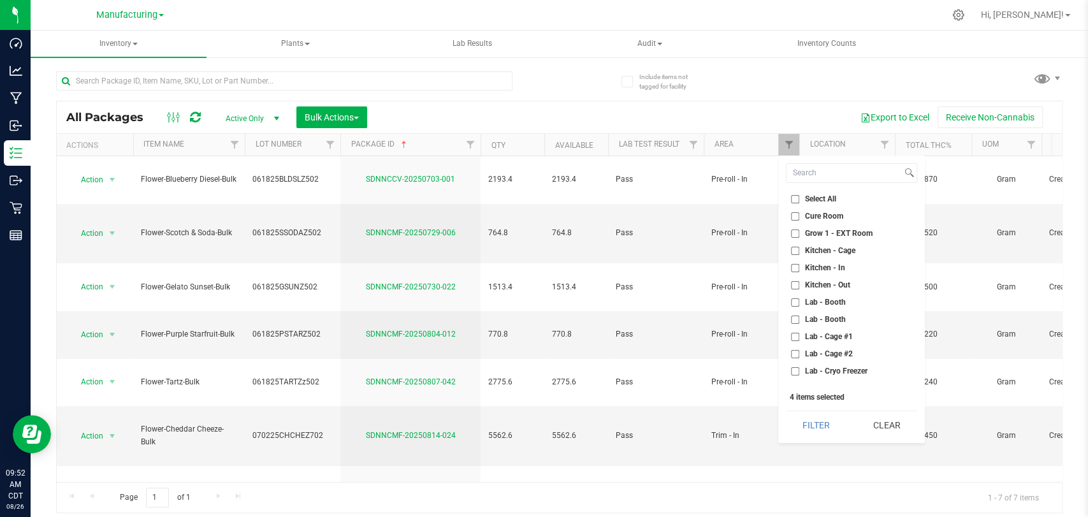
click at [687, 458] on div "Action Action Adjust qty Create package Edit attributes Global inventory Locate…" at bounding box center [560, 319] width 1006 height 326
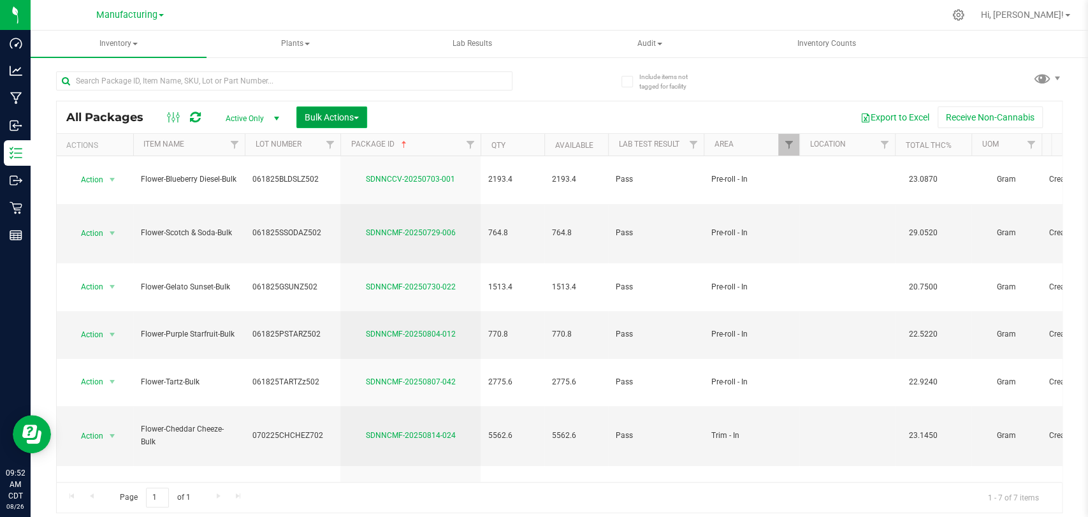
click at [328, 121] on span "Bulk Actions" at bounding box center [332, 117] width 54 height 10
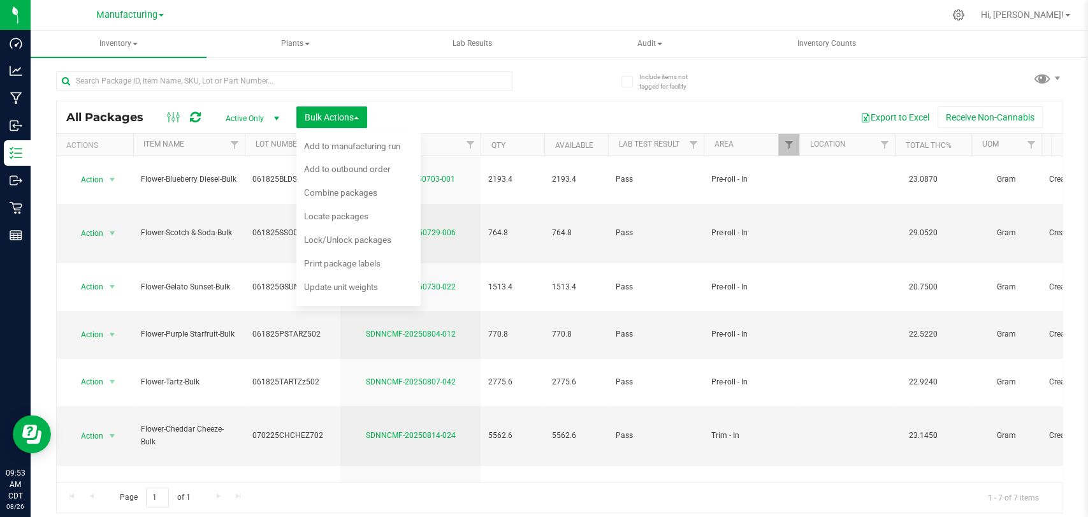
click at [502, 92] on div at bounding box center [284, 85] width 457 height 29
click at [872, 112] on button "Export to Excel" at bounding box center [894, 117] width 85 height 22
